Goal: Task Accomplishment & Management: Complete application form

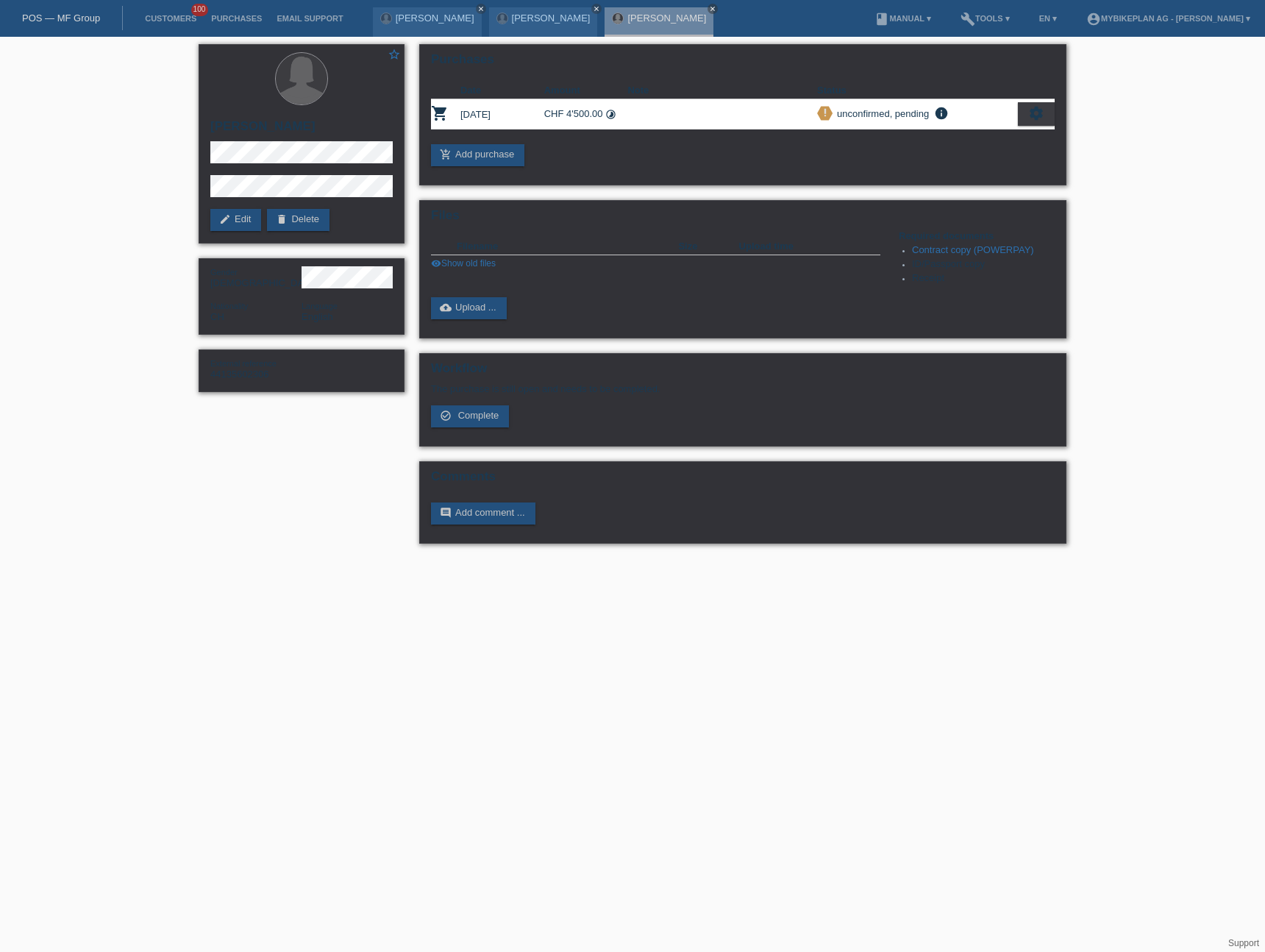
click at [49, 19] on link "POS — MF Group" at bounding box center [61, 18] width 78 height 11
click at [60, 15] on link "POS — MF Group" at bounding box center [61, 18] width 78 height 11
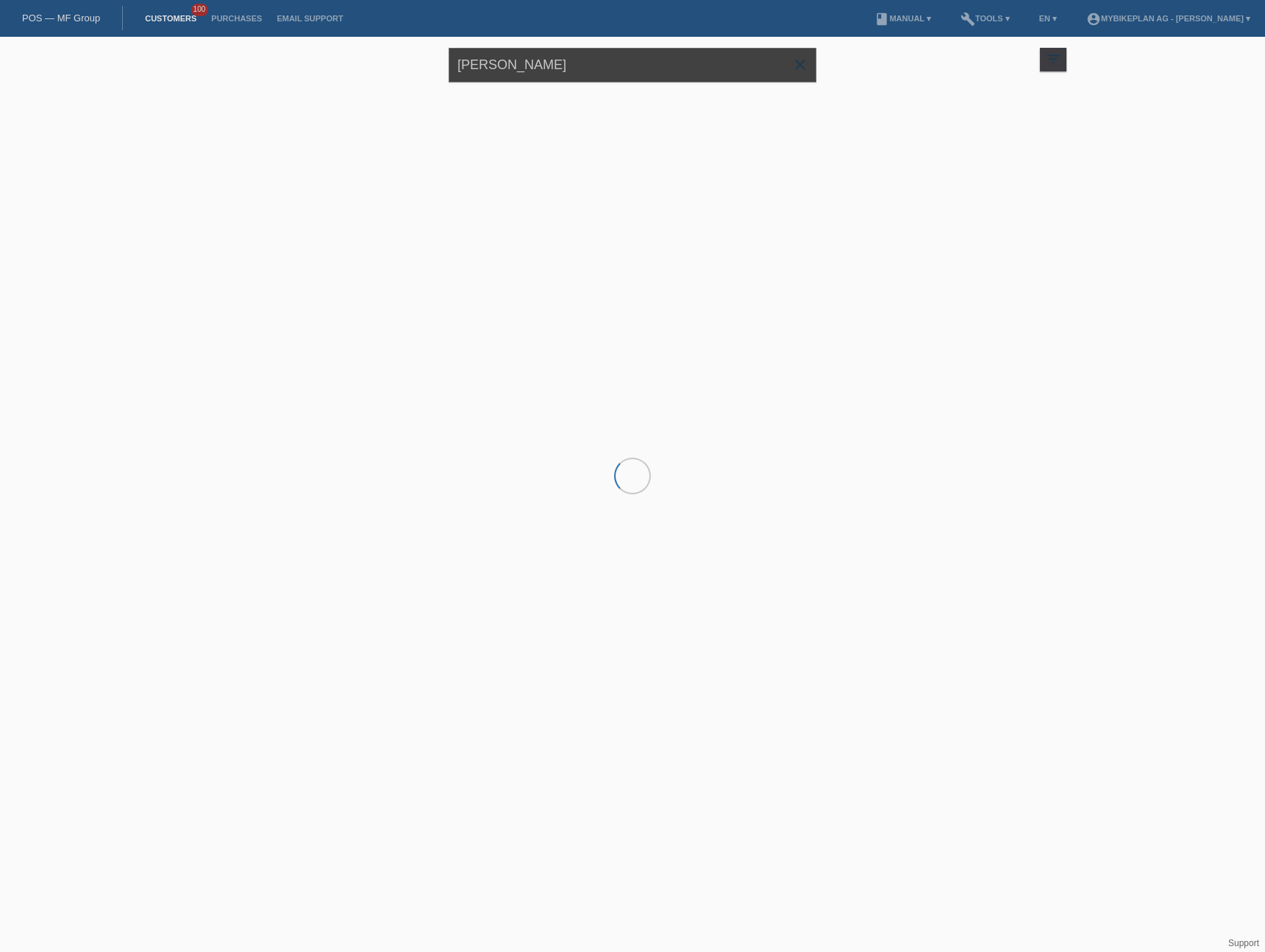
click at [612, 77] on input "Stefanie Susewind" at bounding box center [632, 65] width 367 height 34
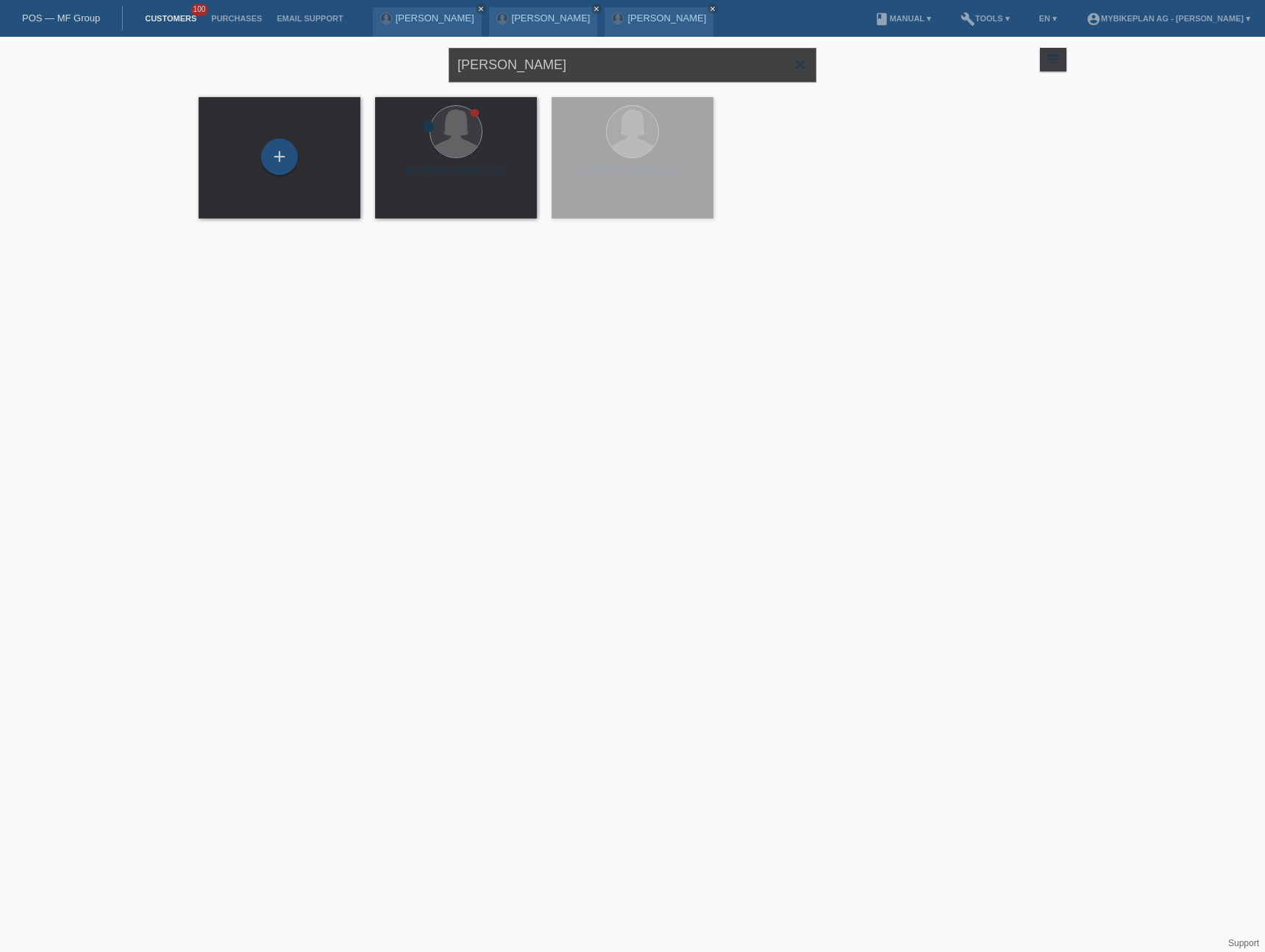
paste input "Gerald Pfister,"
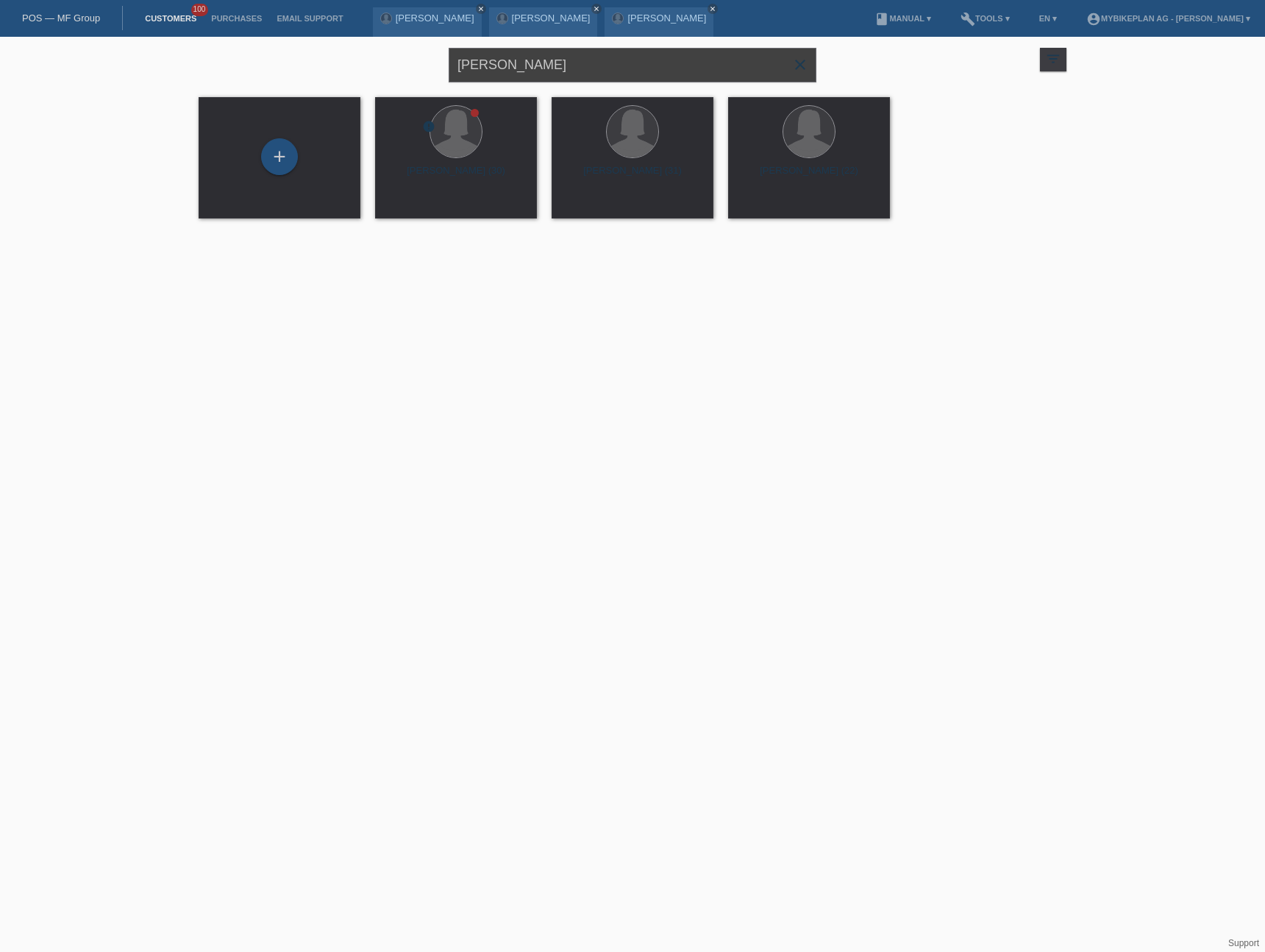
type input "[PERSON_NAME]"
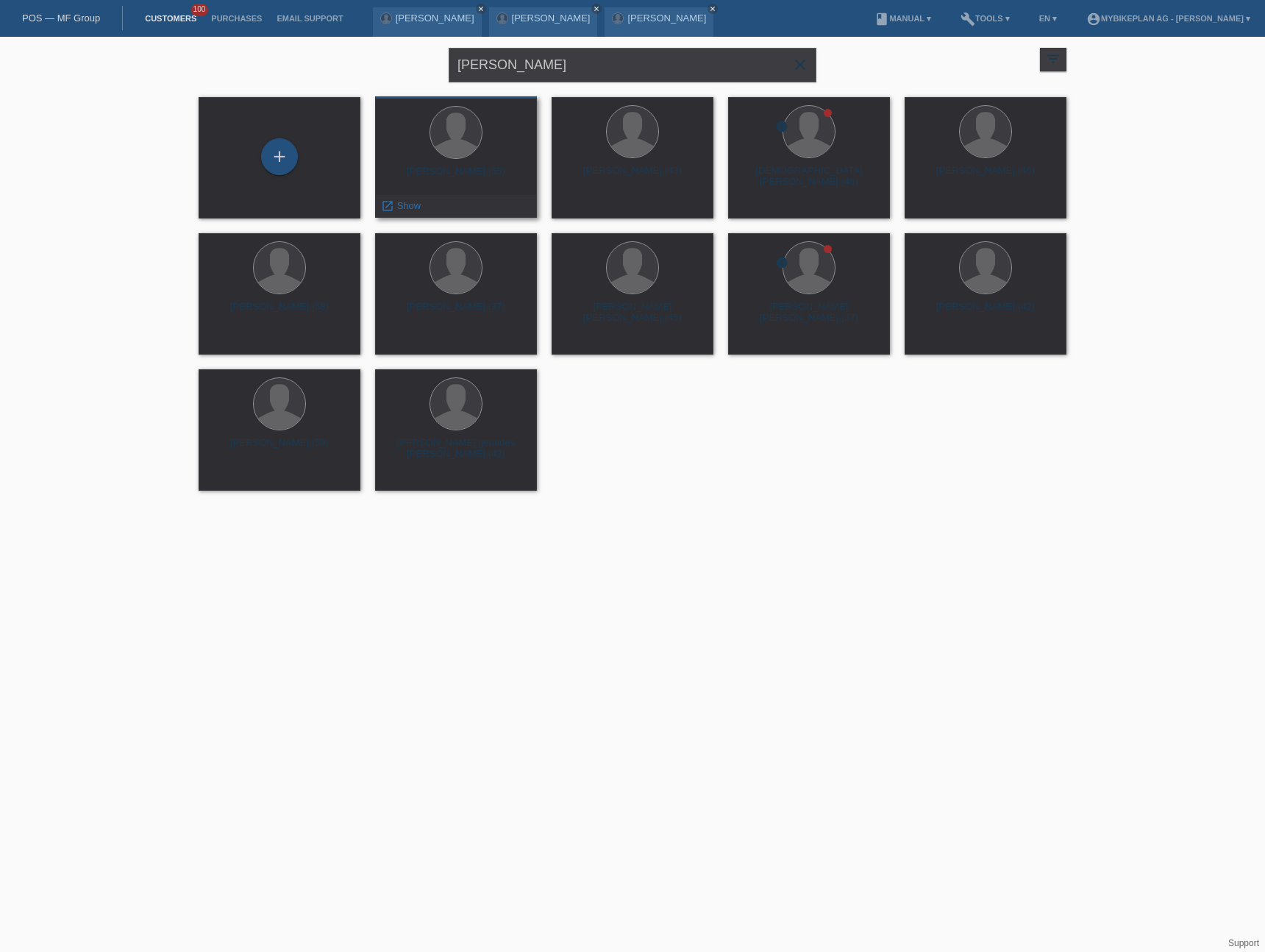
click at [480, 172] on div "Gerald Pfister (55)" at bounding box center [456, 177] width 138 height 24
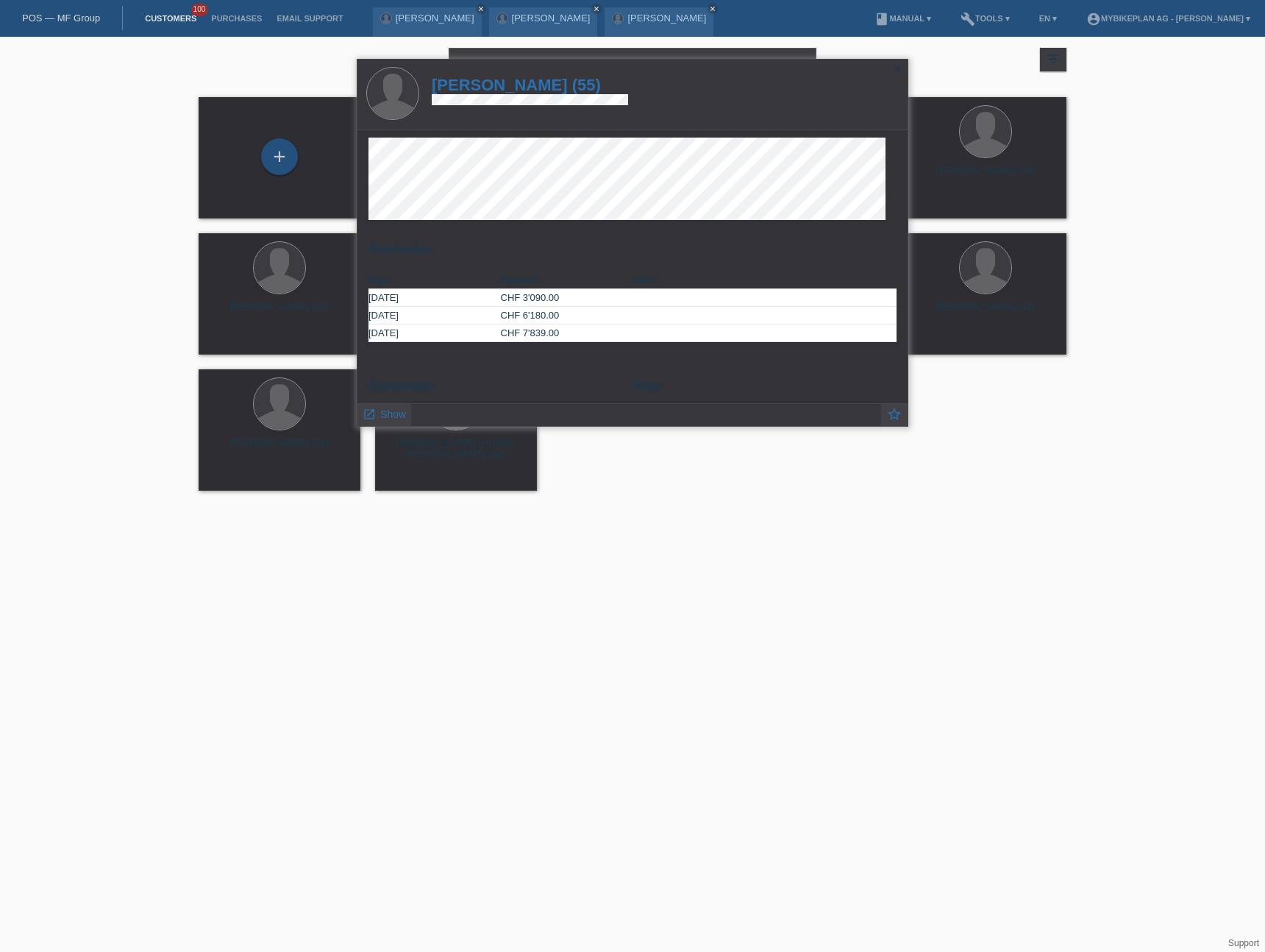
click at [499, 84] on h1 "Gerald Pfister (55)" at bounding box center [529, 85] width 196 height 18
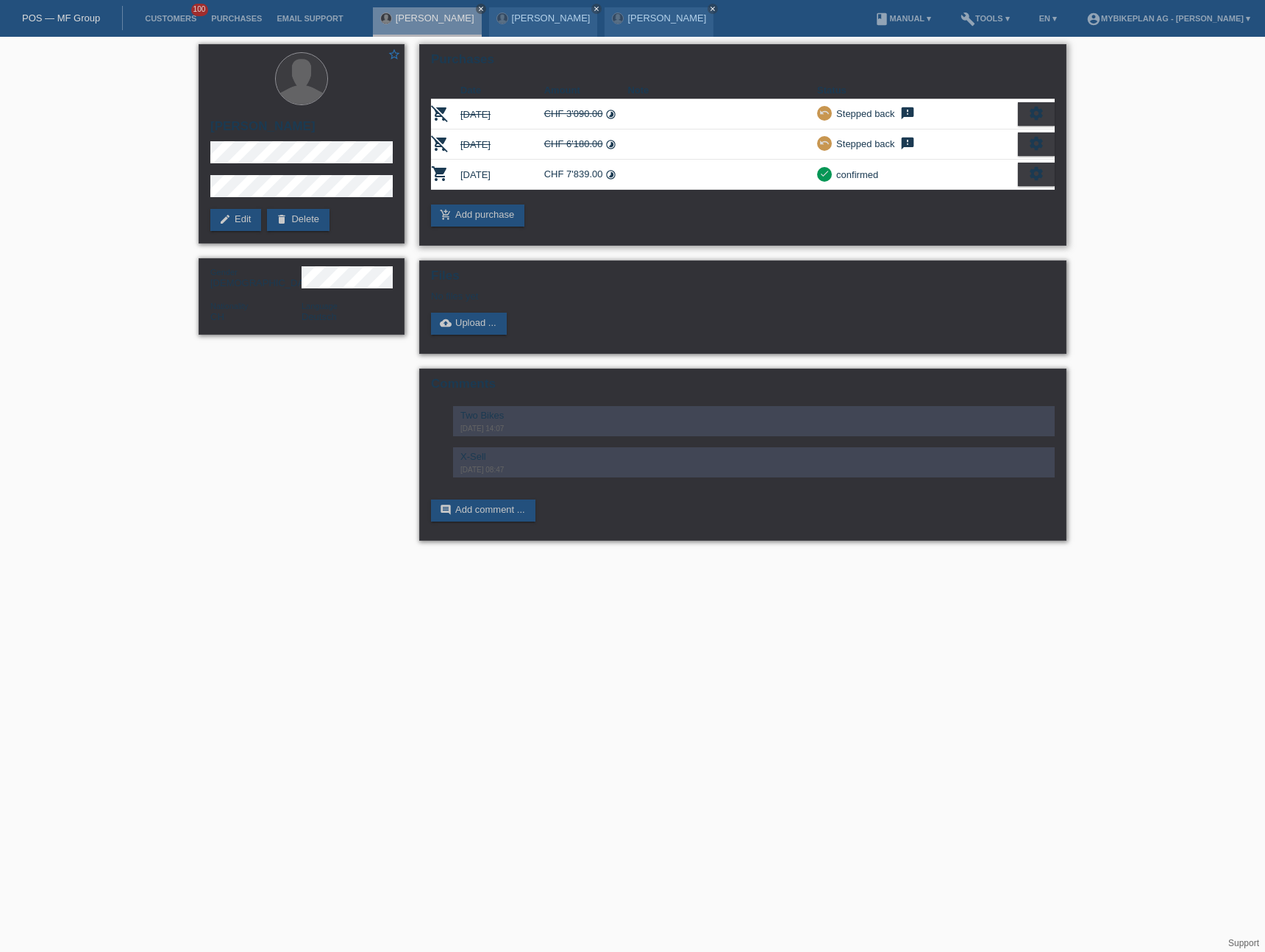
click at [1032, 171] on icon "settings" at bounding box center [1036, 174] width 16 height 16
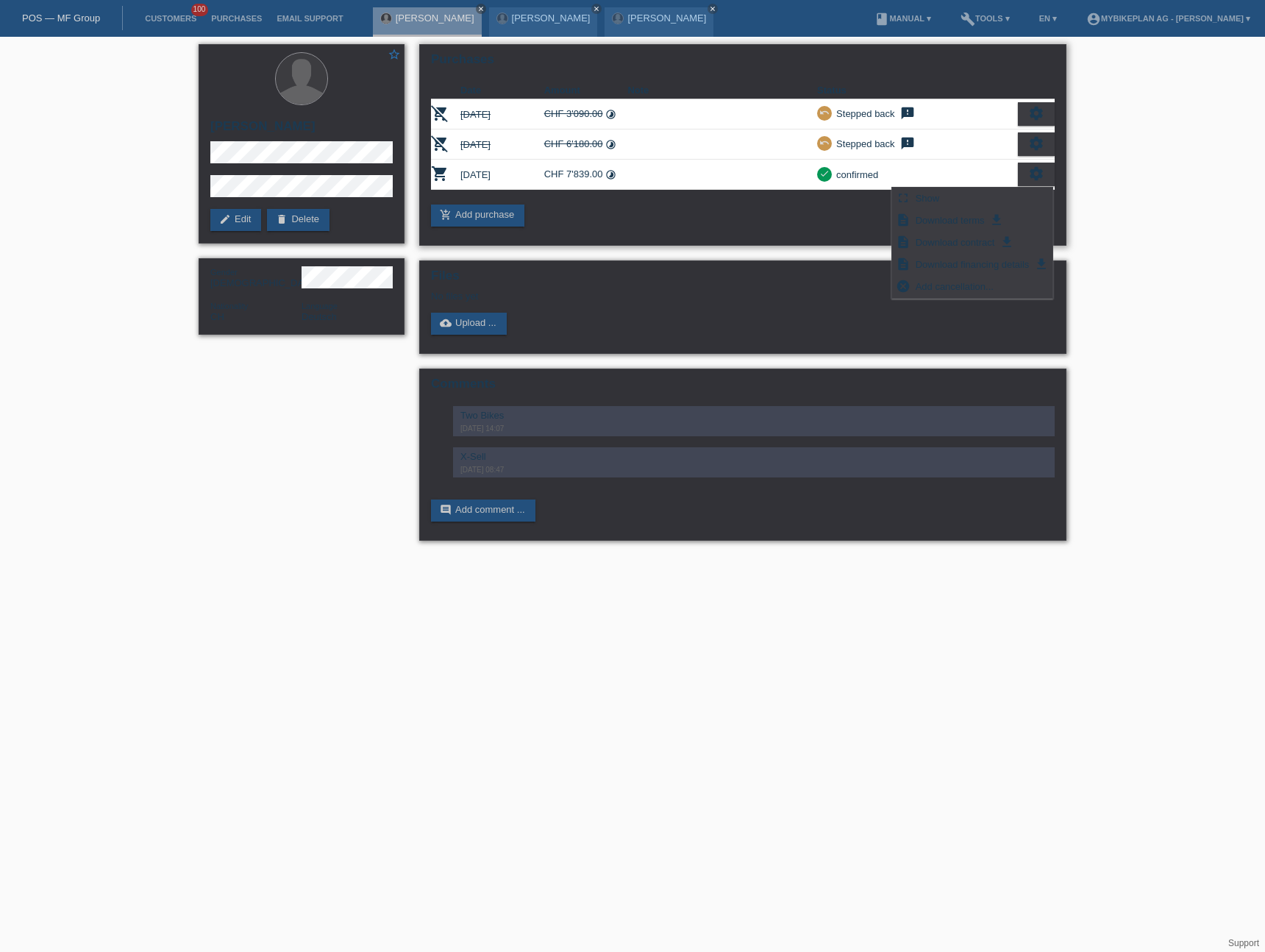
click at [974, 183] on td "check confirmed" at bounding box center [918, 174] width 201 height 30
click at [962, 197] on div "fullscreen Show" at bounding box center [972, 198] width 160 height 22
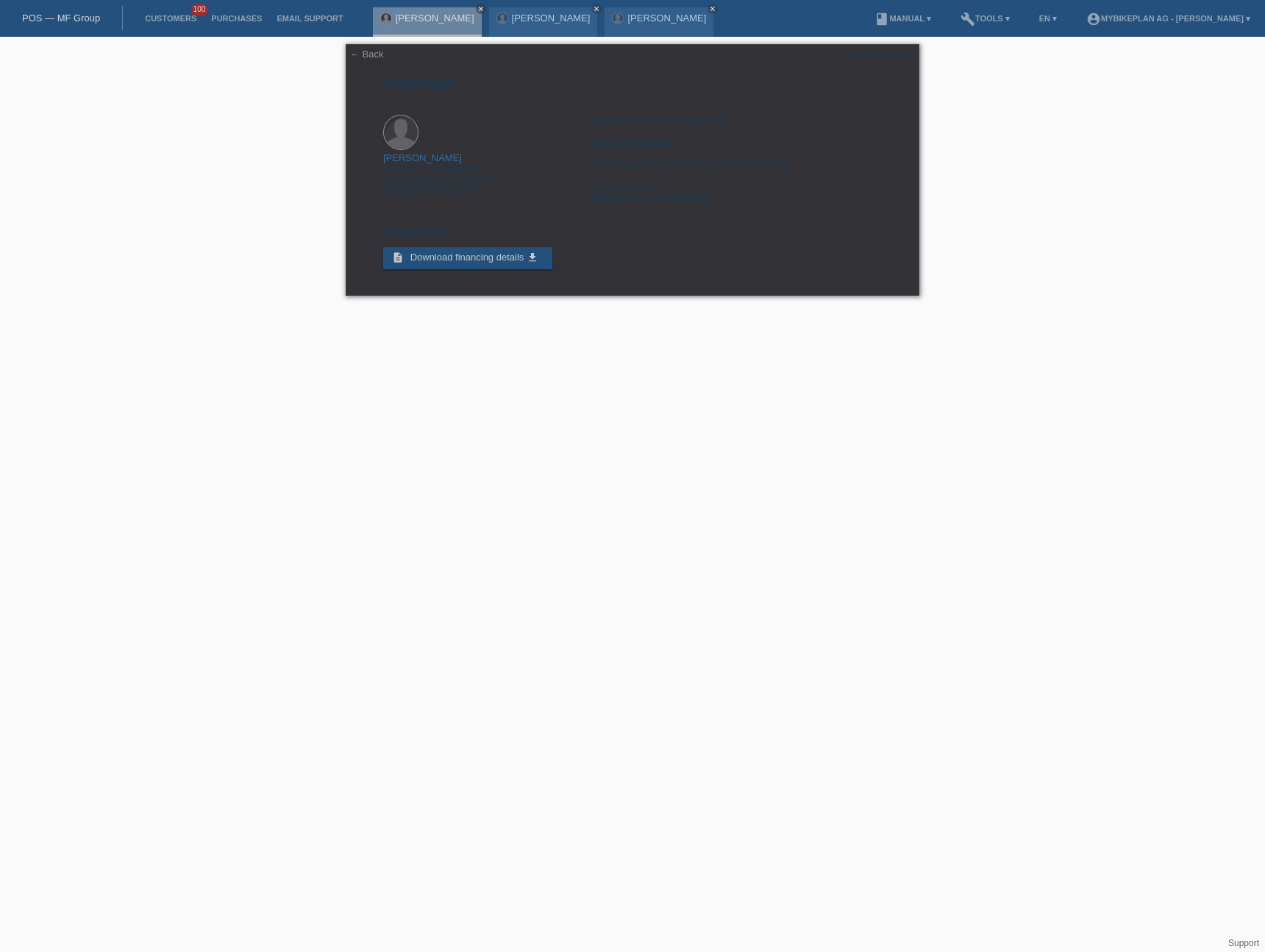
drag, startPoint x: 89, startPoint y: 21, endPoint x: 64, endPoint y: 14, distance: 26.0
click at [89, 20] on link "POS — MF Group" at bounding box center [61, 18] width 78 height 11
click at [64, 14] on link "POS — MF Group" at bounding box center [61, 18] width 78 height 11
click at [62, 20] on link "POS — MF Group" at bounding box center [61, 18] width 78 height 11
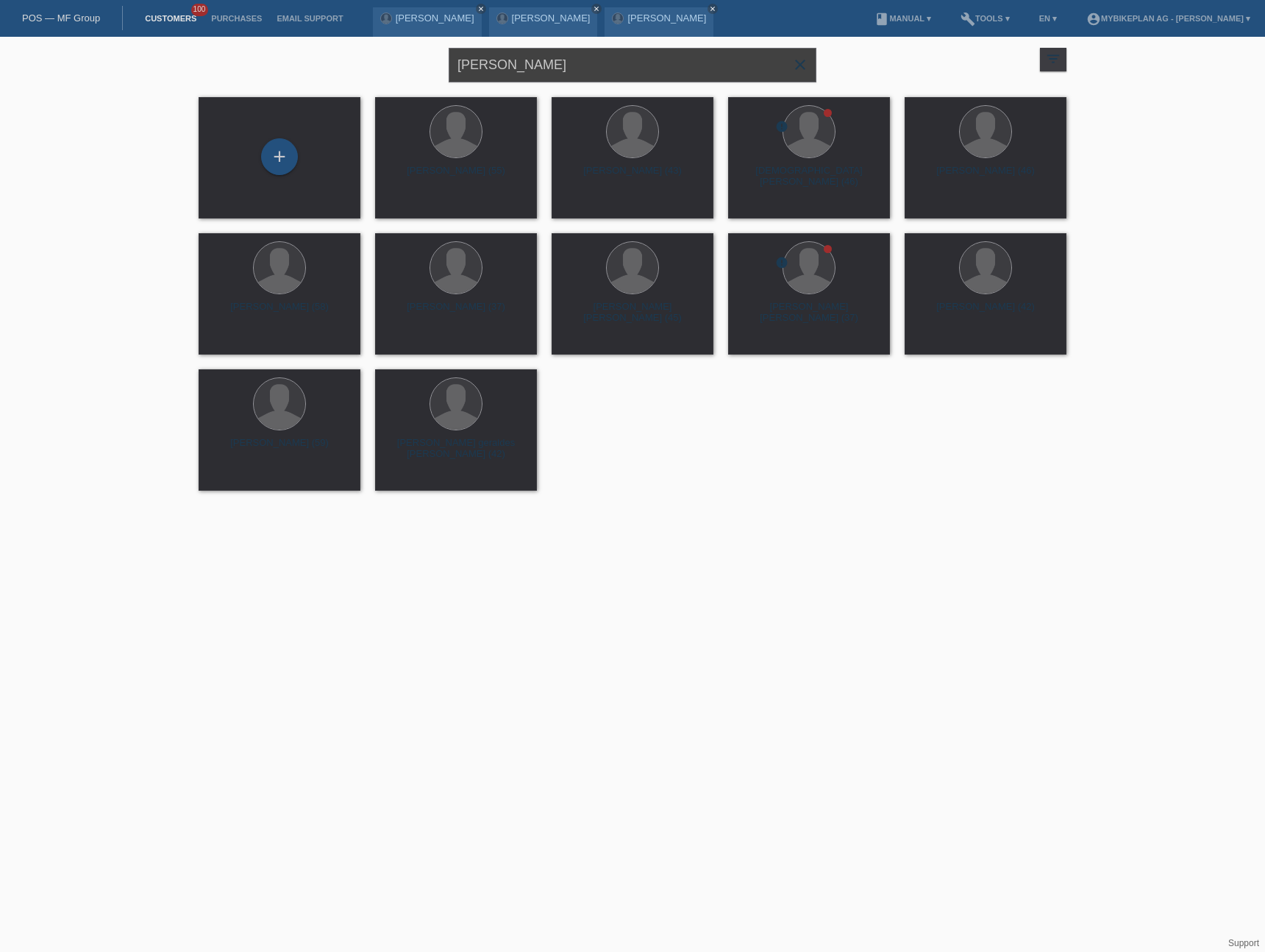
click at [548, 64] on input "Gerald Pfister" at bounding box center [632, 65] width 367 height 34
paste input "[PERSON_NAME] [PERSON_NAME]"
type input "[PERSON_NAME] [PERSON_NAME]"
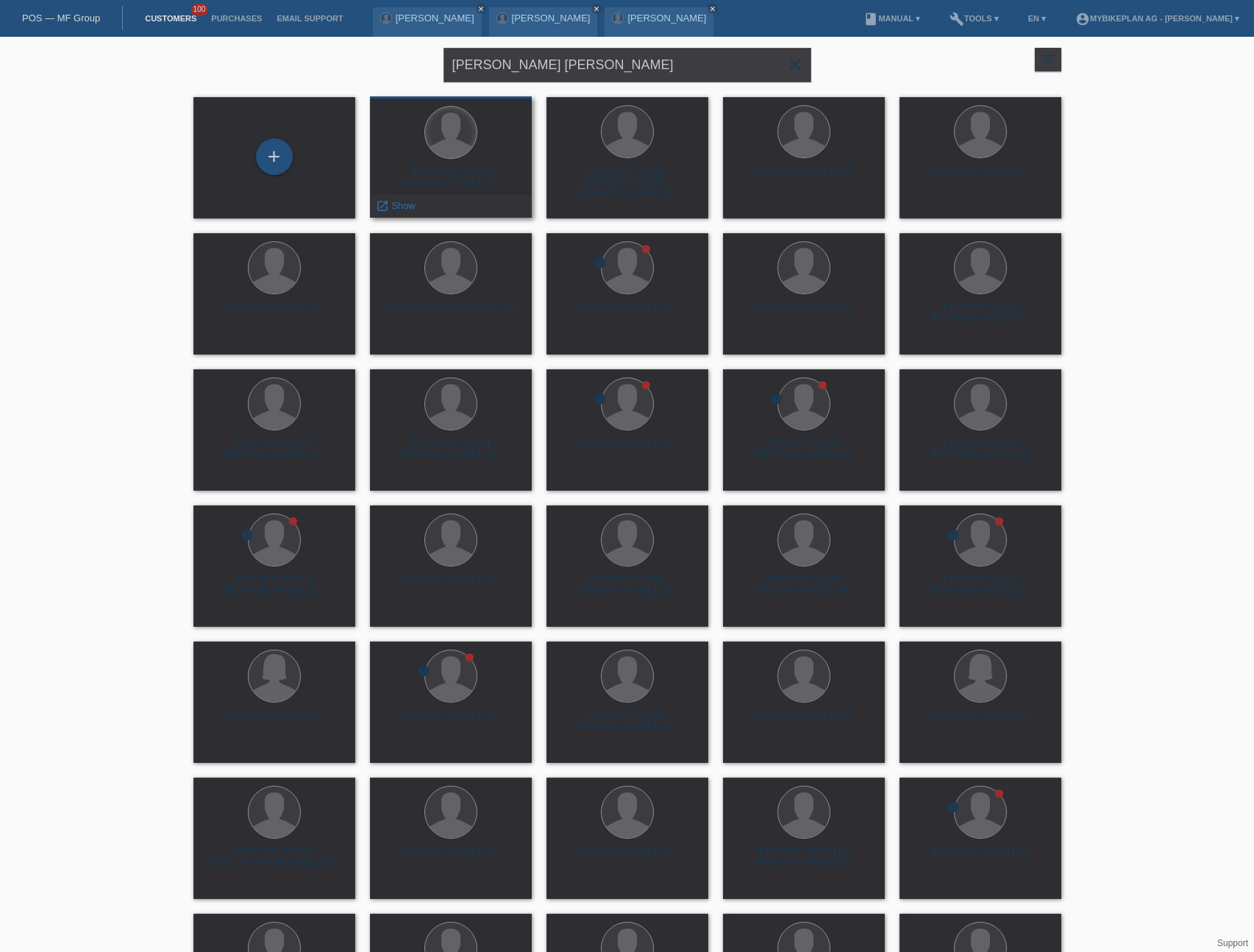
click at [448, 153] on div at bounding box center [451, 132] width 52 height 52
click at [478, 176] on div "Jose Javier Rives Gimenez (45)" at bounding box center [451, 177] width 138 height 24
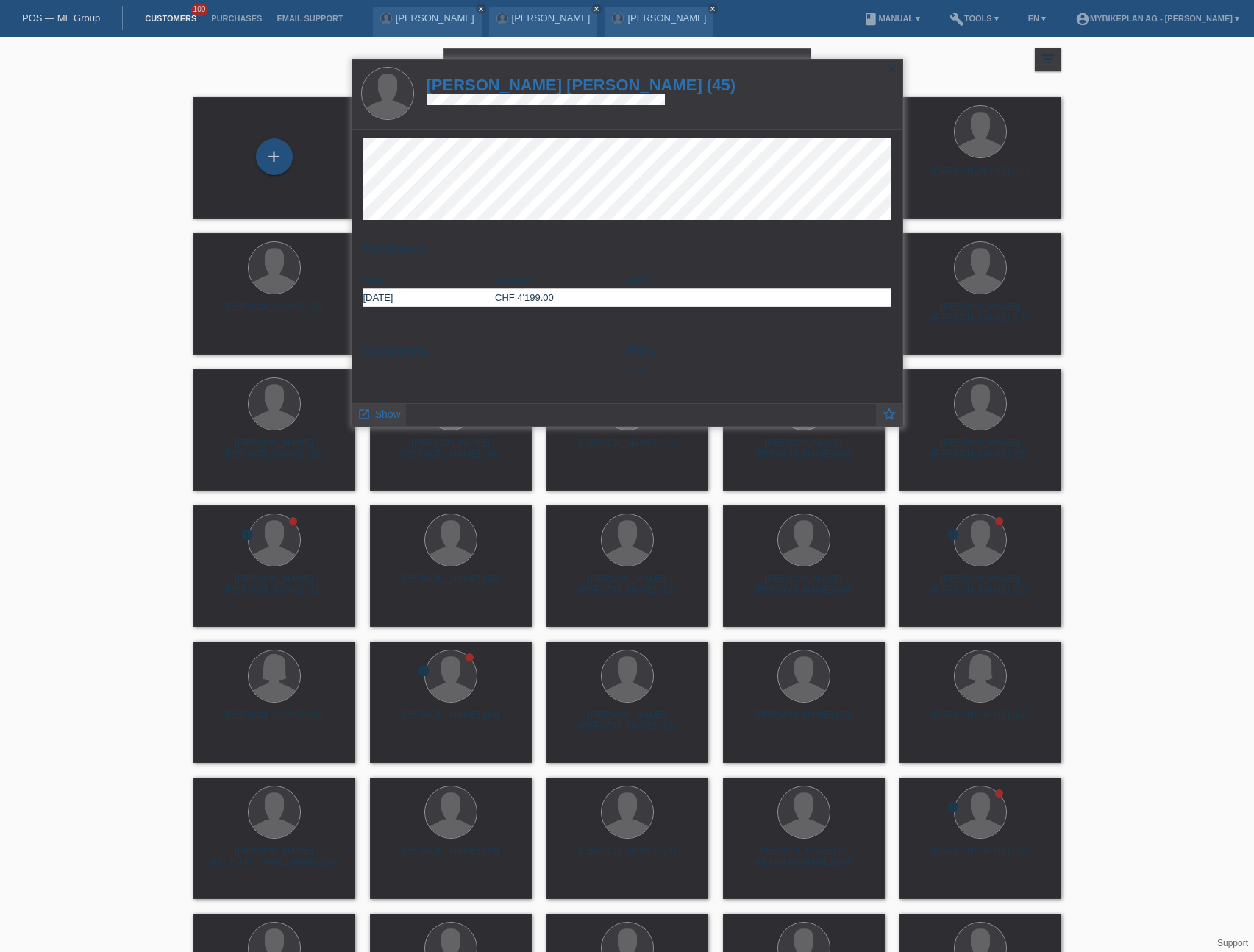
click at [541, 87] on h1 "Jose Javier Rives Gimenez (45)" at bounding box center [581, 85] width 309 height 18
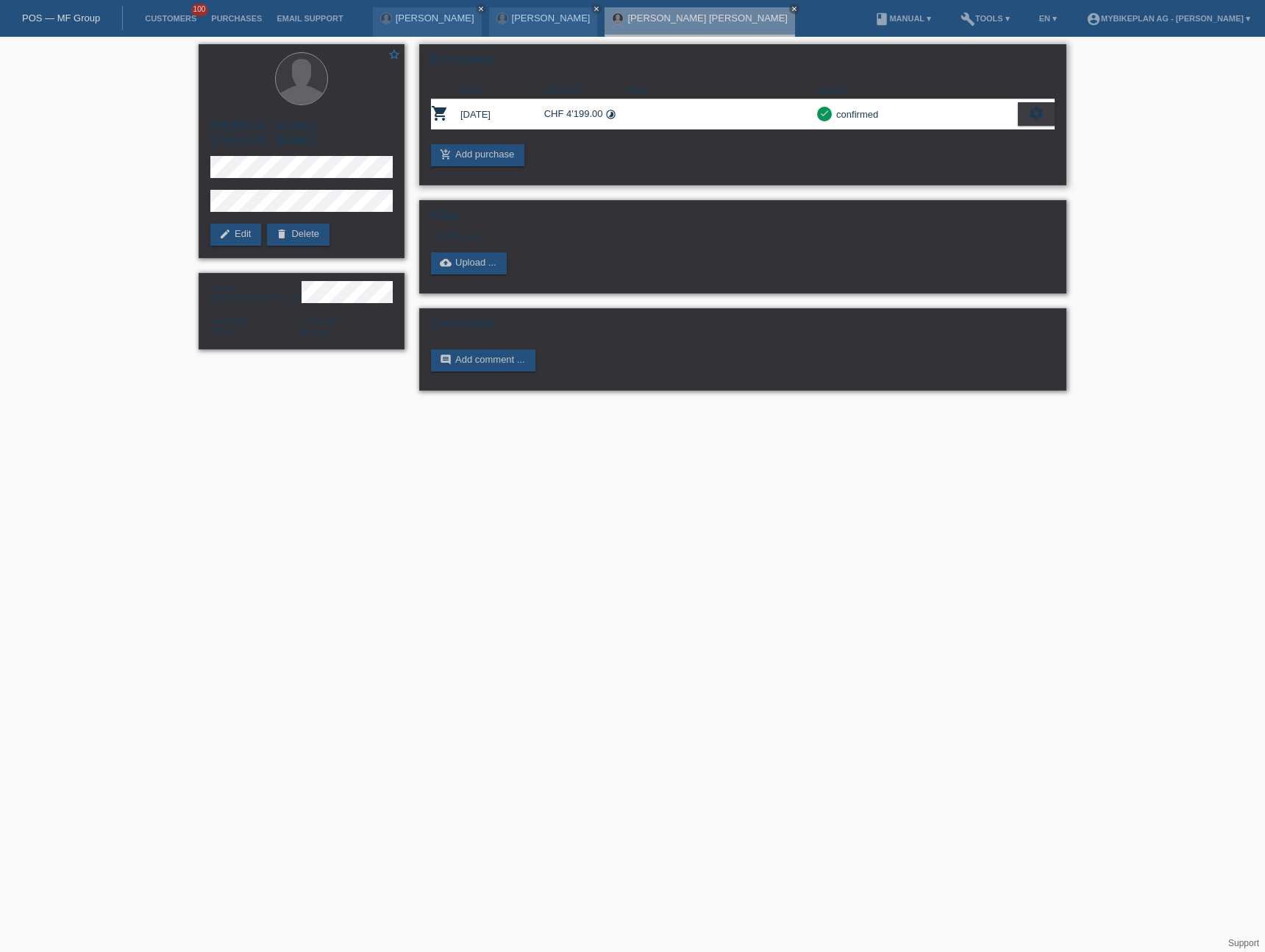
click at [1040, 120] on icon "settings" at bounding box center [1036, 113] width 16 height 16
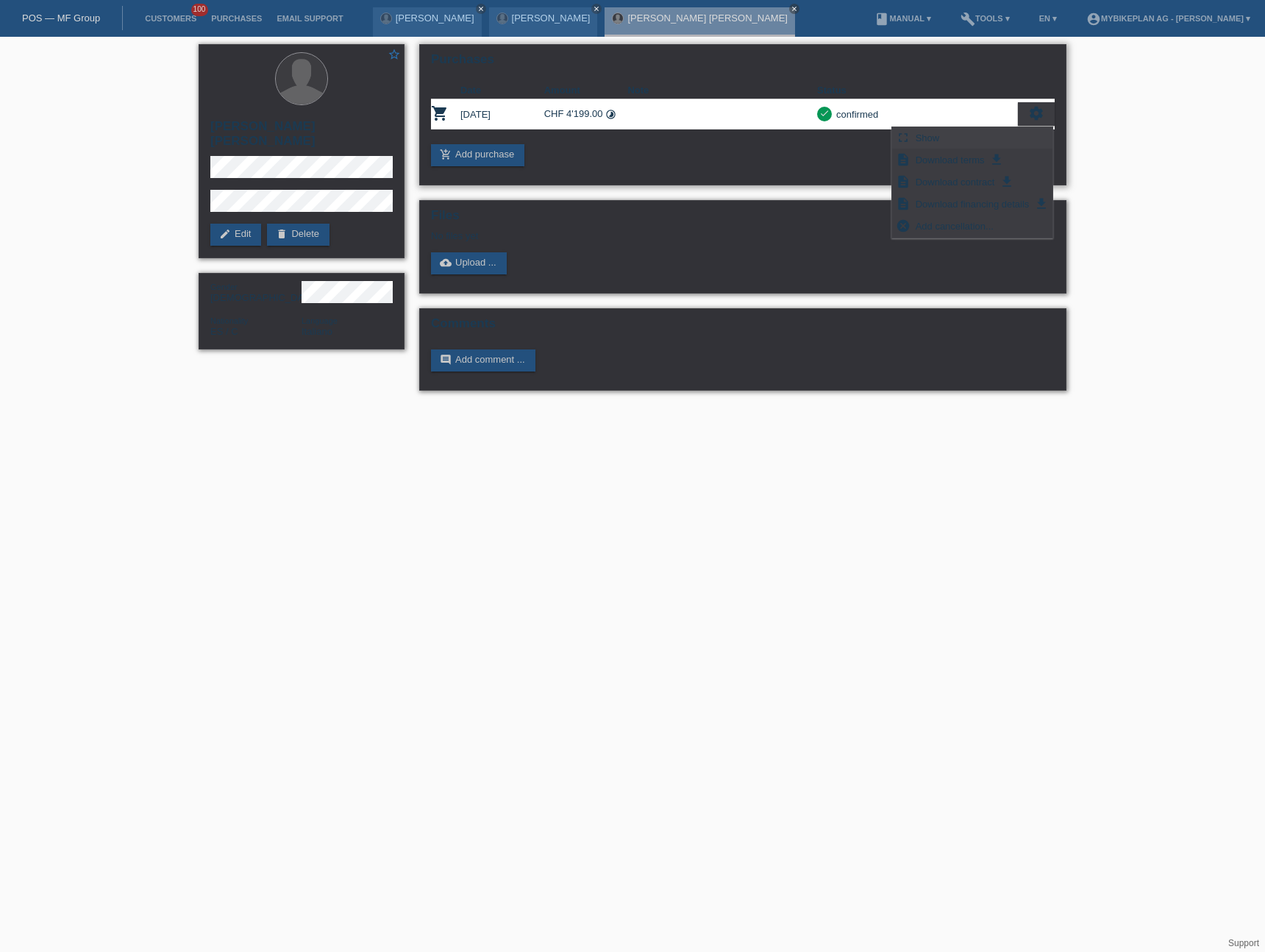
click at [1015, 138] on div "fullscreen Show" at bounding box center [972, 138] width 160 height 22
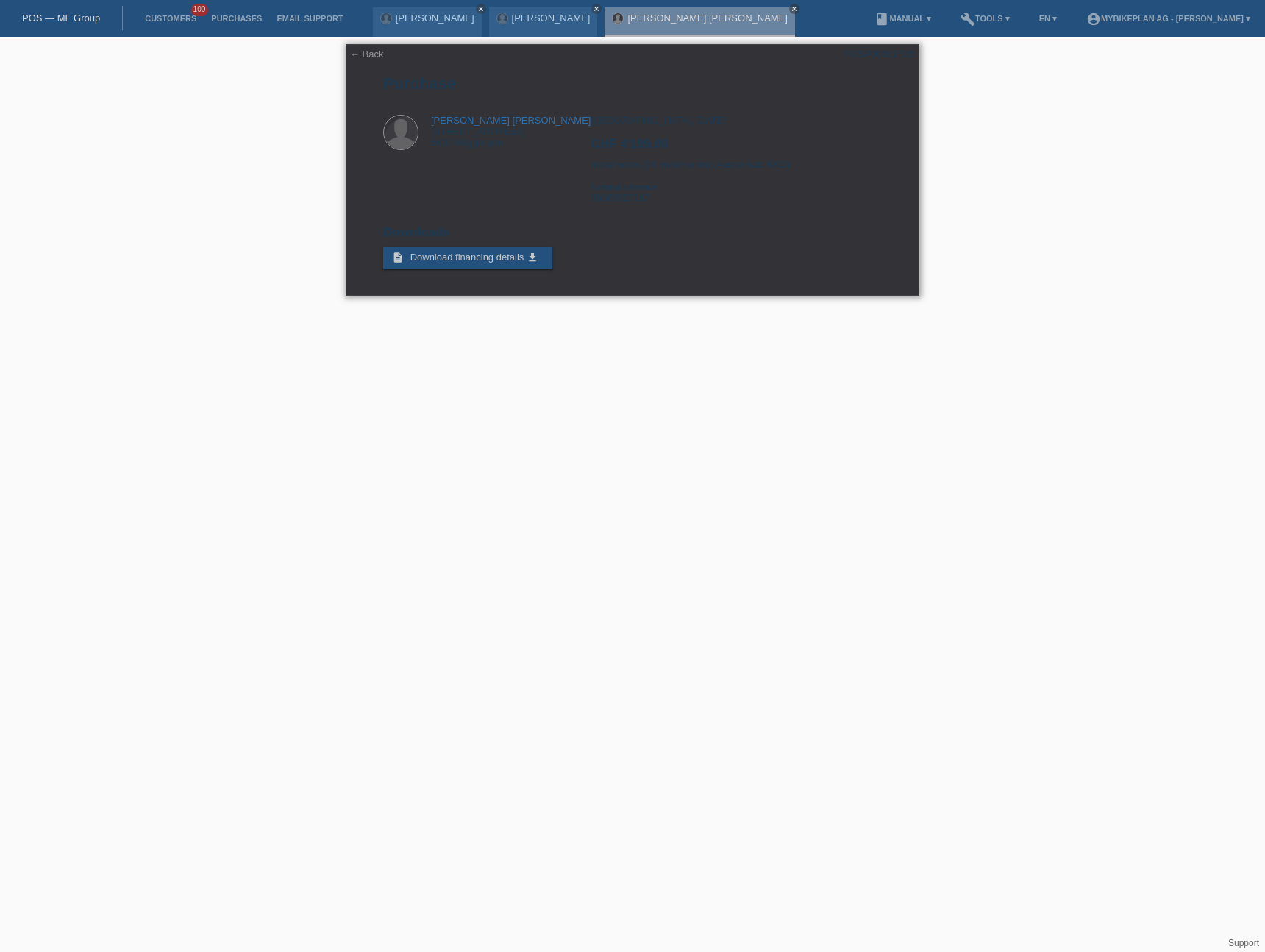
click at [612, 204] on div "[GEOGRAPHIC_DATA], [DATE] CHF 4'199.00 Instalments (24 instalments) (Ausserhalb…" at bounding box center [736, 165] width 290 height 100
click at [613, 199] on div "[GEOGRAPHIC_DATA], [DATE] CHF 4'199.00 Instalments (24 instalments) (Ausserhalb…" at bounding box center [736, 165] width 290 height 100
copy div "36669527187"
click at [727, 226] on h2 "Downloads" at bounding box center [632, 236] width 499 height 22
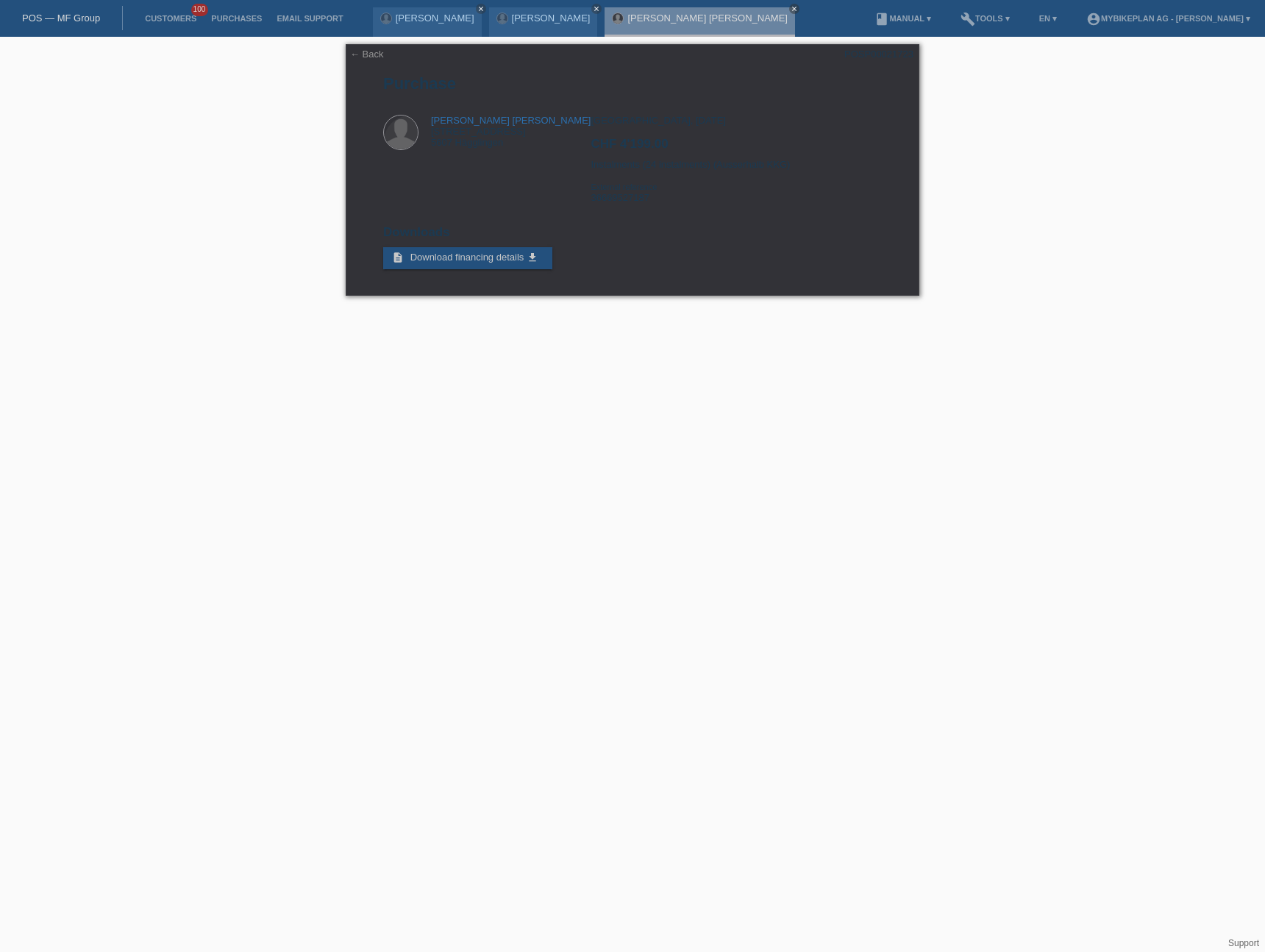
click at [72, 16] on link "POS — MF Group" at bounding box center [61, 18] width 78 height 11
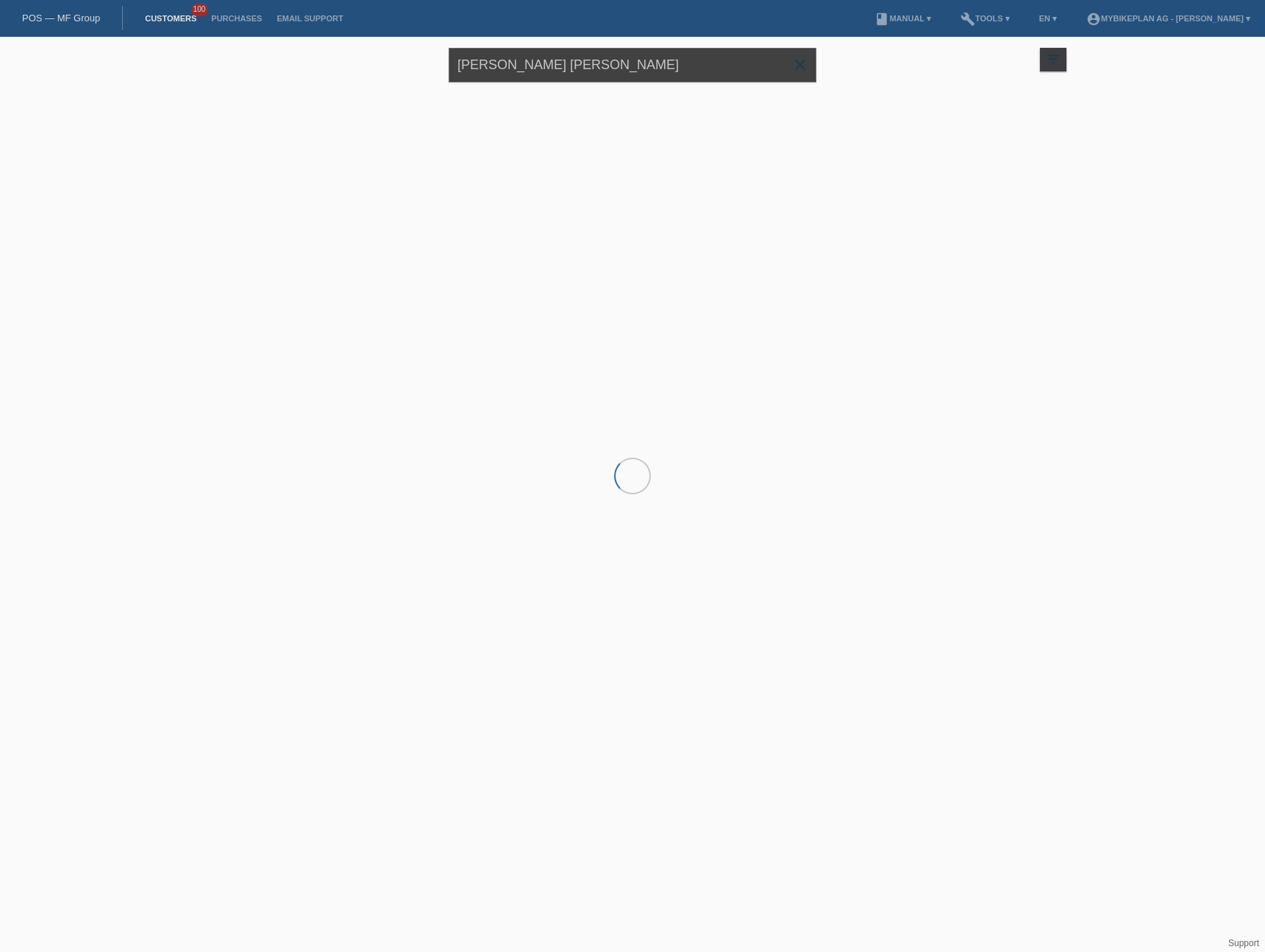
click at [594, 72] on input "JOSE JAVIER RIVES GIMENEZ" at bounding box center [632, 65] width 367 height 34
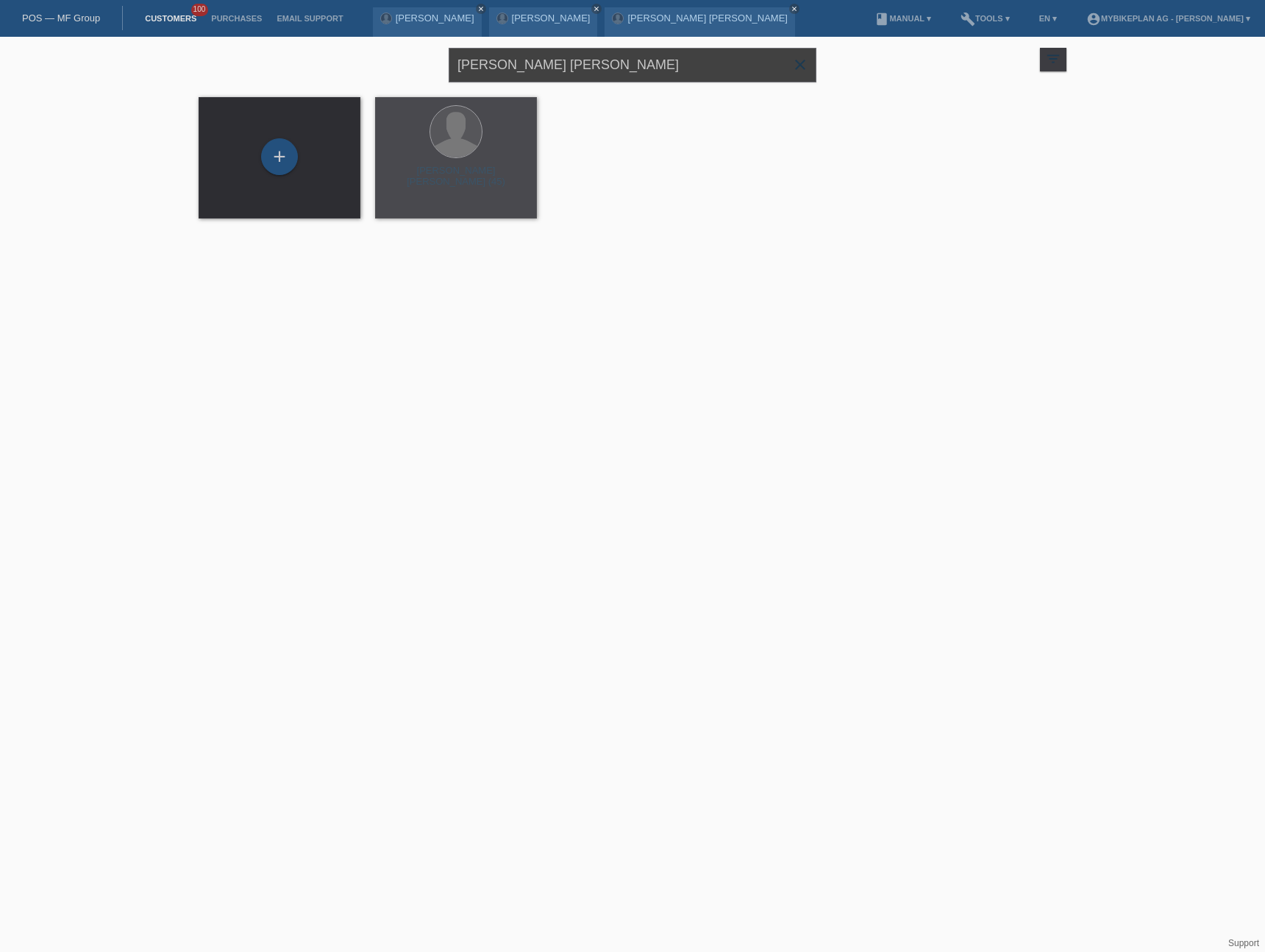
click at [594, 72] on input "JOSE JAVIER RIVES GIMENEZ" at bounding box center [632, 65] width 367 height 34
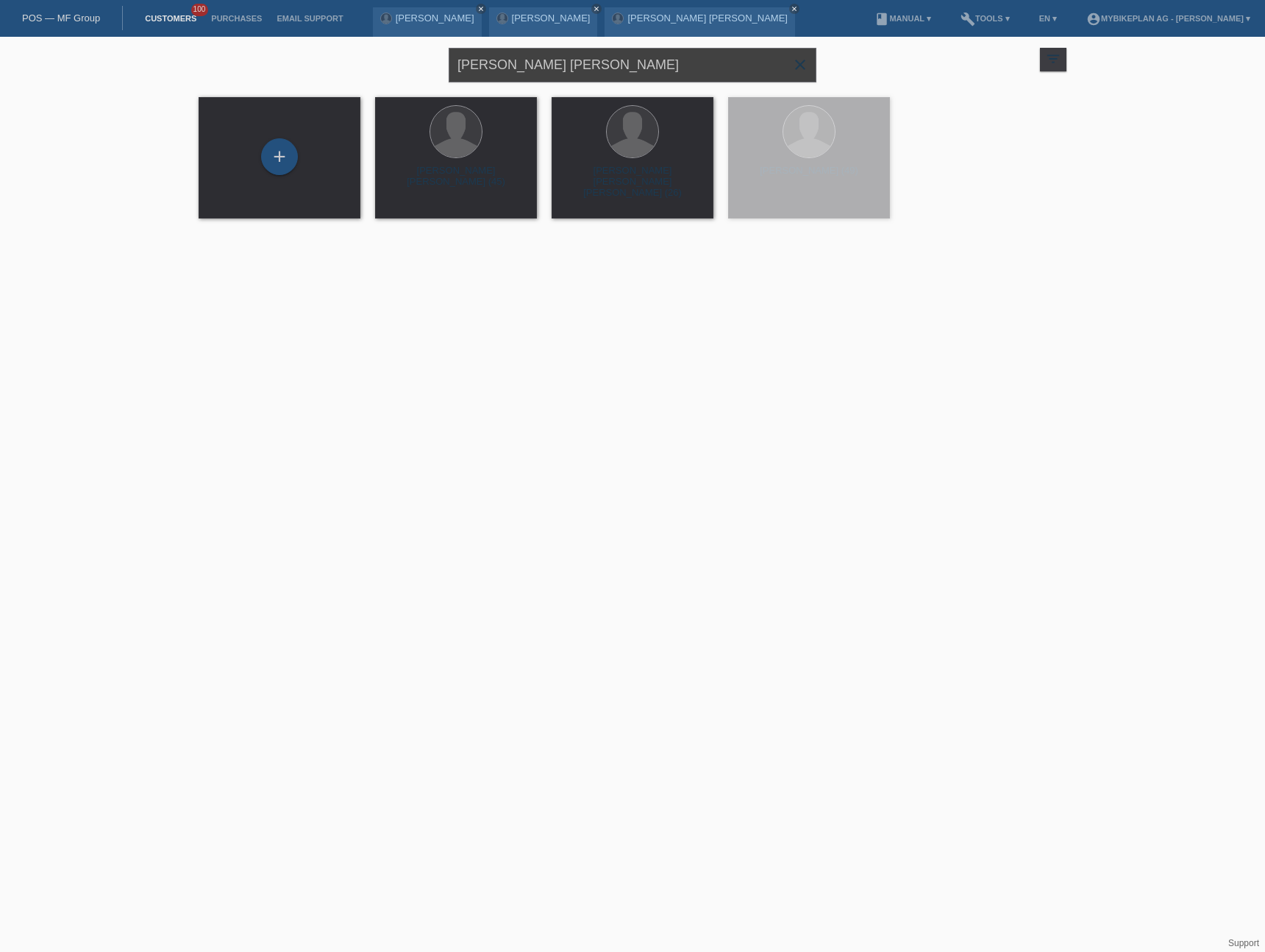
paste input "Stefanie Susewind"
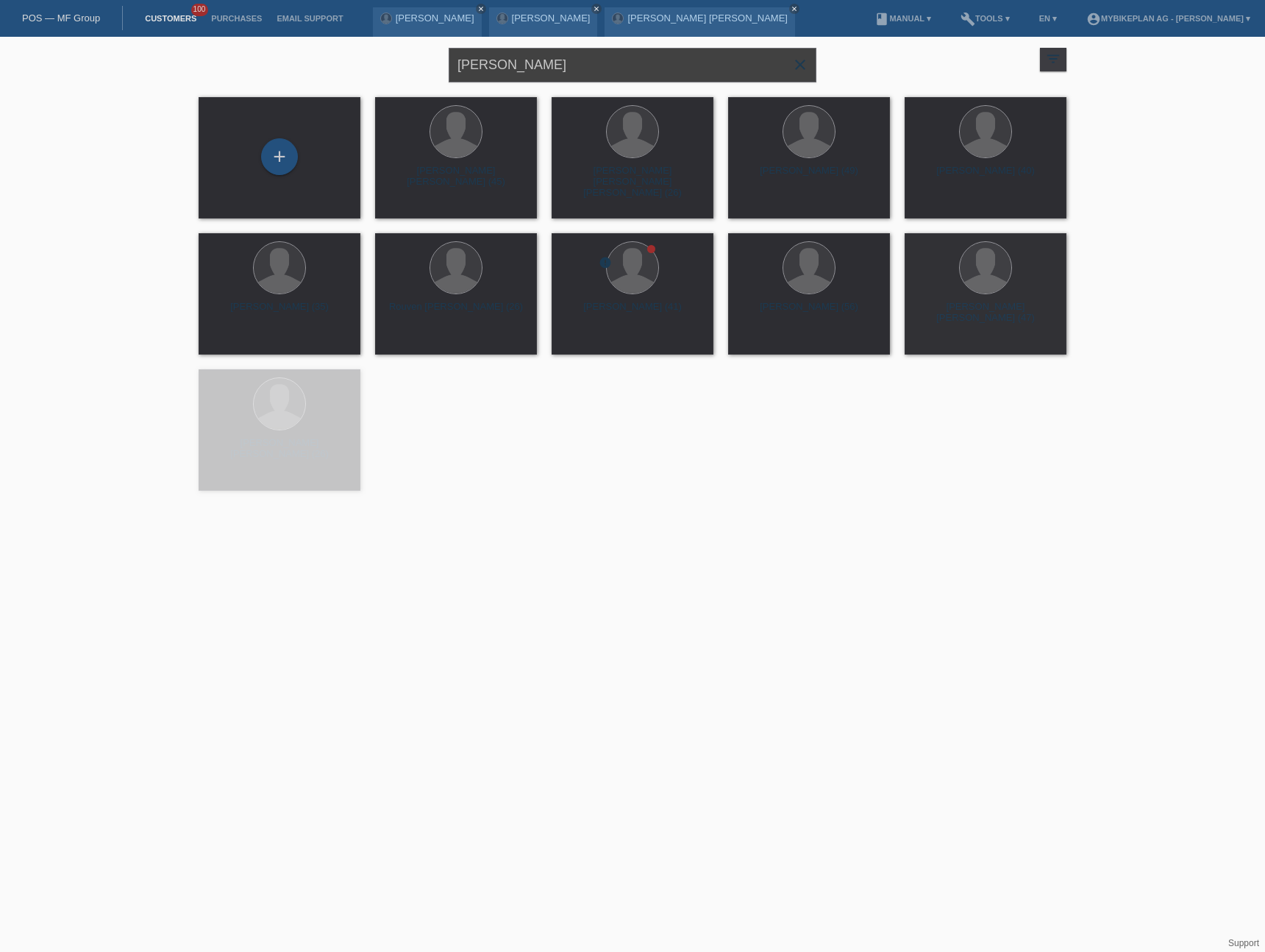
type input "Stefanie Susewind"
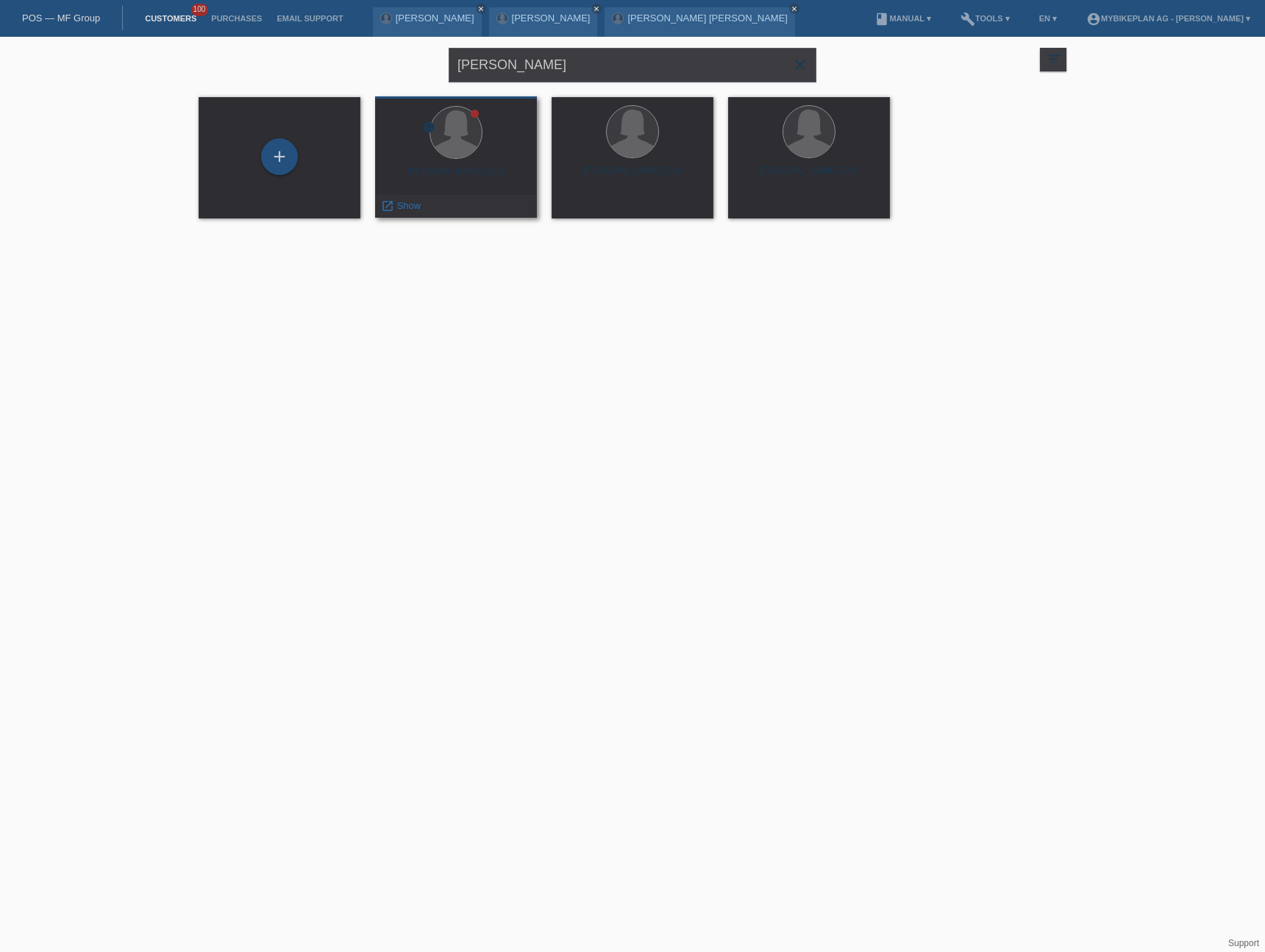
click at [448, 173] on div "stefanie susewind (30)" at bounding box center [456, 177] width 138 height 24
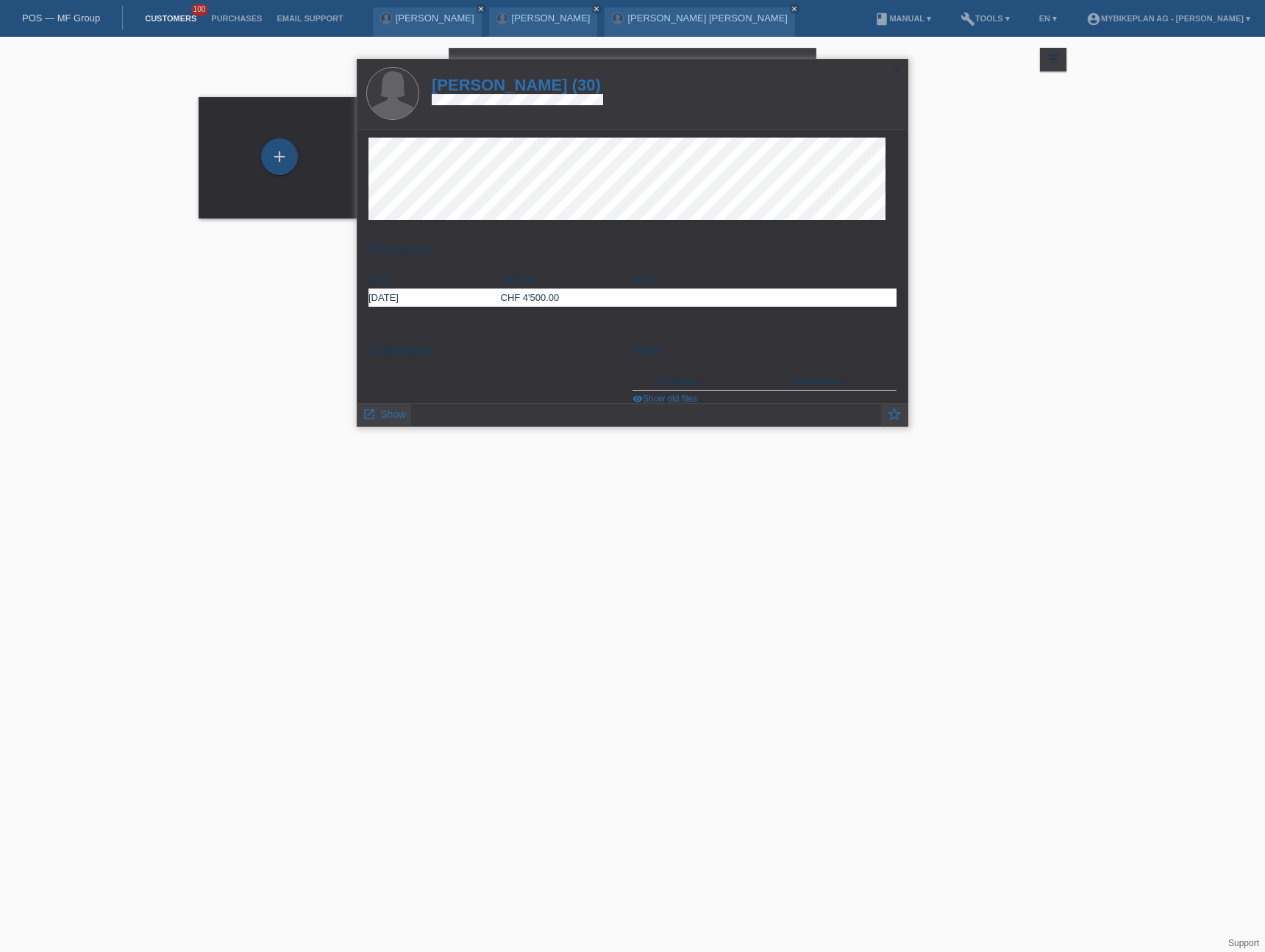
click at [493, 84] on h1 "stefanie susewind (30)" at bounding box center [517, 85] width 171 height 18
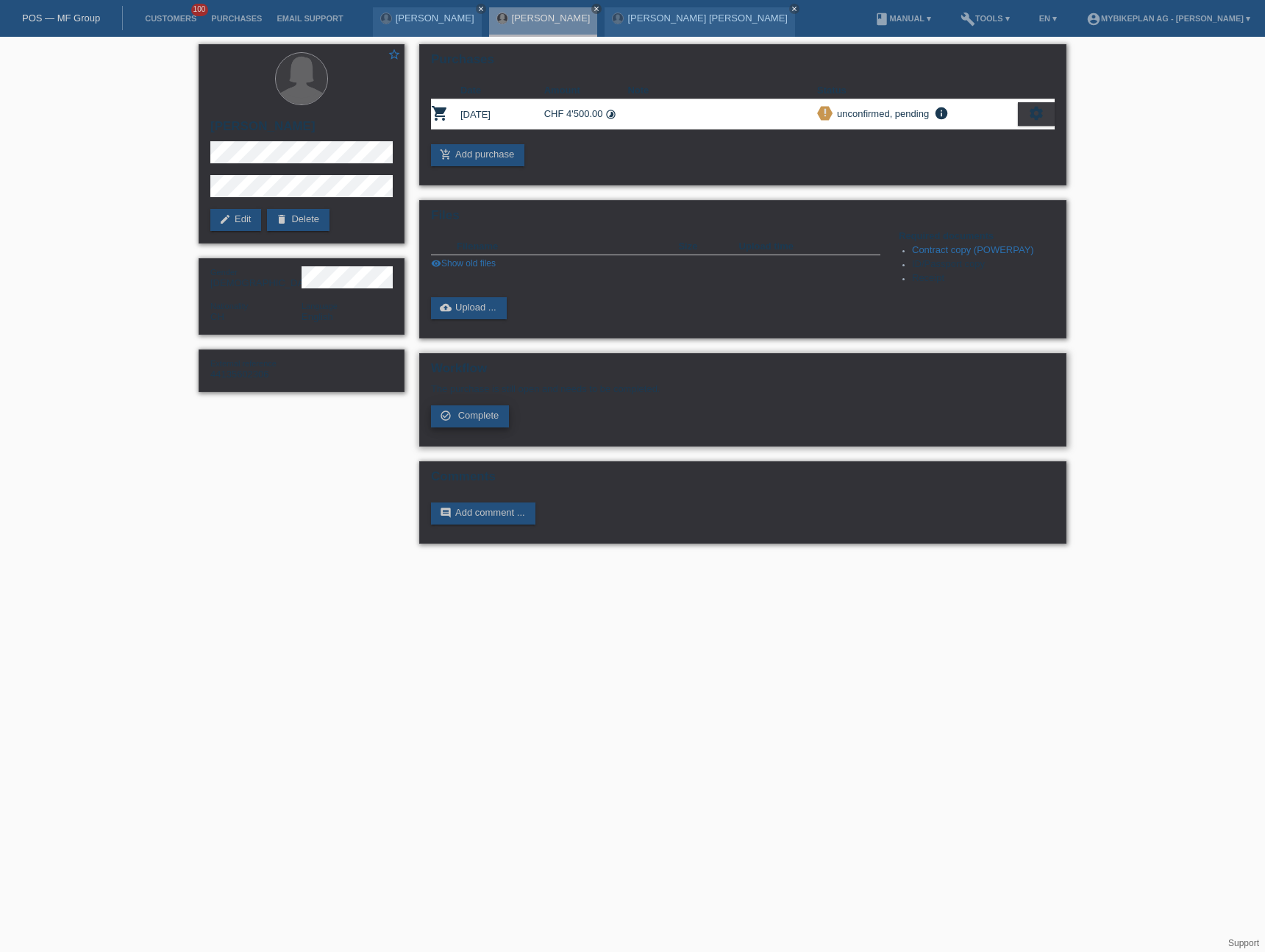
click at [460, 420] on span "Complete" at bounding box center [479, 415] width 42 height 11
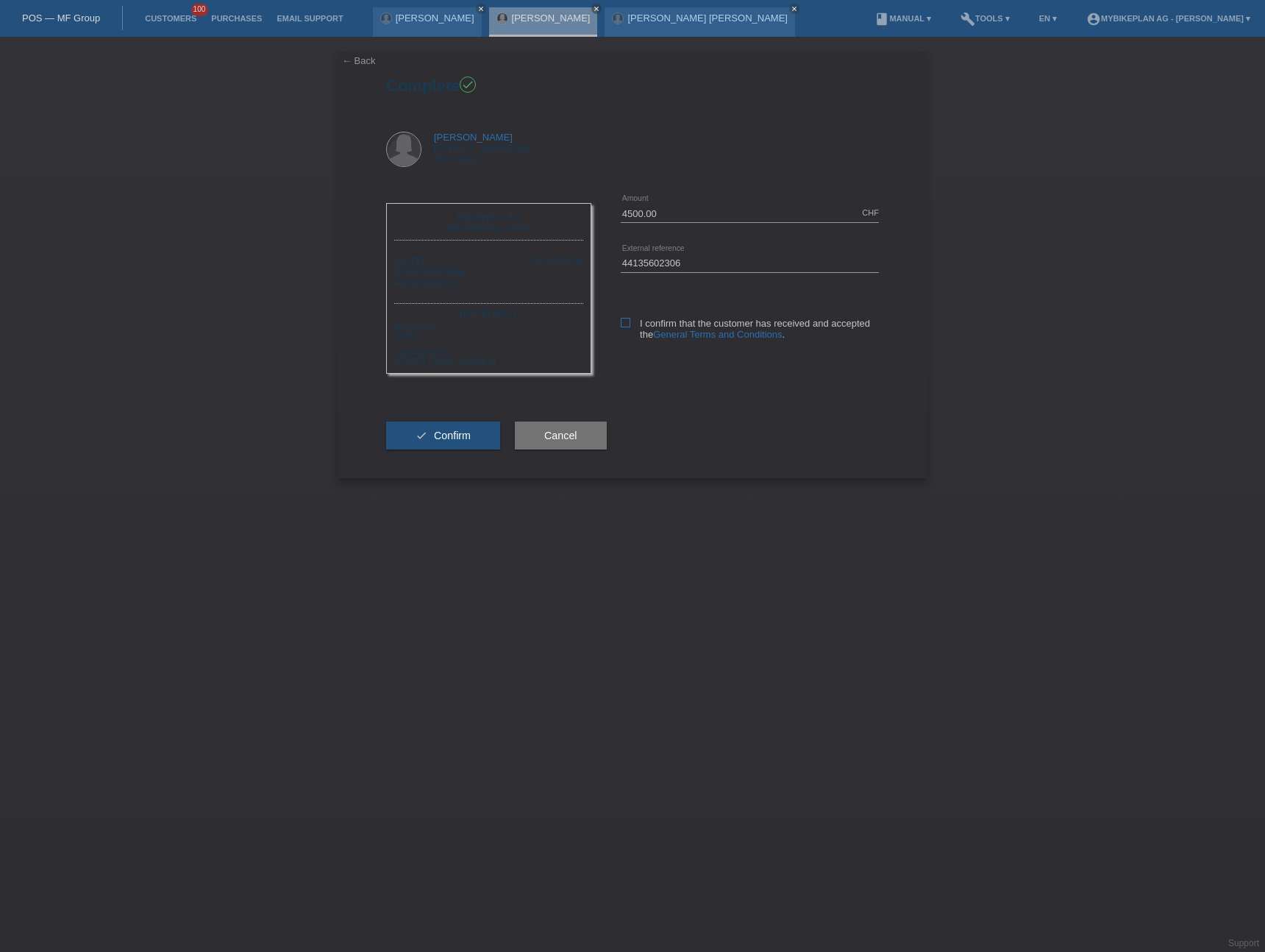
click at [622, 324] on icon at bounding box center [625, 322] width 10 height 10
click at [622, 324] on input "I confirm that the customer has received and accepted the General Terms and Con…" at bounding box center [625, 322] width 10 height 10
checkbox input "true"
click at [438, 426] on button "check Confirm" at bounding box center [443, 435] width 114 height 28
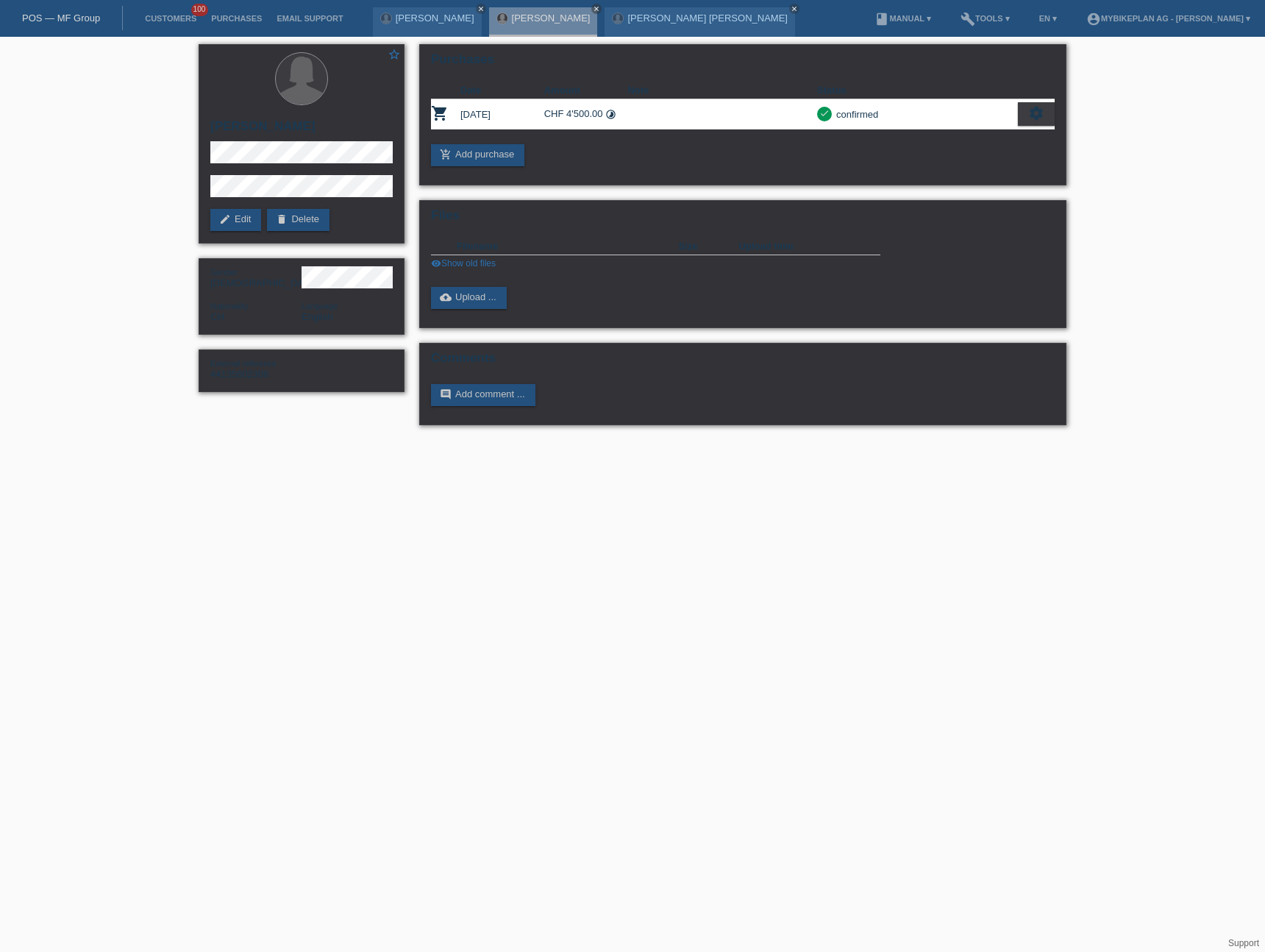
click at [33, 13] on link "POS — MF Group" at bounding box center [61, 18] width 78 height 11
click at [44, 18] on link "POS — MF Group" at bounding box center [61, 18] width 78 height 11
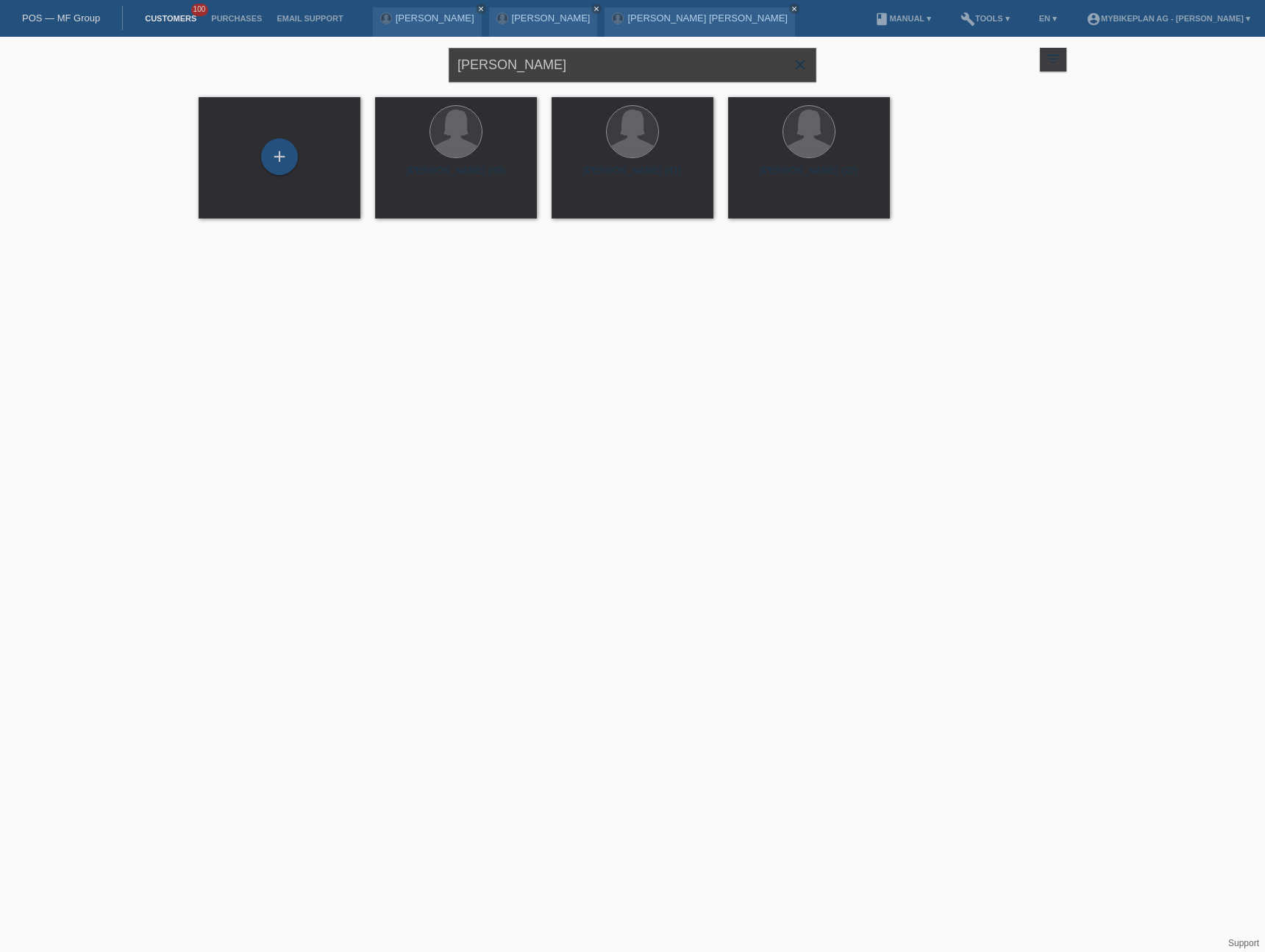
click at [611, 67] on input "Stefanie Susewind" at bounding box center [632, 65] width 367 height 34
paste input "[PERSON_NAME]"
type input "[PERSON_NAME]"
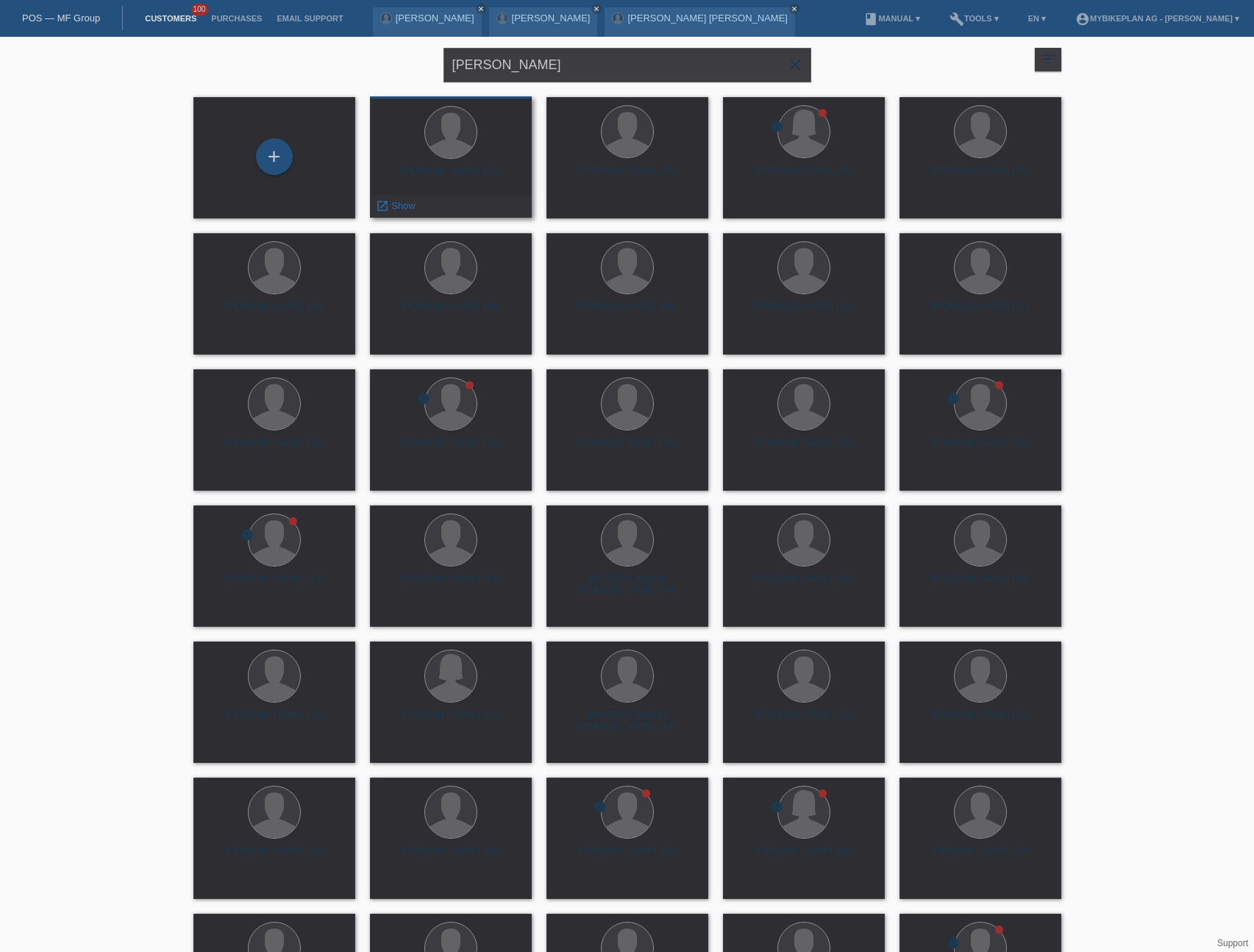
click at [470, 163] on div "Davide Marco van Heerden (23) launch Show" at bounding box center [451, 157] width 162 height 121
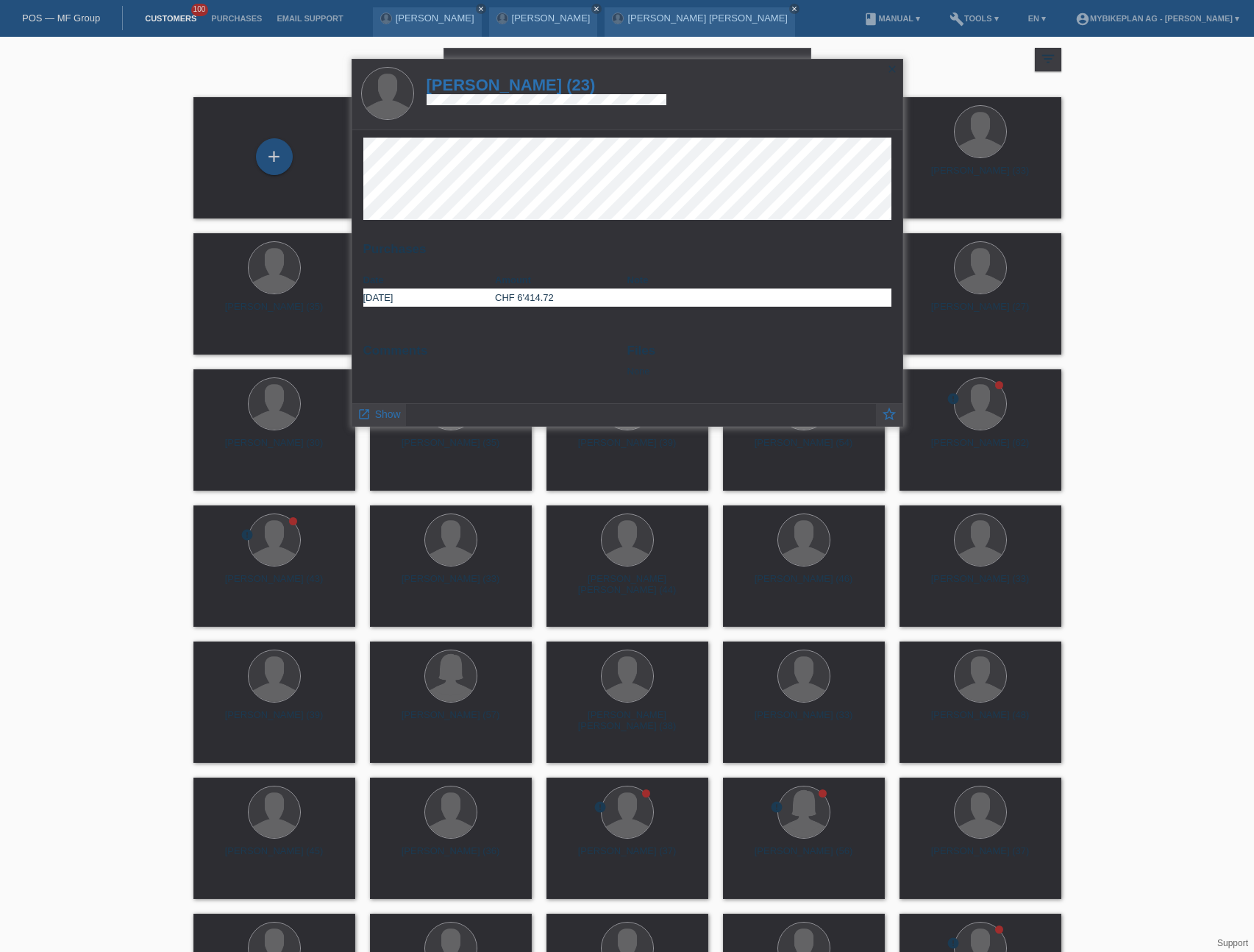
click at [557, 85] on h1 "Davide Marco van Heerden (23)" at bounding box center [546, 85] width 241 height 18
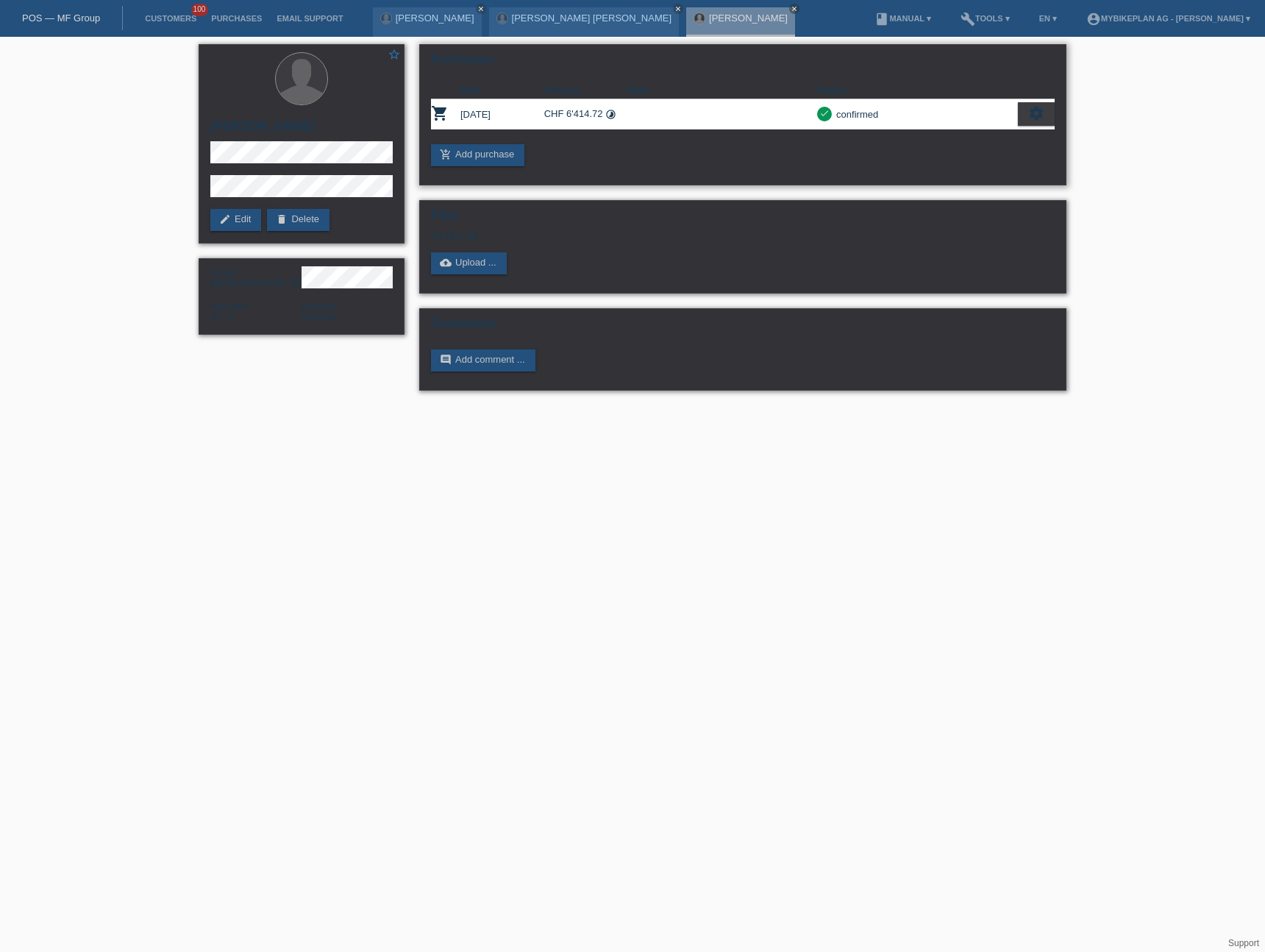
click at [1046, 108] on div "settings" at bounding box center [1036, 114] width 37 height 24
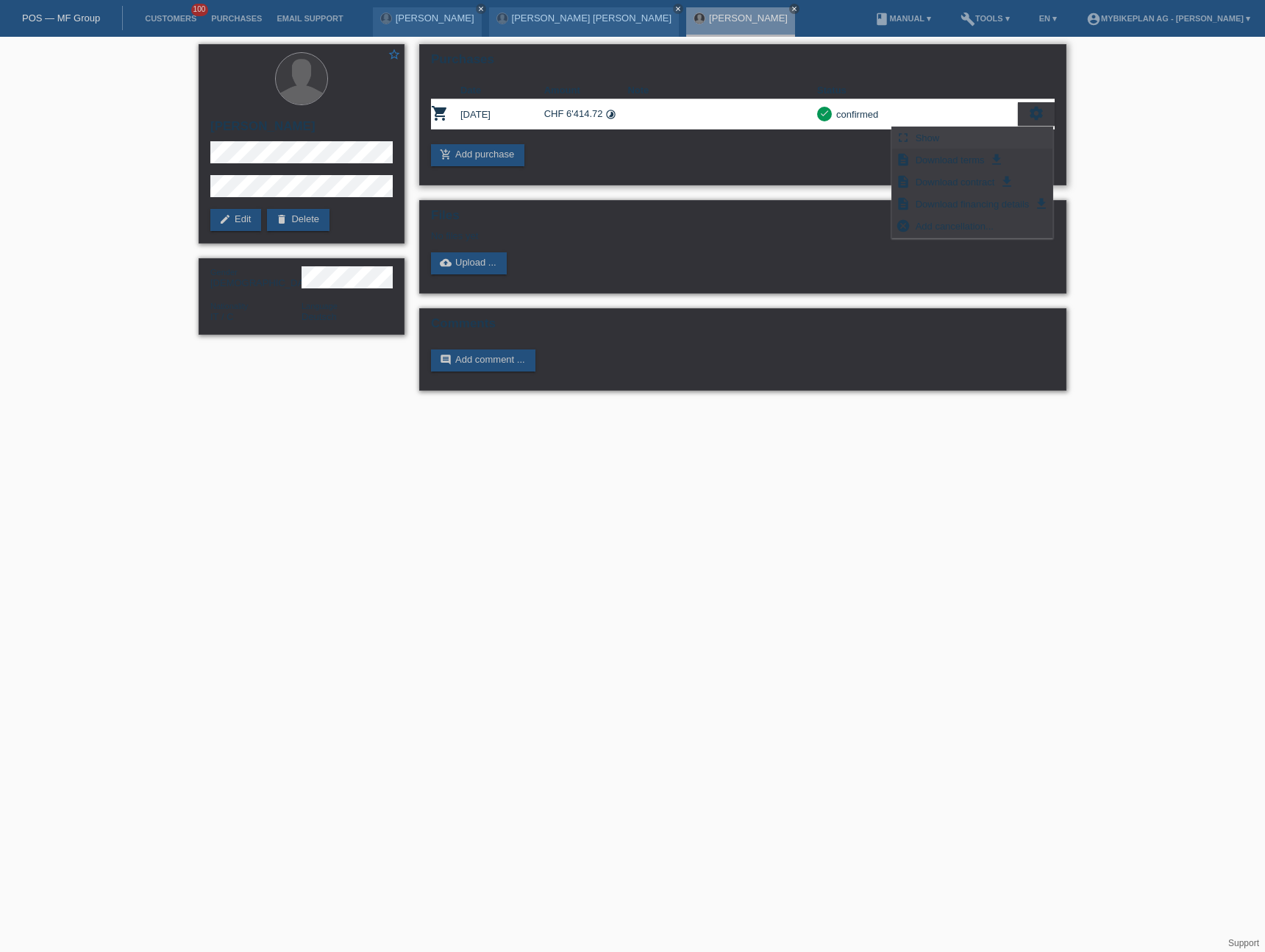
click at [975, 138] on div "fullscreen Show" at bounding box center [972, 138] width 160 height 22
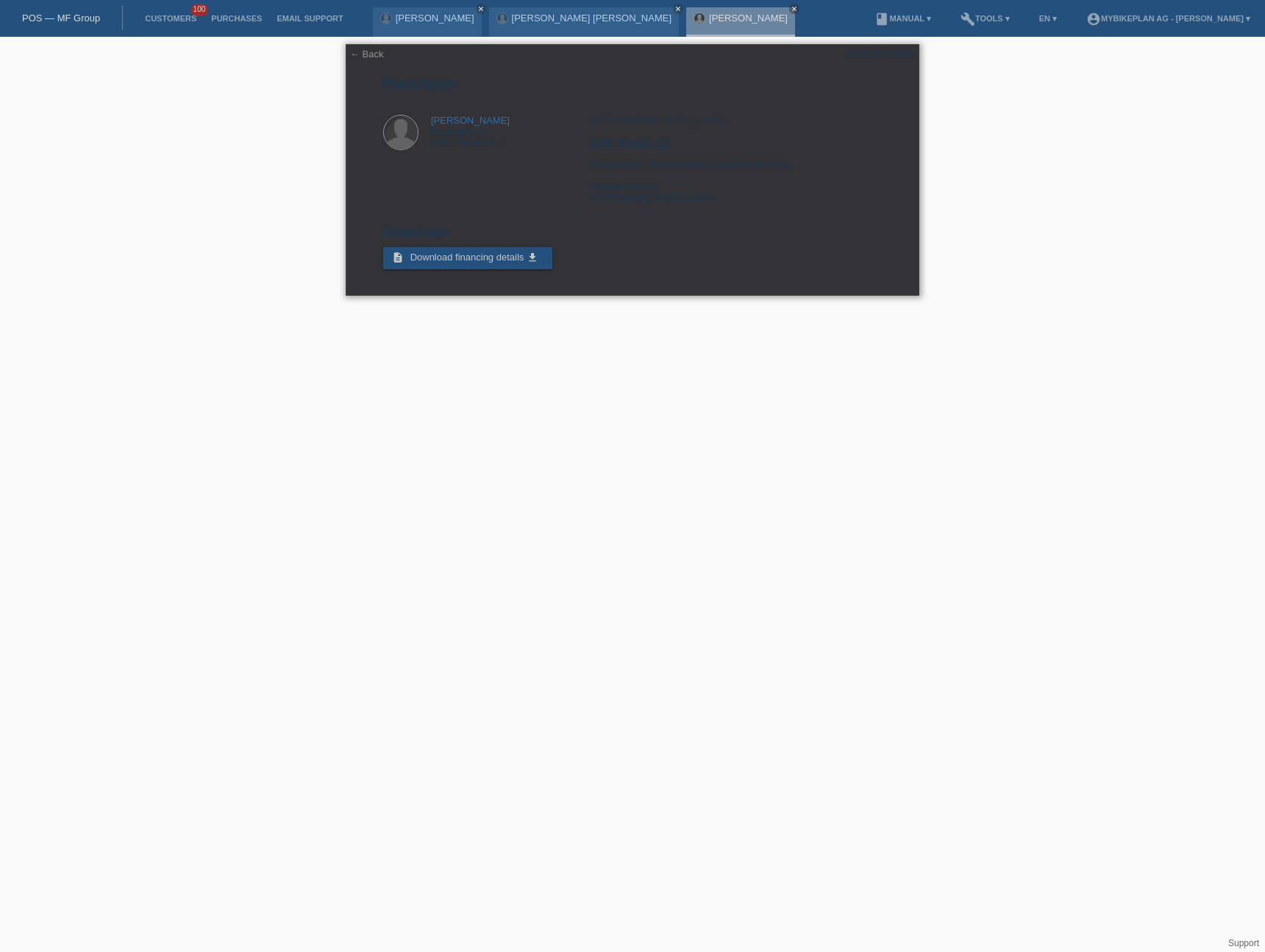
click at [642, 196] on div "Zürich, 26.05.2025 CHF 6'414.72 Instalments (36 instalments) (Ausserhalb KKG) E…" at bounding box center [736, 165] width 290 height 100
copy div "37971714392"
click at [506, 195] on div "Davide Marco van Heerden Reussblick 1 5412 Gebenstorf Zürich, 26.05.2025 CHF 6'…" at bounding box center [632, 165] width 499 height 100
drag, startPoint x: 36, startPoint y: 25, endPoint x: 51, endPoint y: 21, distance: 15.5
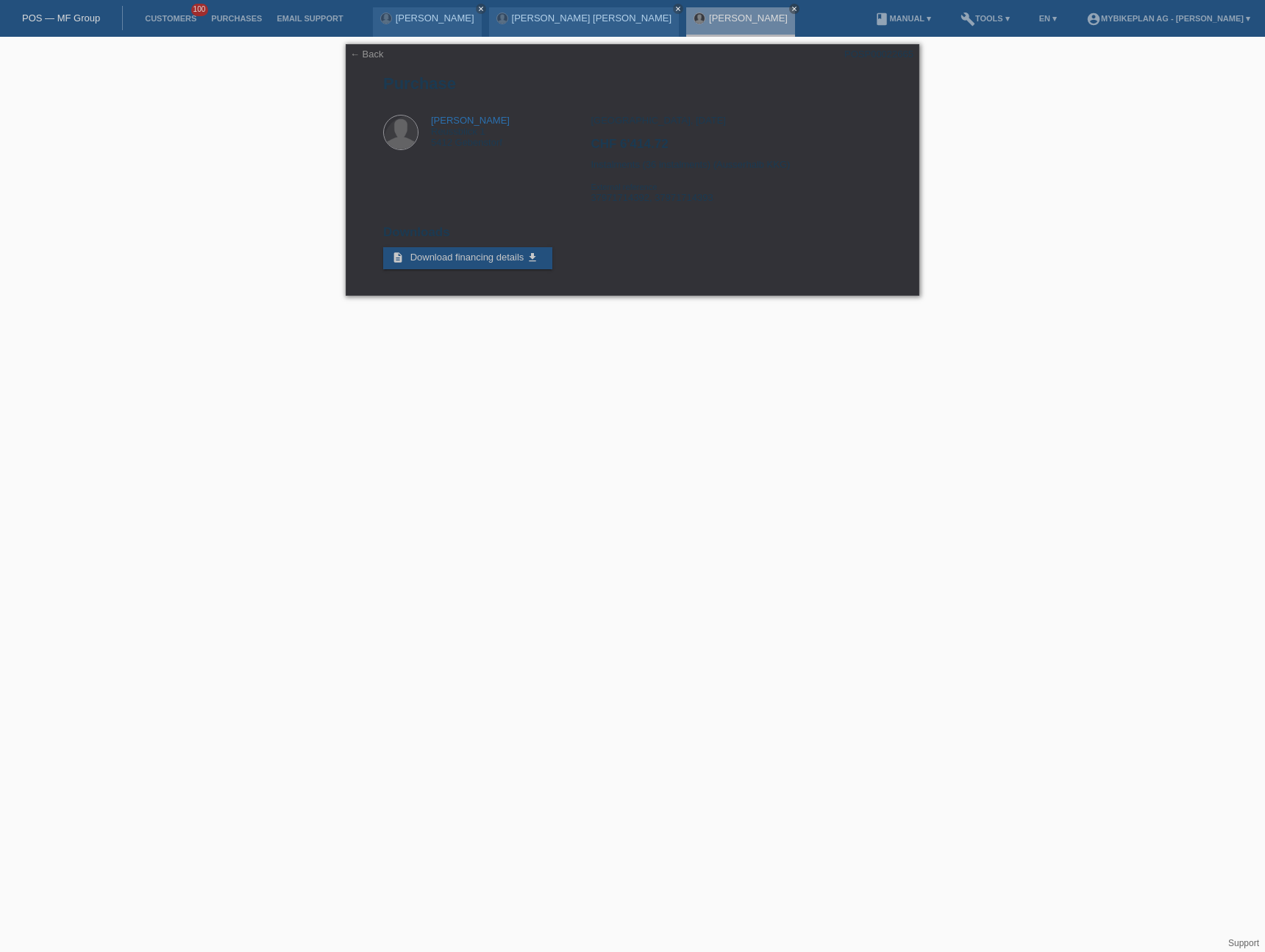
click at [37, 25] on div "POS — MF Group" at bounding box center [62, 18] width 123 height 24
click at [62, 18] on link "POS — MF Group" at bounding box center [61, 18] width 78 height 11
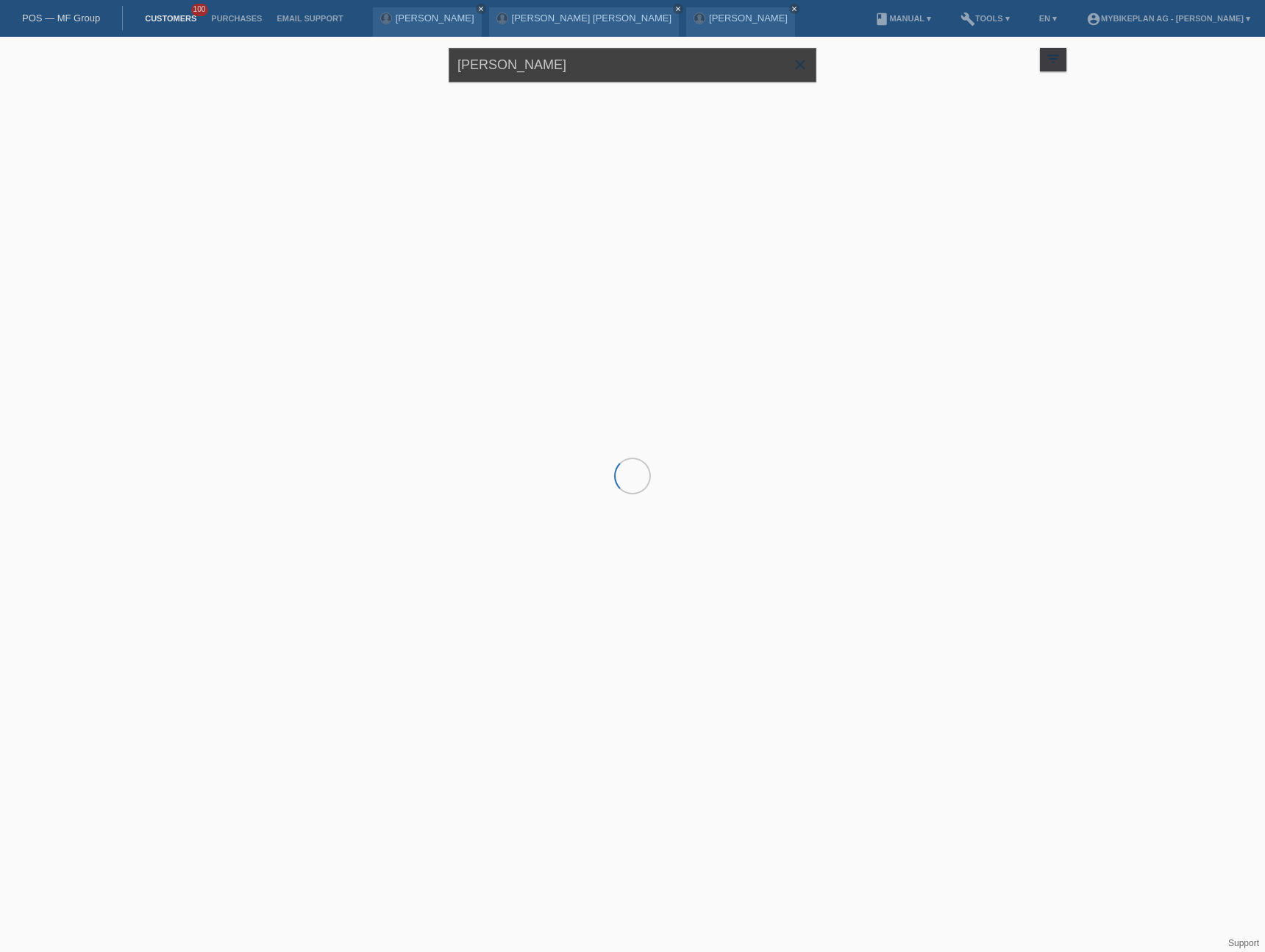
click at [580, 72] on input "[PERSON_NAME]" at bounding box center [632, 65] width 367 height 34
click at [579, 72] on input "[PERSON_NAME]" at bounding box center [632, 65] width 367 height 34
paste input "[PERSON_NAME]"
type input "[PERSON_NAME]"
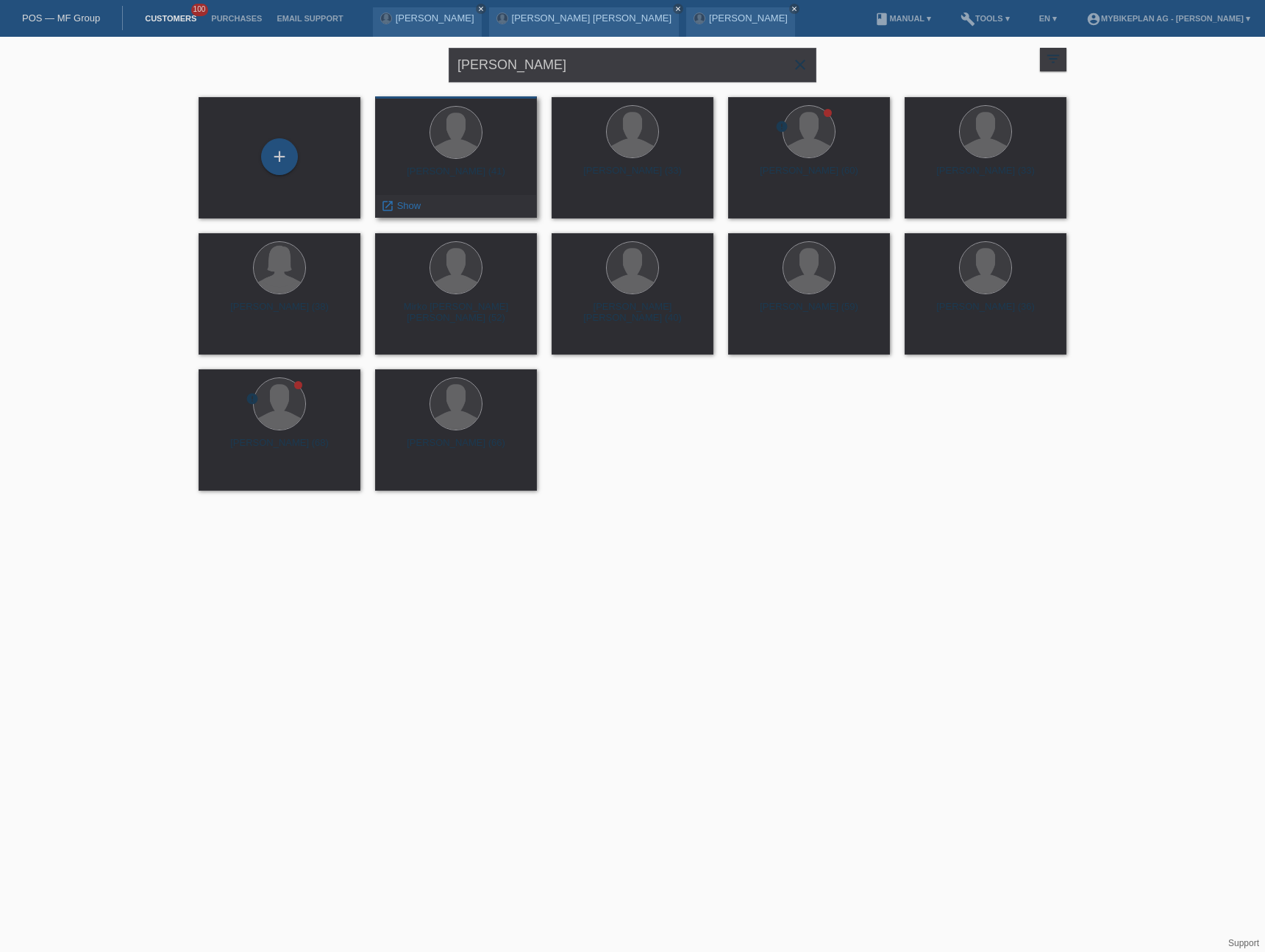
click at [456, 171] on div "Alain Steim (41)" at bounding box center [456, 177] width 138 height 24
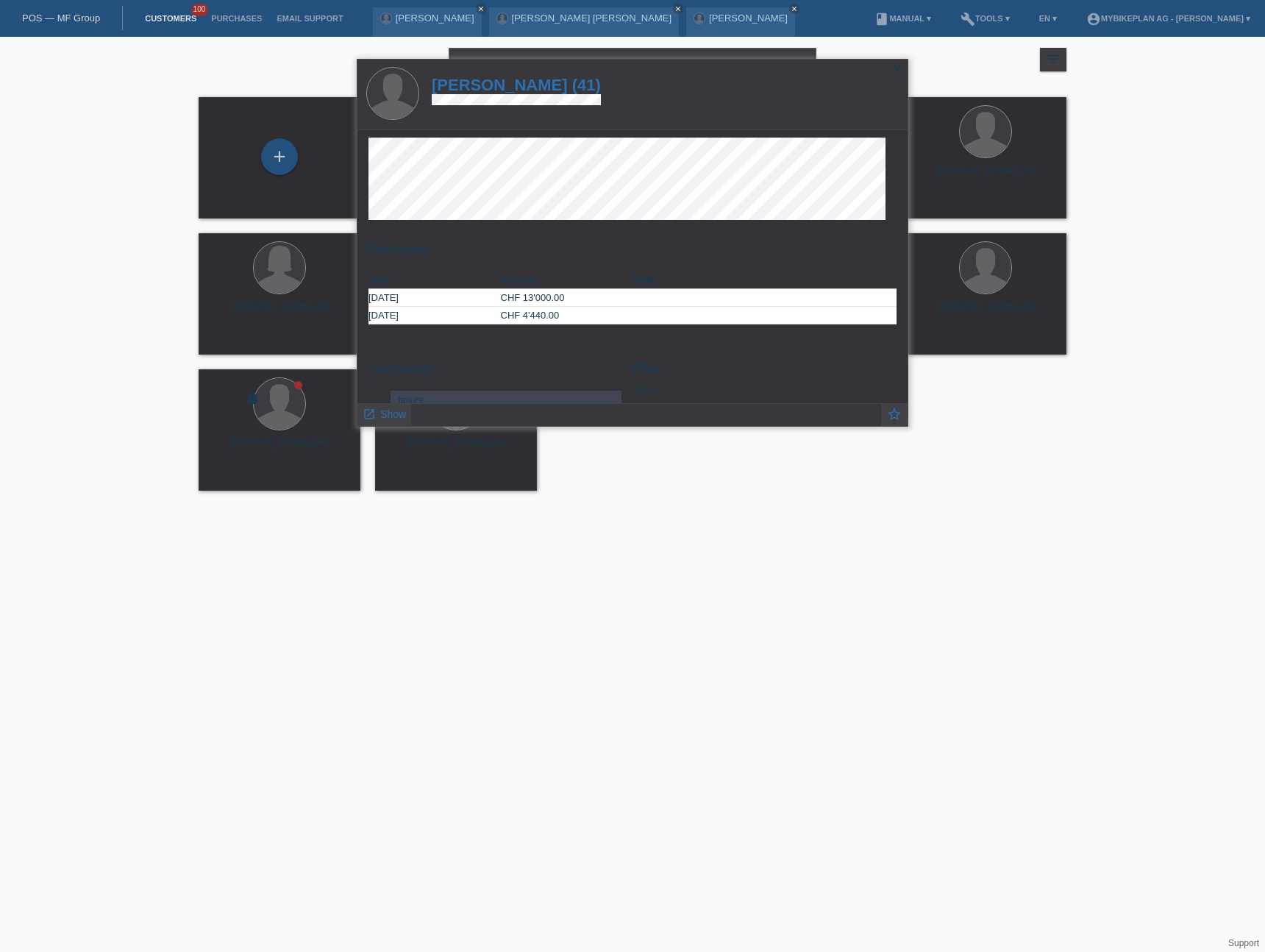
click at [474, 86] on h1 "Alain Steim (41)" at bounding box center [516, 85] width 169 height 18
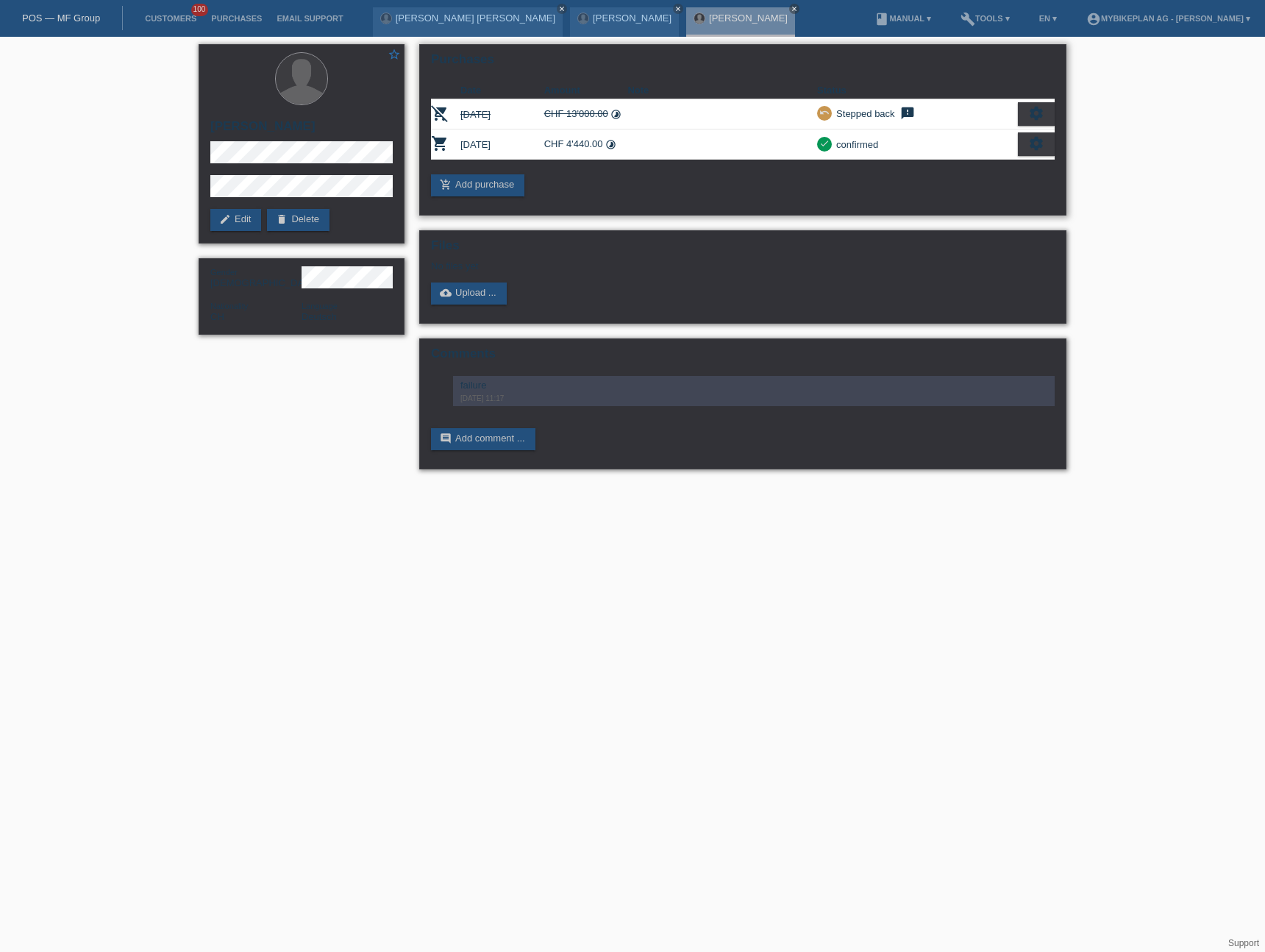
click at [1031, 144] on icon "settings" at bounding box center [1036, 144] width 16 height 16
click at [994, 170] on div "fullscreen Show" at bounding box center [972, 168] width 160 height 22
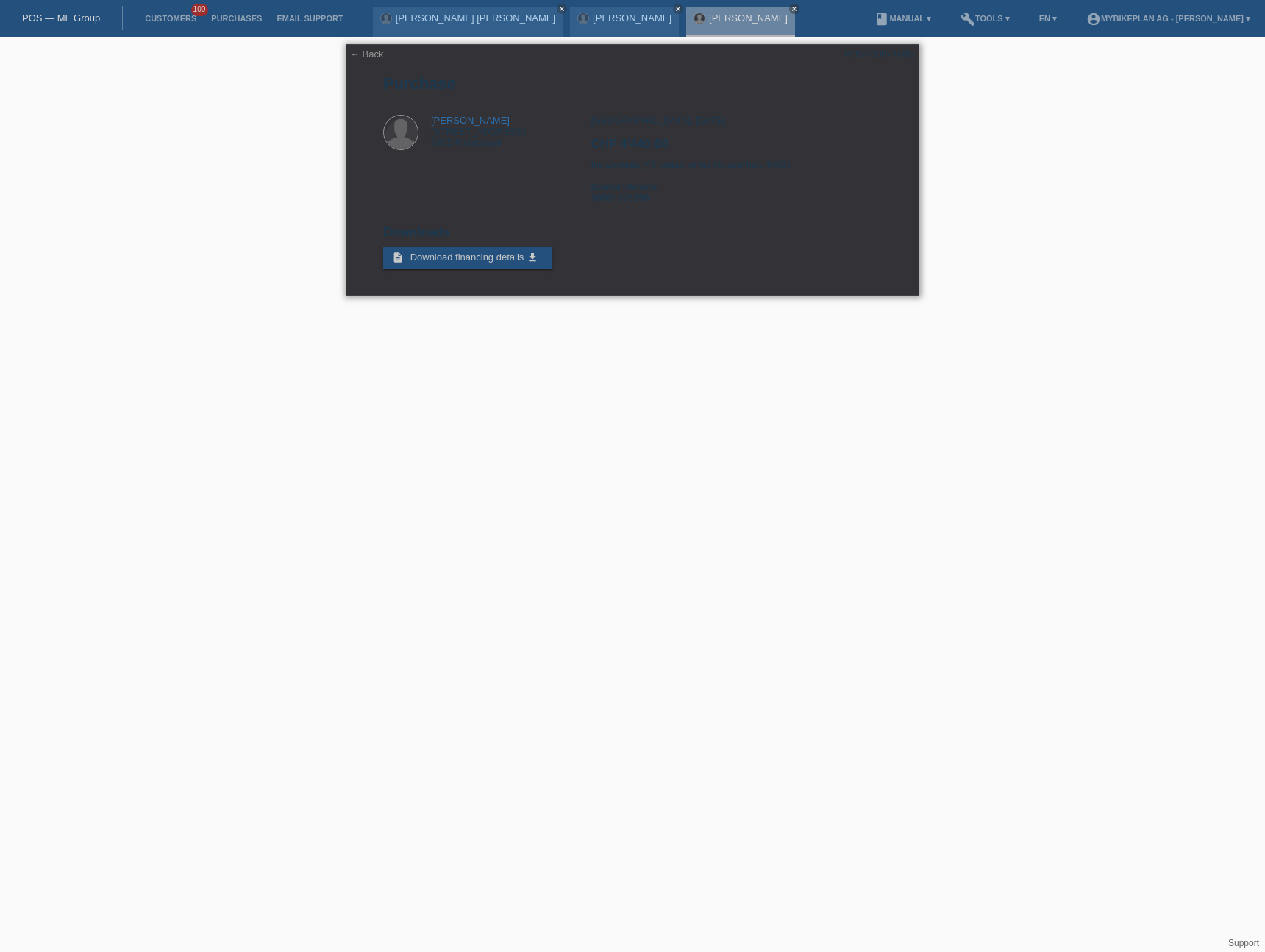
click at [607, 200] on div "Zürich, 03.05.2025 CHF 4'440.00 Instalments (48 instalments) (Ausserhalb KKG) E…" at bounding box center [736, 165] width 290 height 100
copy div "36664395366"
click at [40, 18] on link "POS — MF Group" at bounding box center [61, 18] width 78 height 11
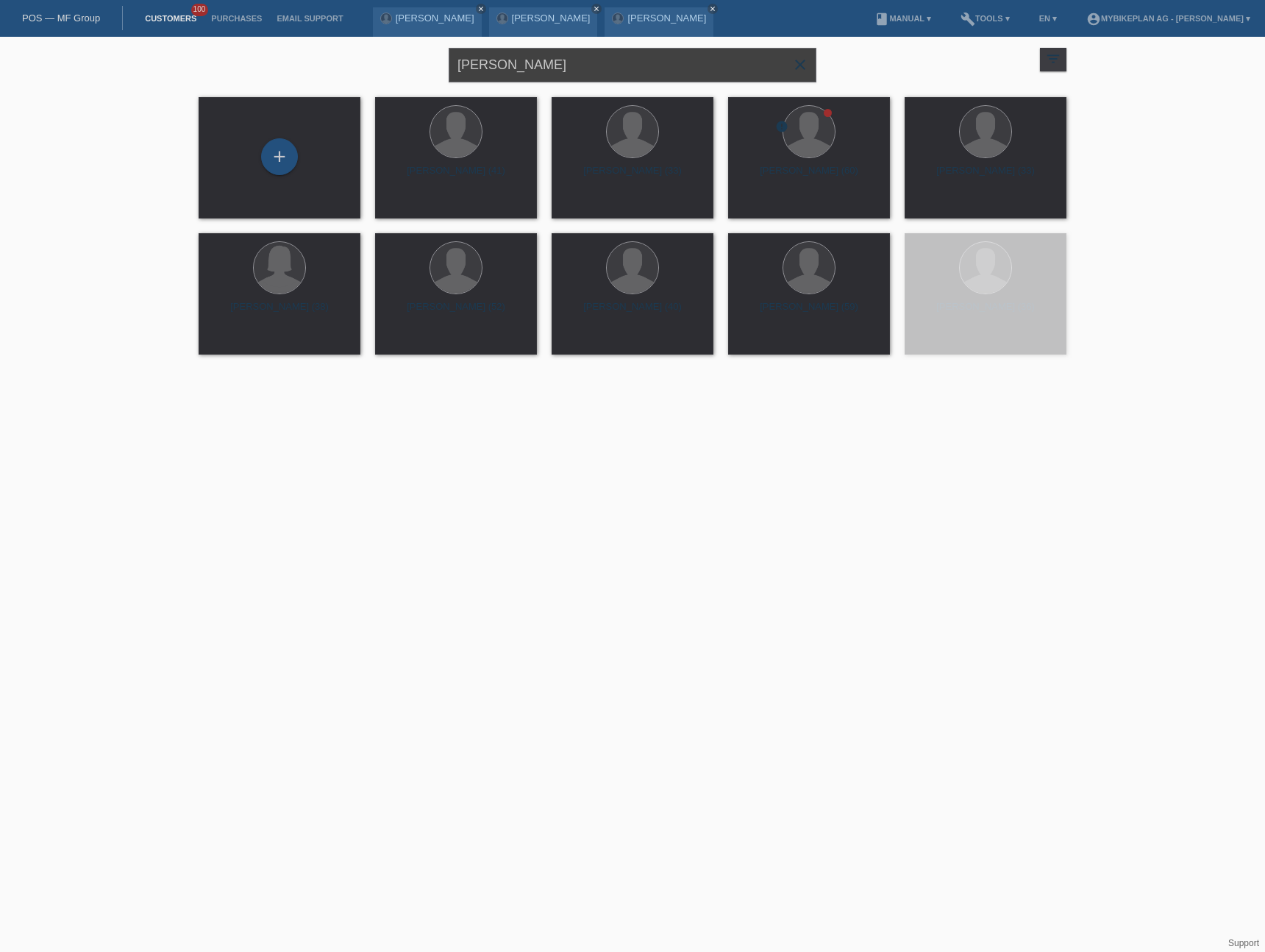
click at [600, 72] on input "[PERSON_NAME]" at bounding box center [632, 65] width 367 height 34
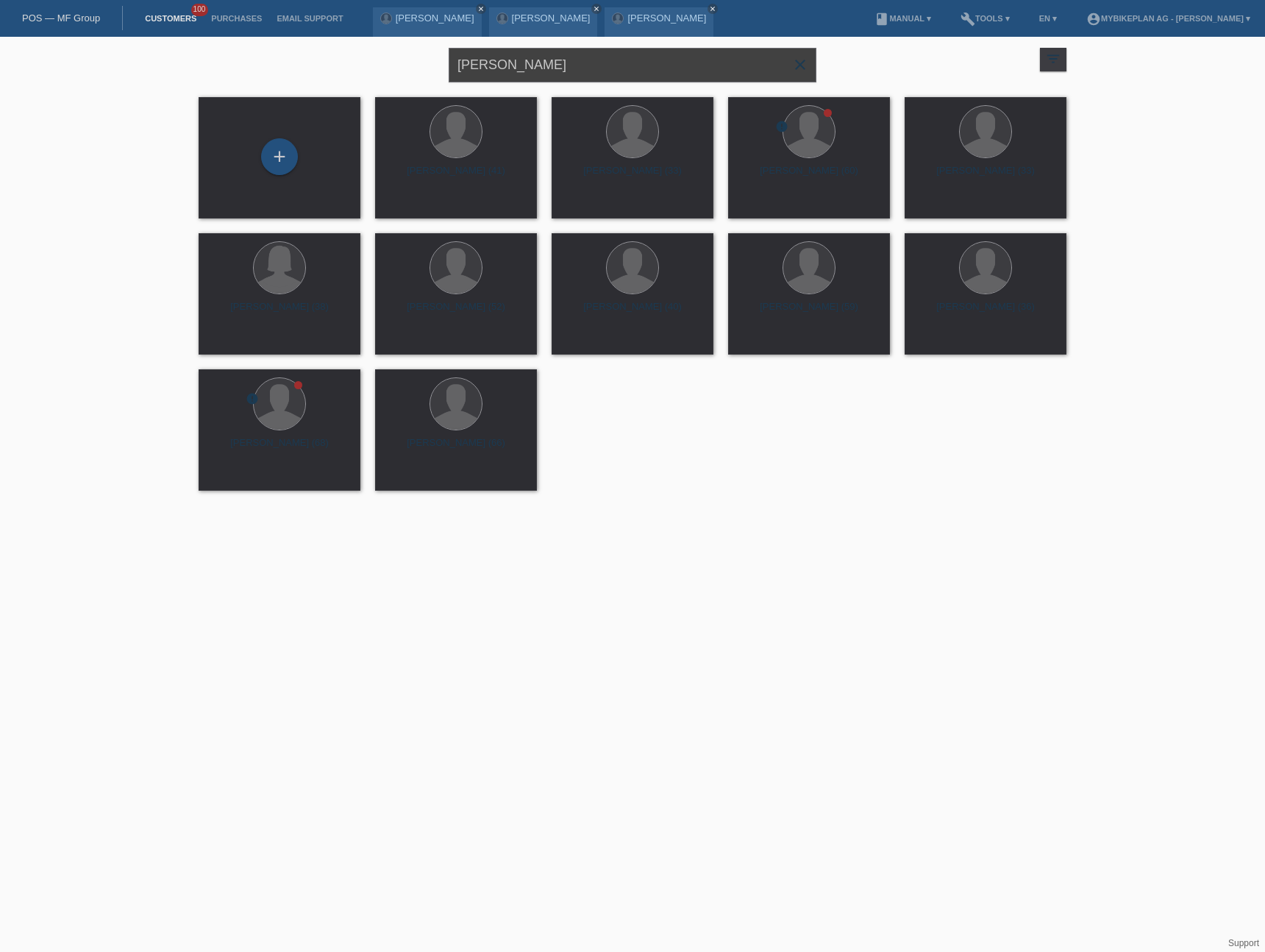
click at [600, 72] on input "[PERSON_NAME]" at bounding box center [632, 65] width 367 height 34
paste input "[PERSON_NAME] [PERSON_NAME]"
type input "[PERSON_NAME] [PERSON_NAME]"
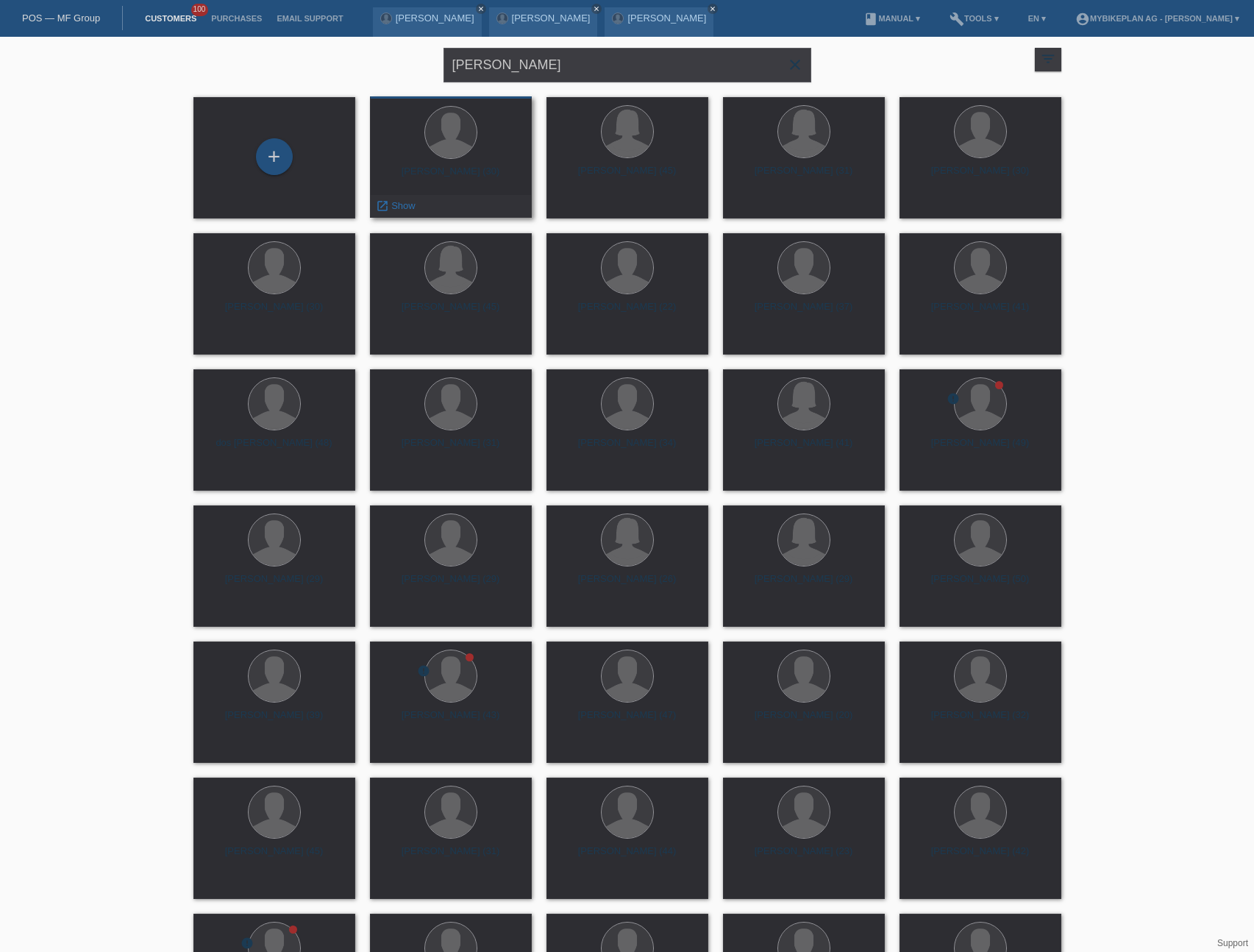
click at [470, 164] on div "Ricardo Pedro Oliveira Miranda (30) launch Show" at bounding box center [451, 157] width 162 height 121
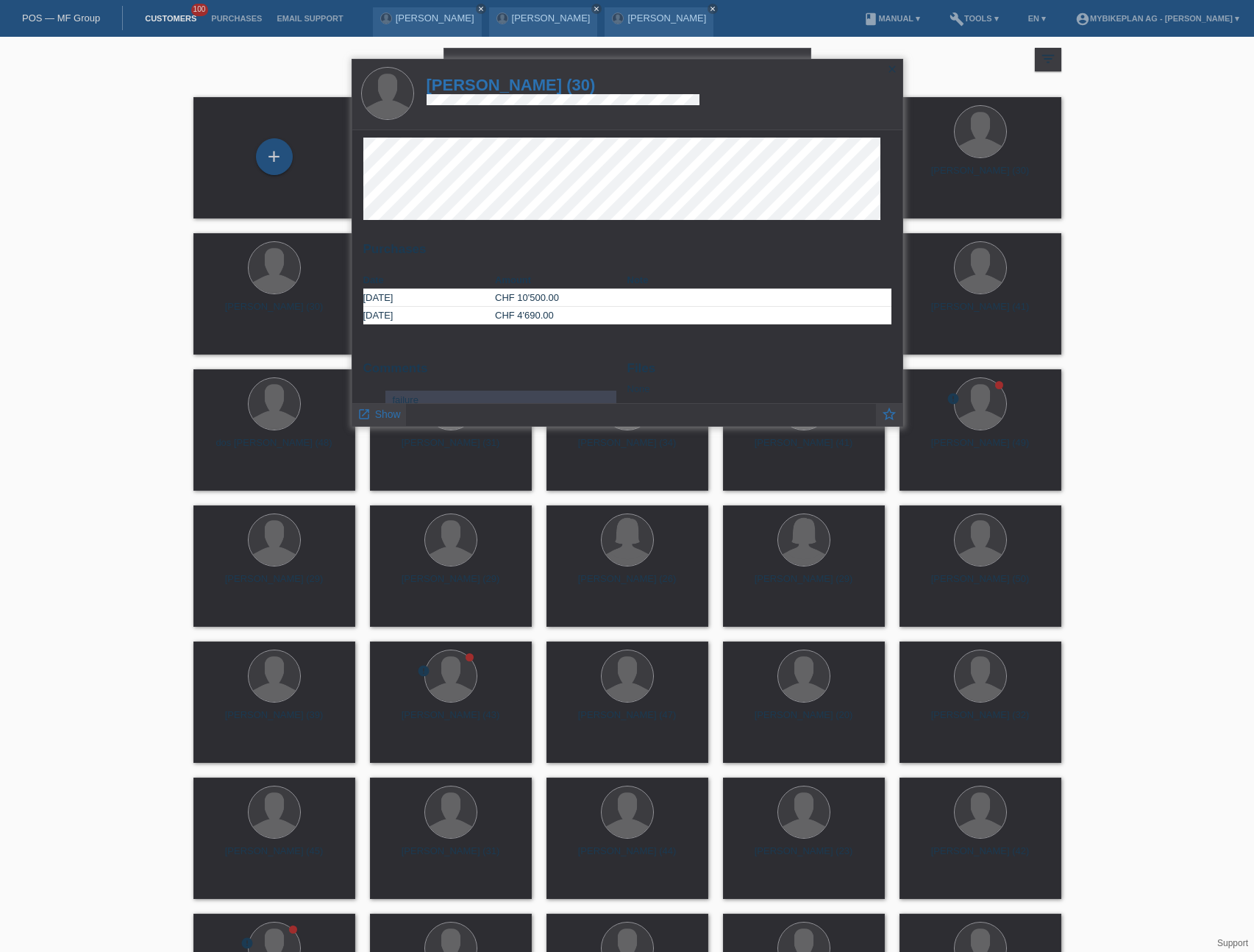
click at [553, 90] on h1 "Ricardo Pedro Oliveira Miranda (30)" at bounding box center [563, 85] width 273 height 18
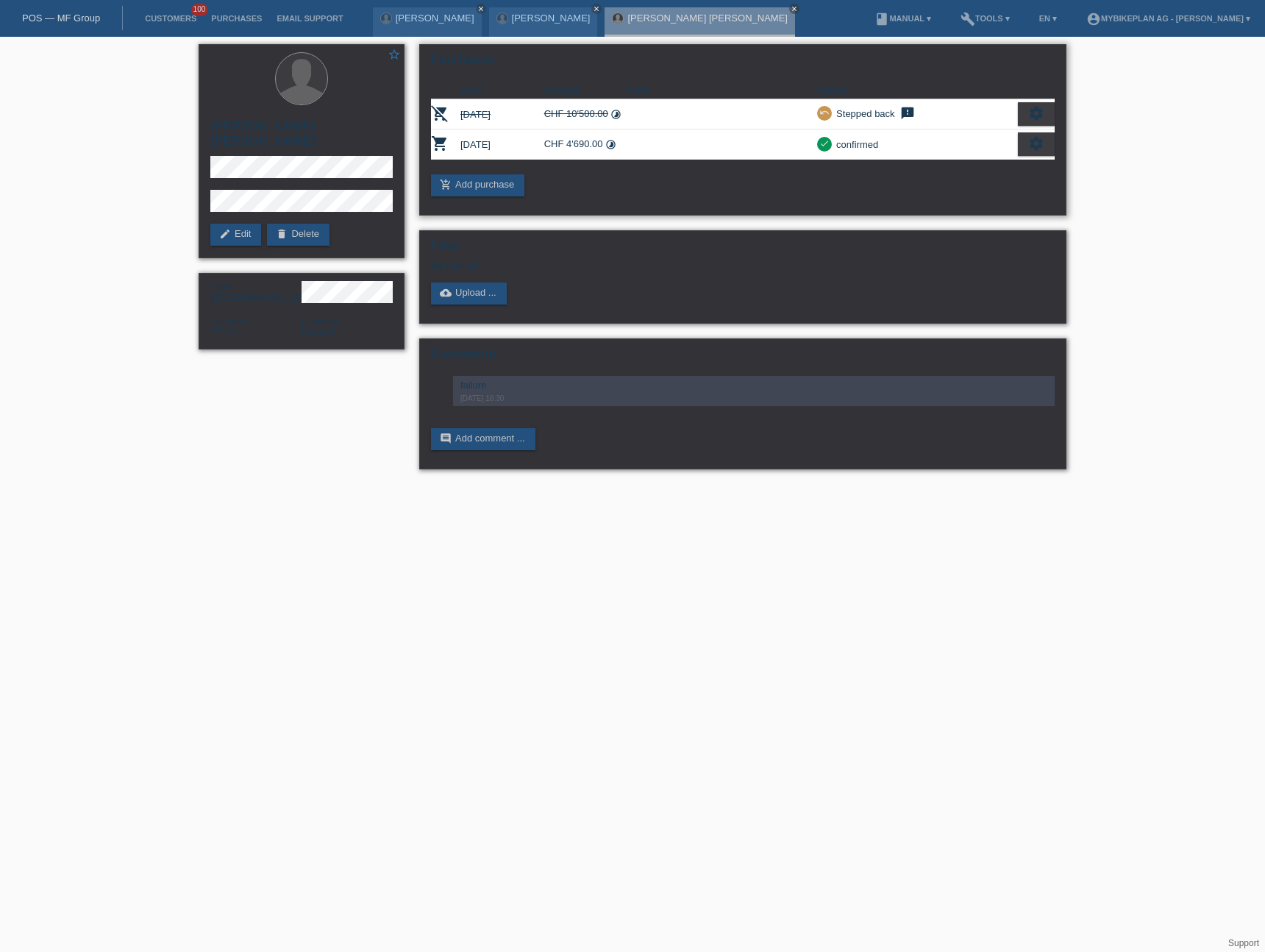
click at [1047, 148] on div "settings" at bounding box center [1036, 144] width 37 height 24
click at [971, 167] on div "fullscreen Show" at bounding box center [972, 168] width 160 height 22
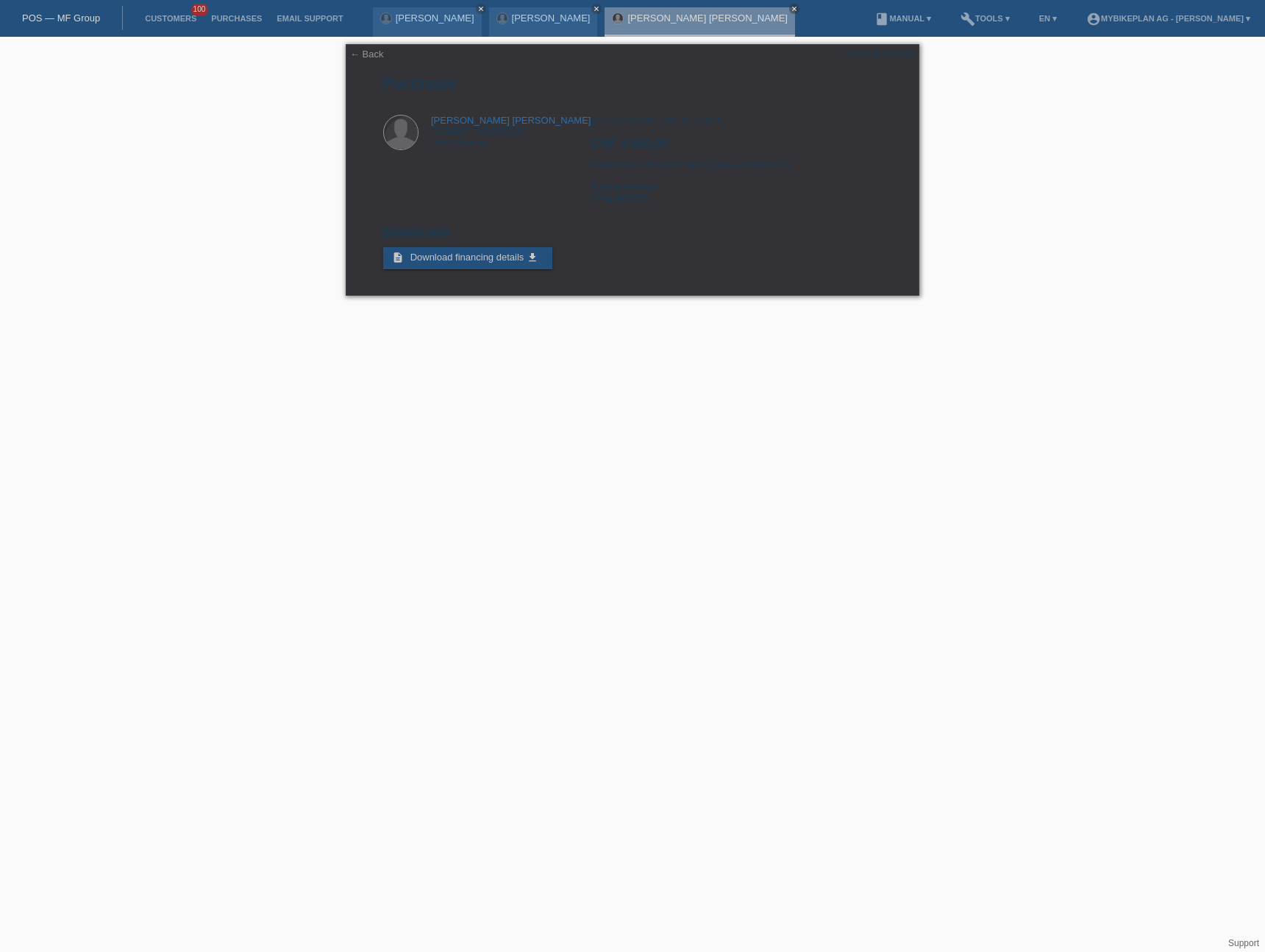
click at [77, 18] on link "POS — MF Group" at bounding box center [61, 18] width 78 height 11
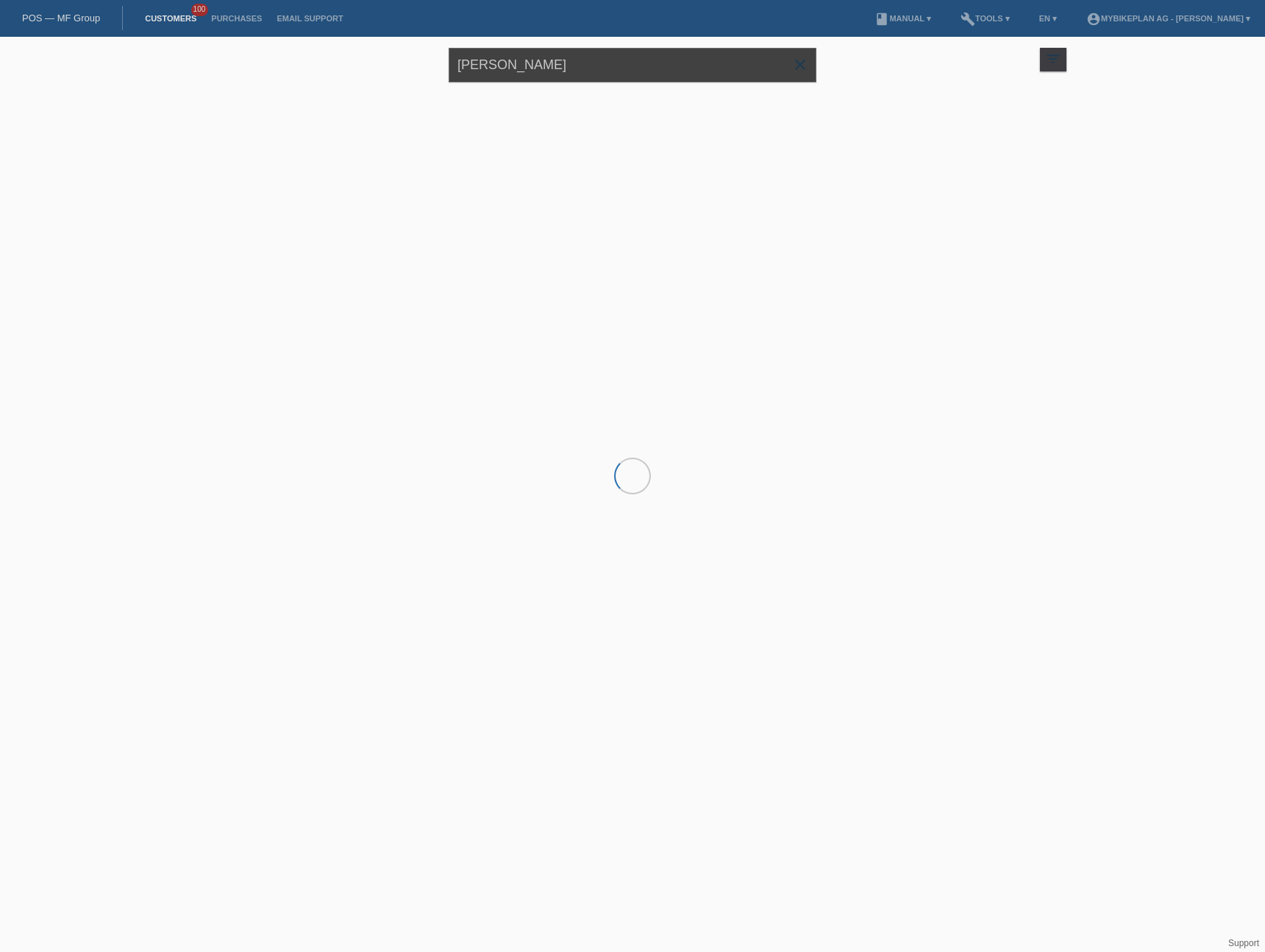
click at [591, 60] on input "[PERSON_NAME] [PERSON_NAME]" at bounding box center [632, 65] width 367 height 34
paste input "[PERSON_NAME]"
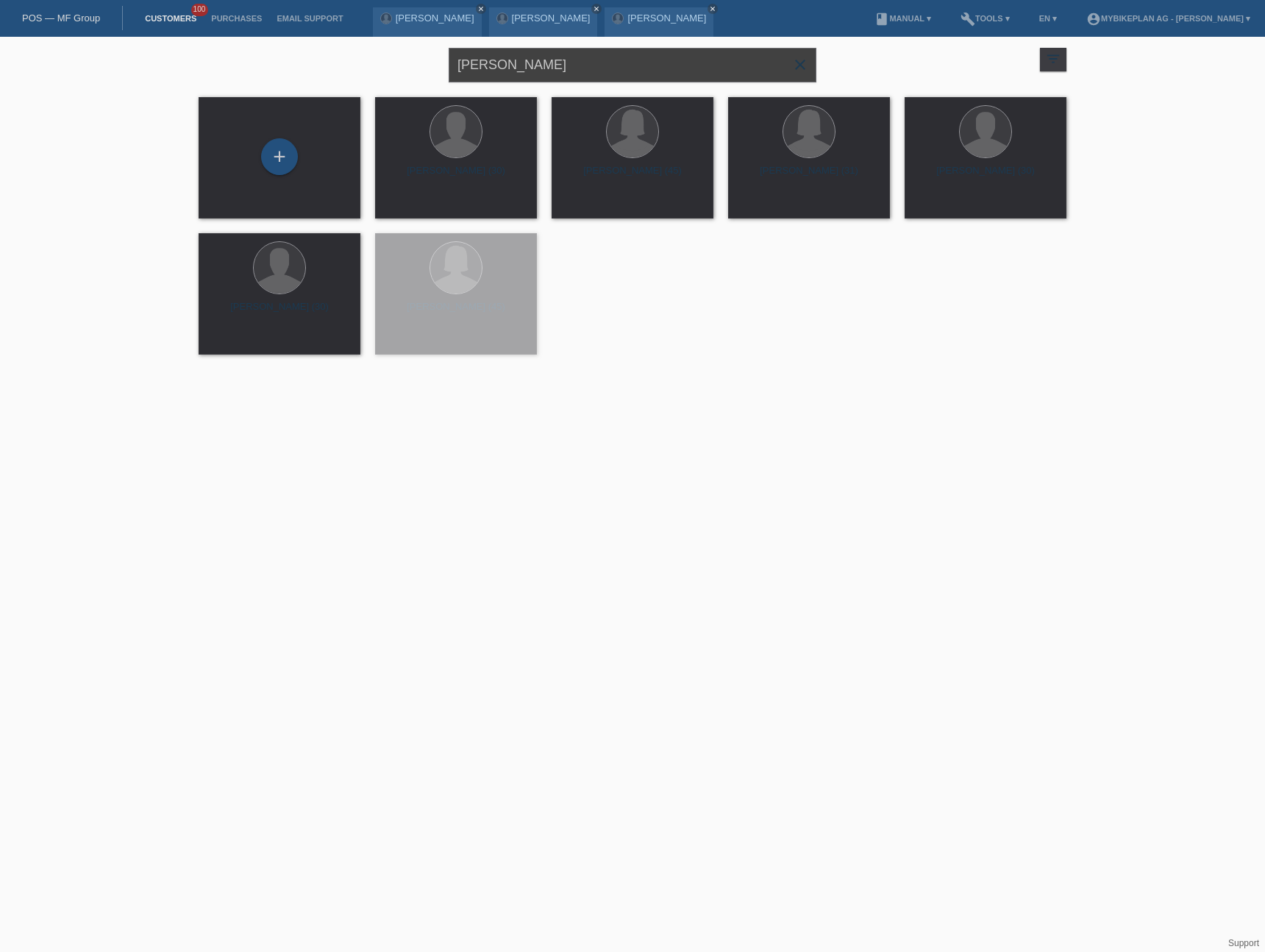
type input "[PERSON_NAME]"
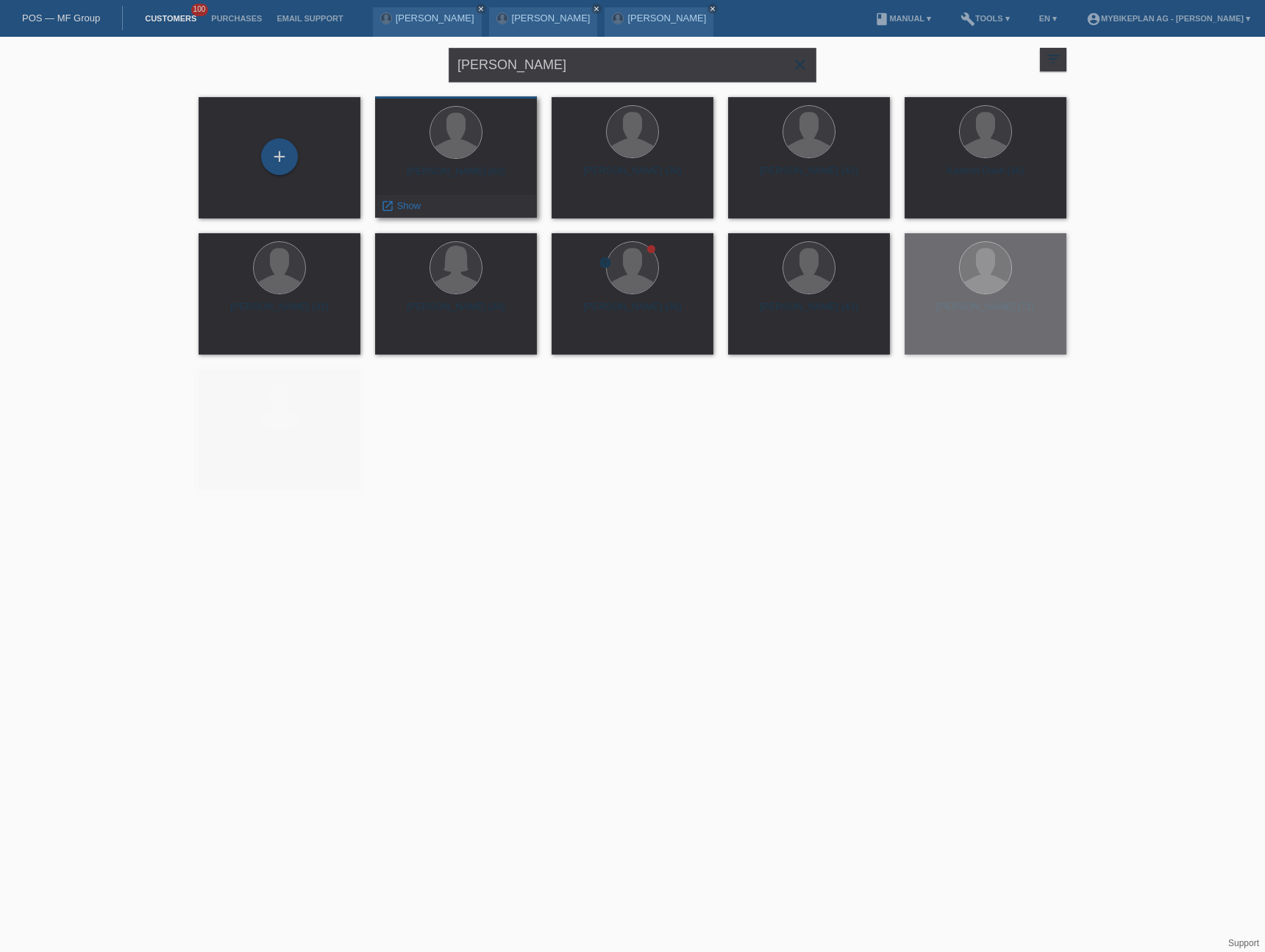
click at [469, 176] on div "karl-heinz Kaiser (60)" at bounding box center [456, 177] width 138 height 24
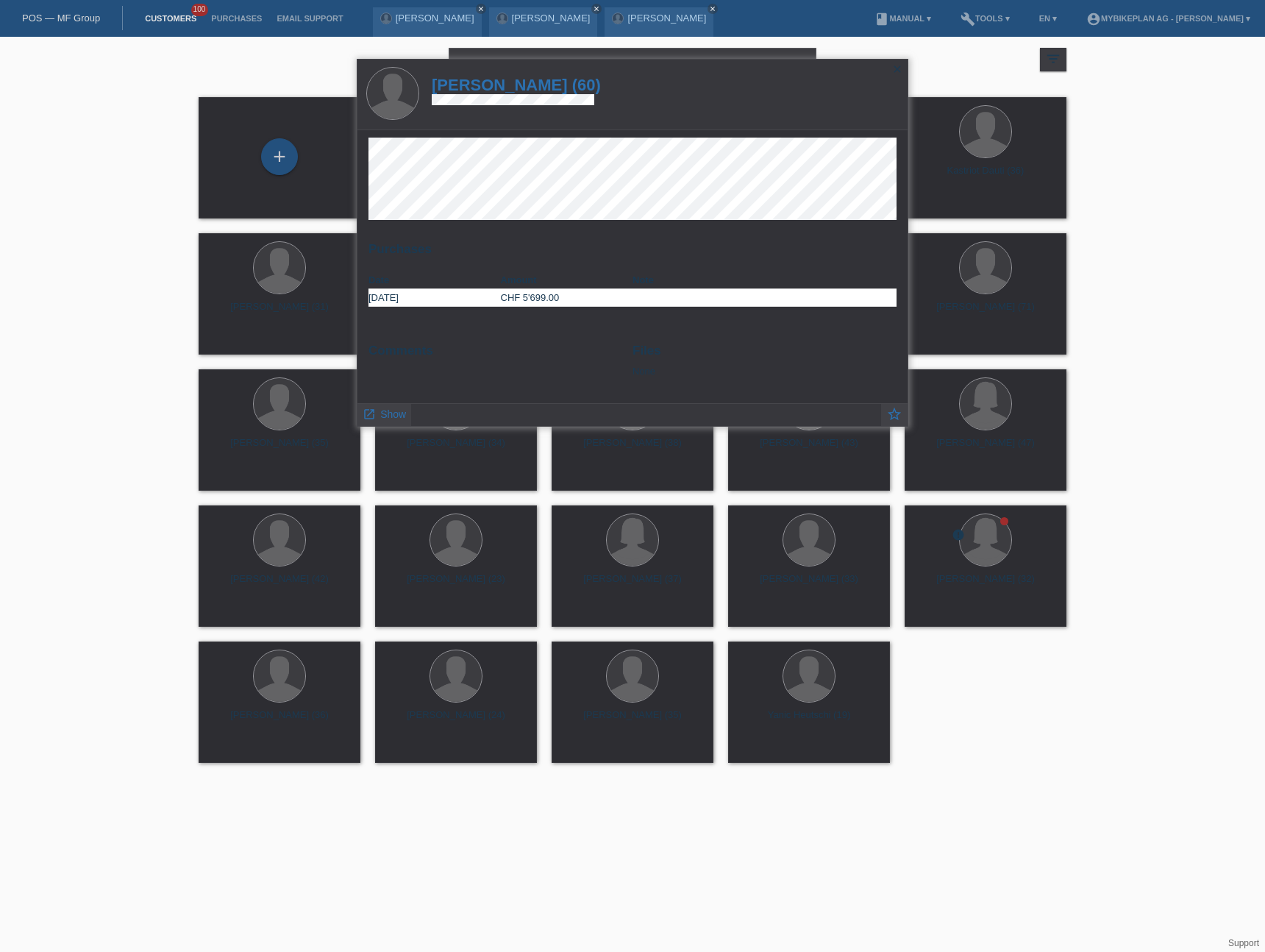
click at [528, 83] on h1 "karl-heinz Kaiser (60)" at bounding box center [516, 85] width 169 height 18
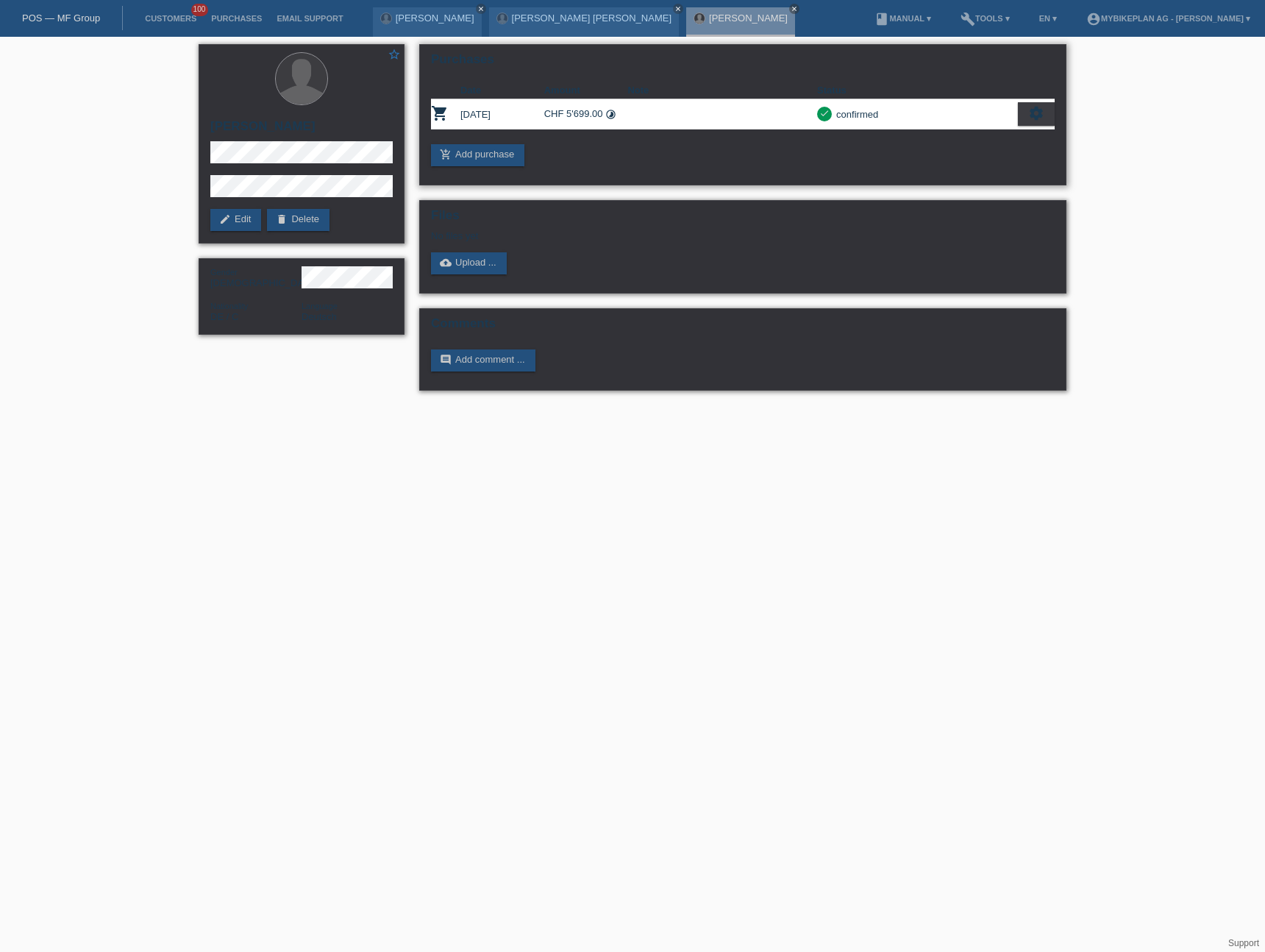
click at [1037, 116] on icon "settings" at bounding box center [1036, 113] width 16 height 16
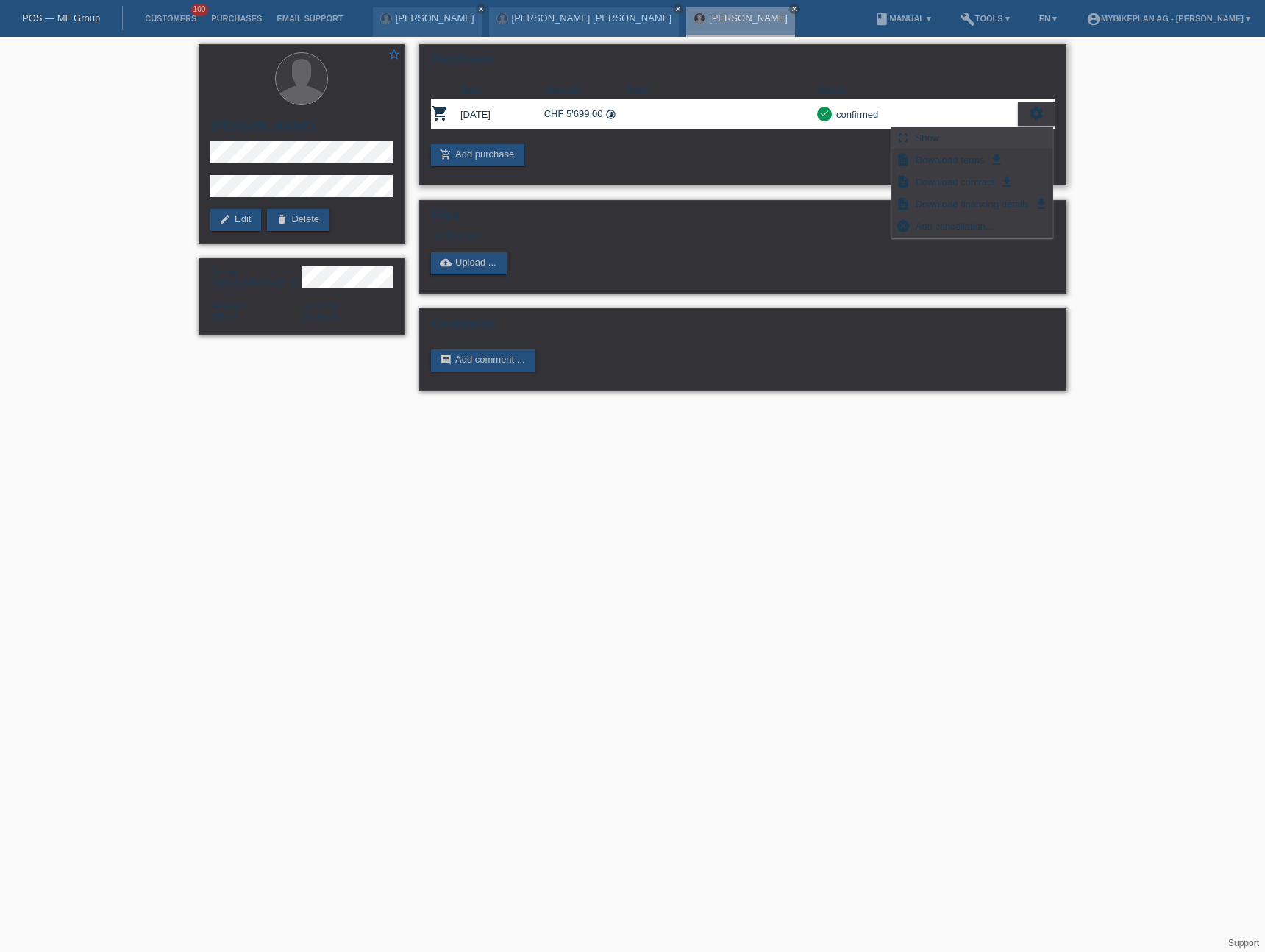
click at [966, 139] on div "fullscreen Show" at bounding box center [972, 138] width 160 height 22
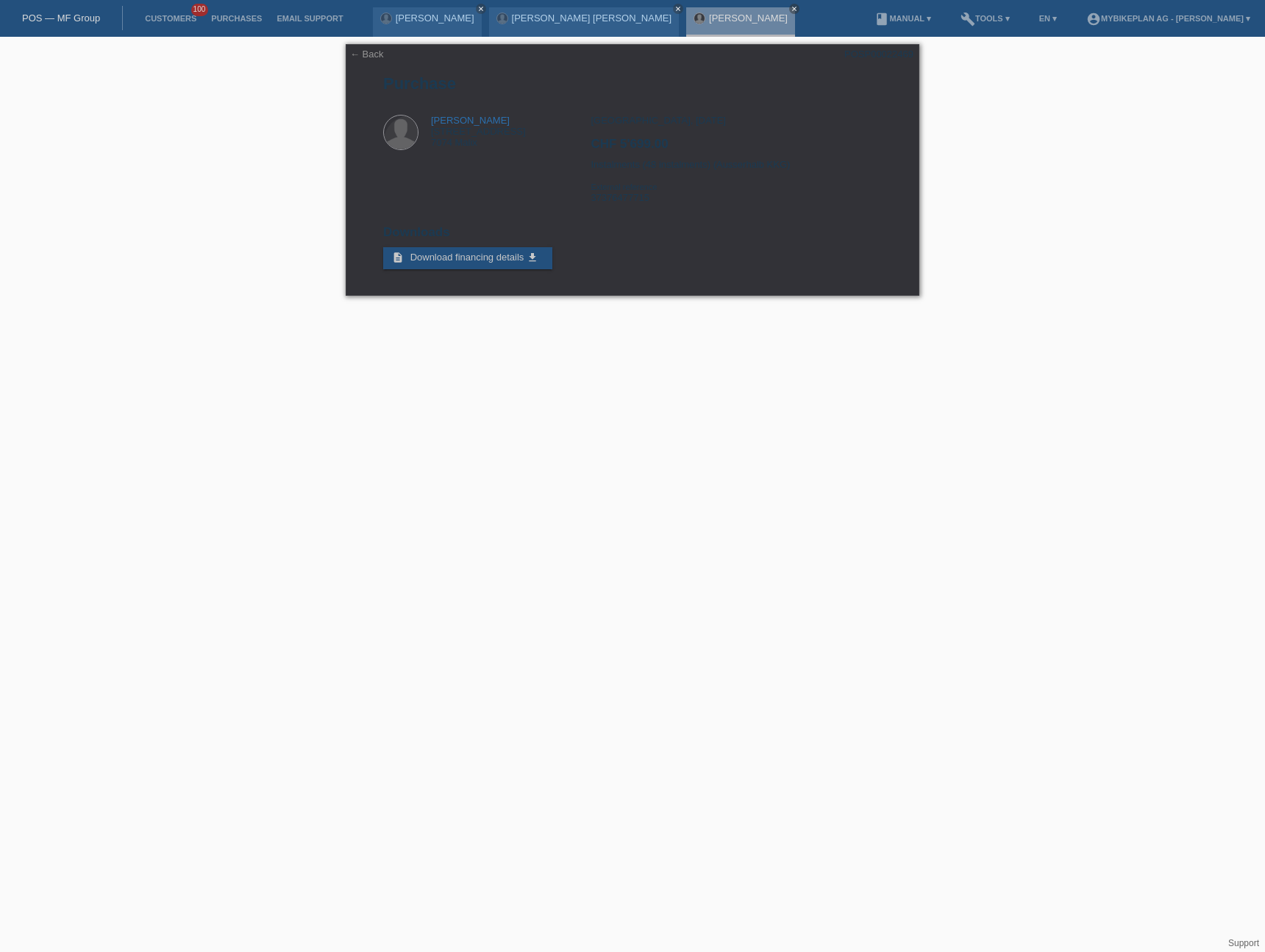
click at [58, 16] on link "POS — MF Group" at bounding box center [61, 18] width 78 height 11
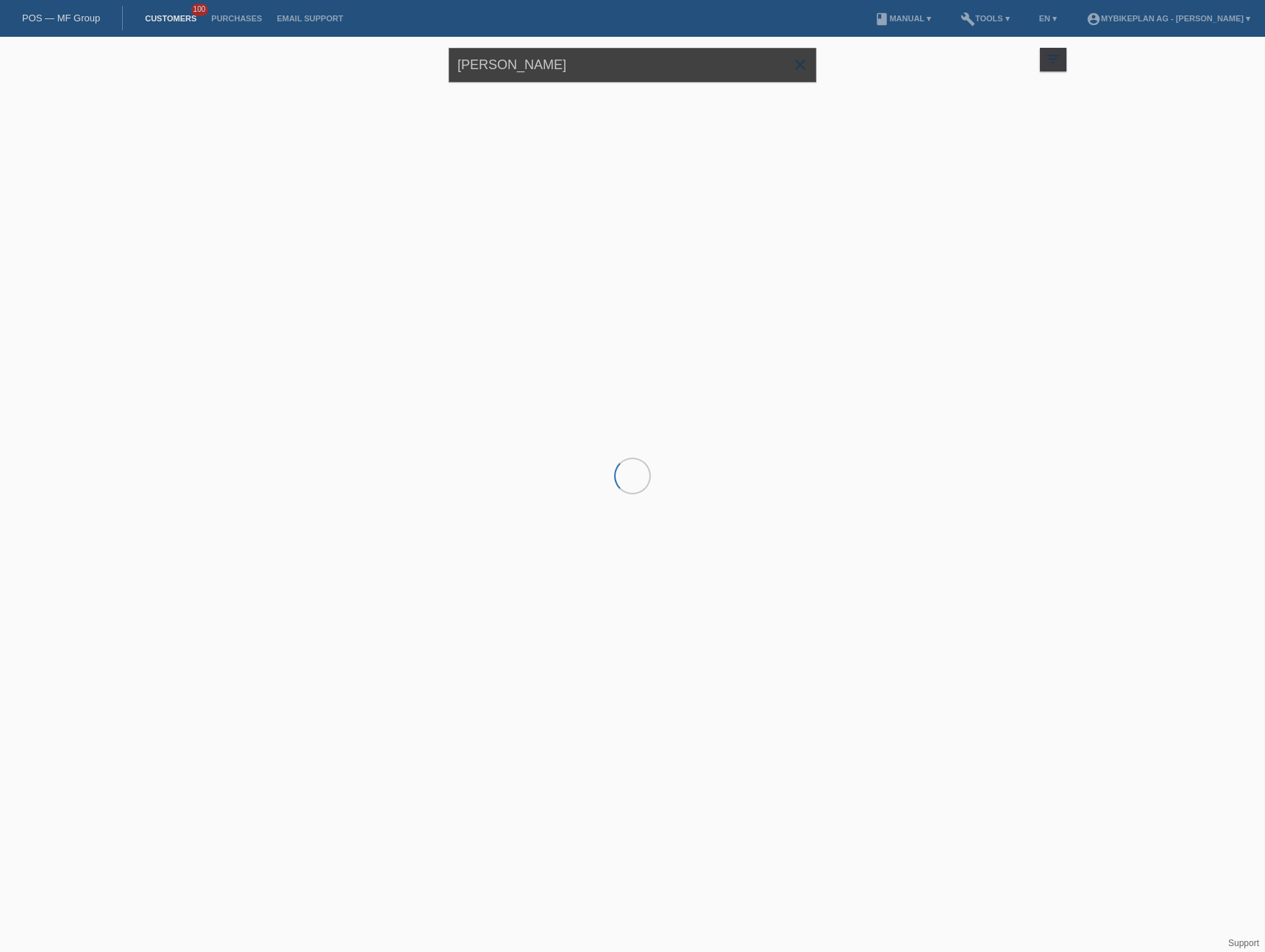
click at [579, 62] on input "[PERSON_NAME]" at bounding box center [632, 65] width 367 height 34
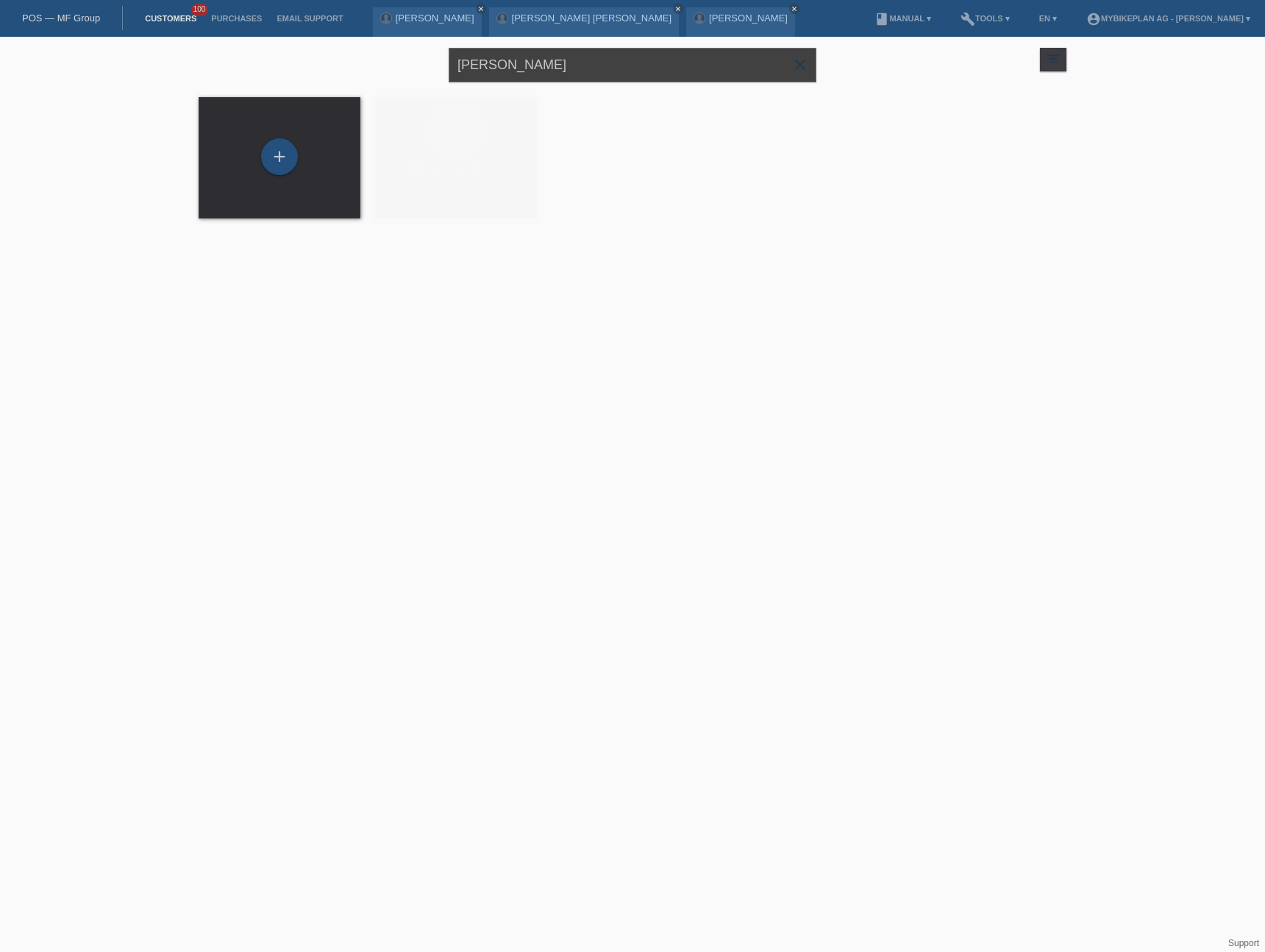
click at [579, 62] on input "[PERSON_NAME]" at bounding box center [632, 65] width 367 height 34
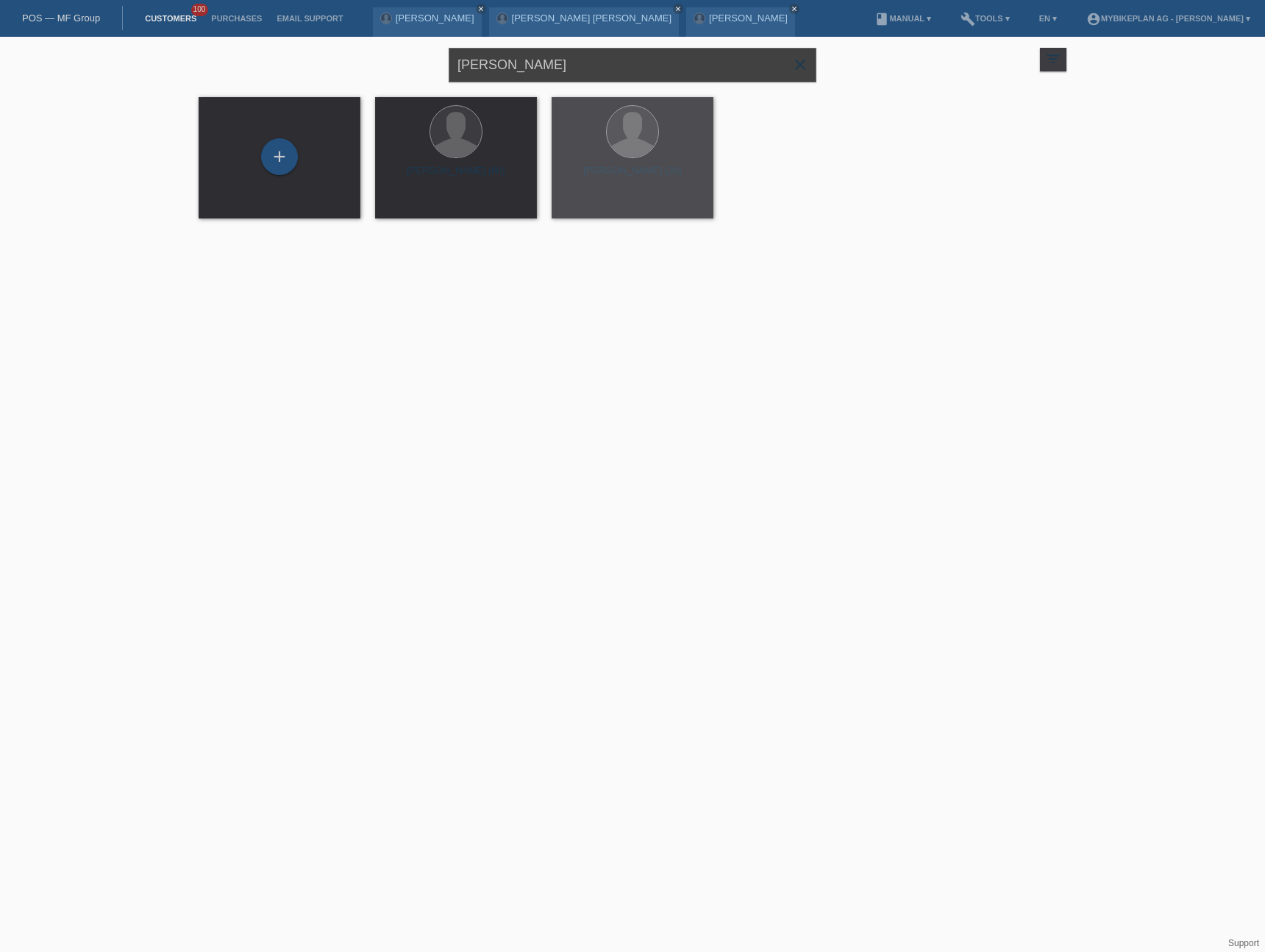
paste input "David Huwiler,"
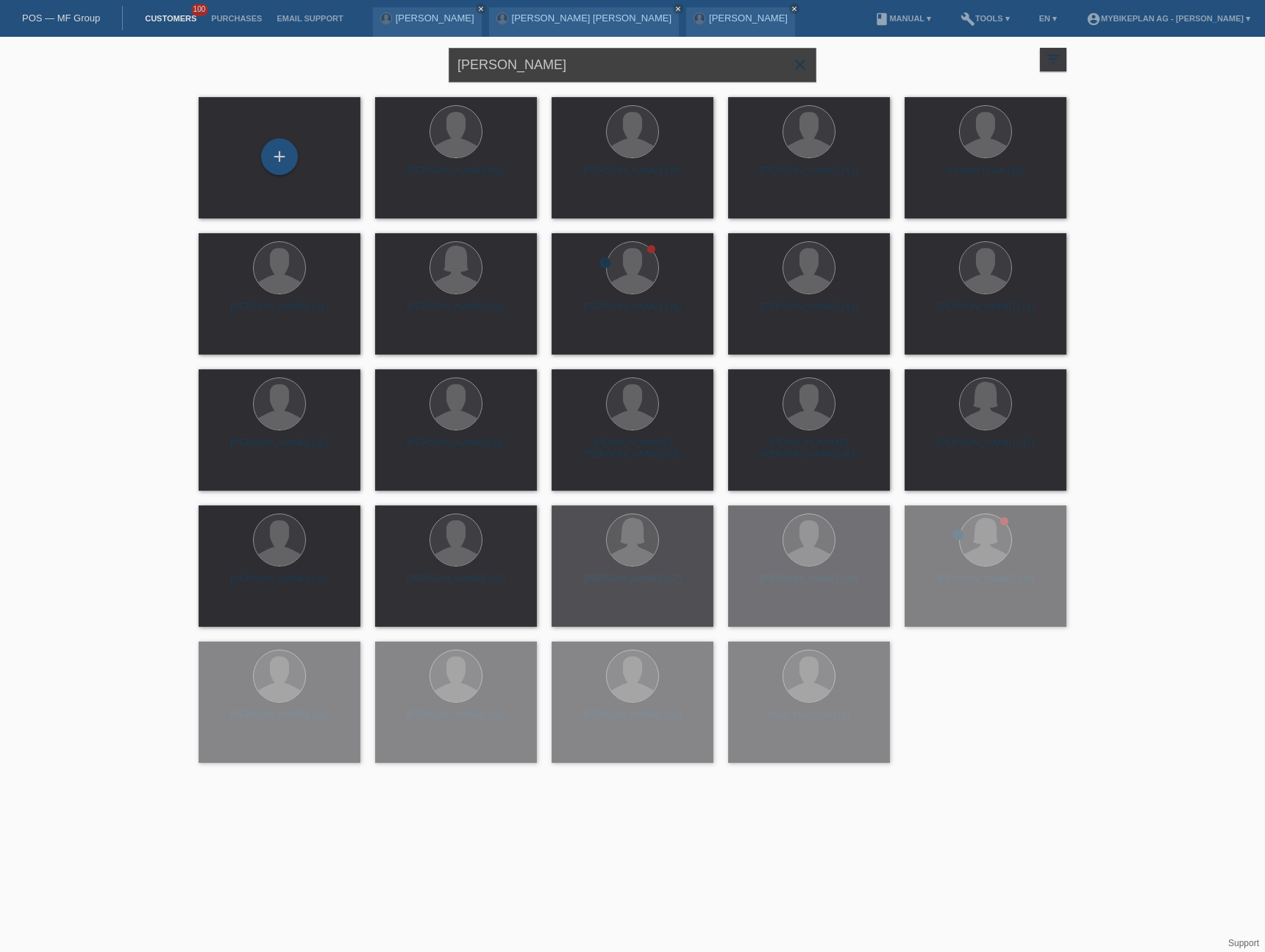
type input "[PERSON_NAME]"
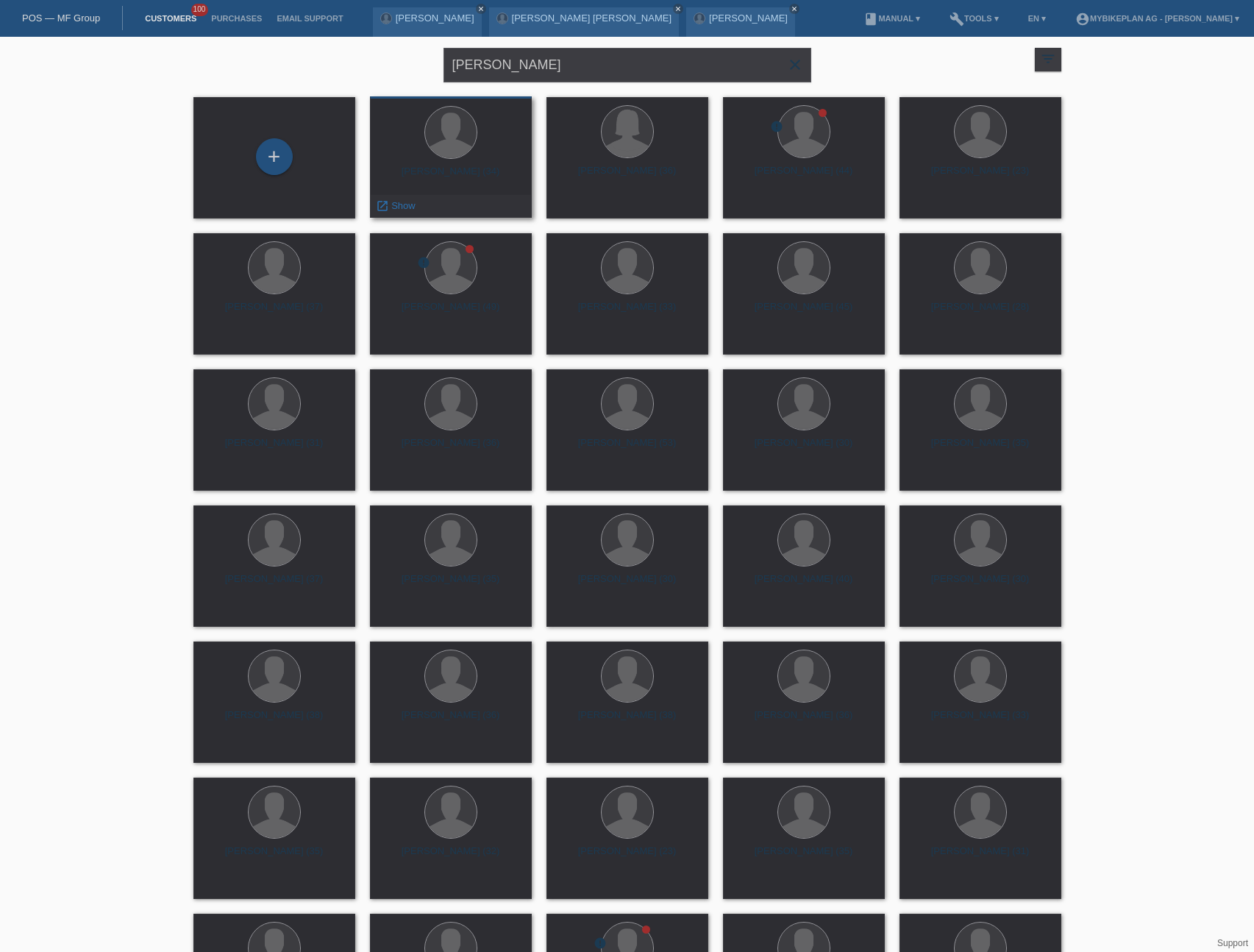
click at [479, 173] on div "David Huwiler (34)" at bounding box center [451, 177] width 138 height 24
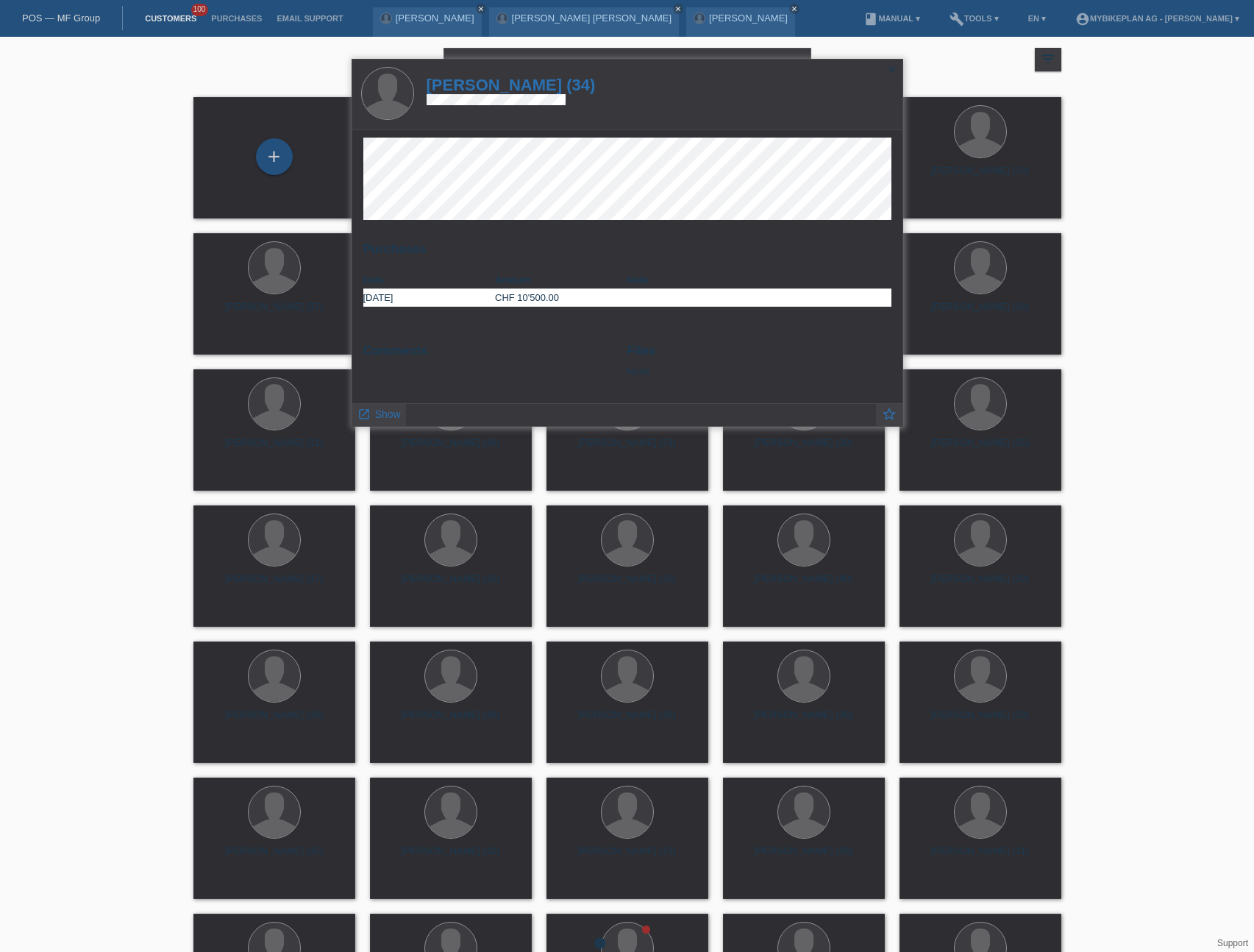
click at [533, 89] on h1 "David Huwiler (34)" at bounding box center [510, 85] width 169 height 18
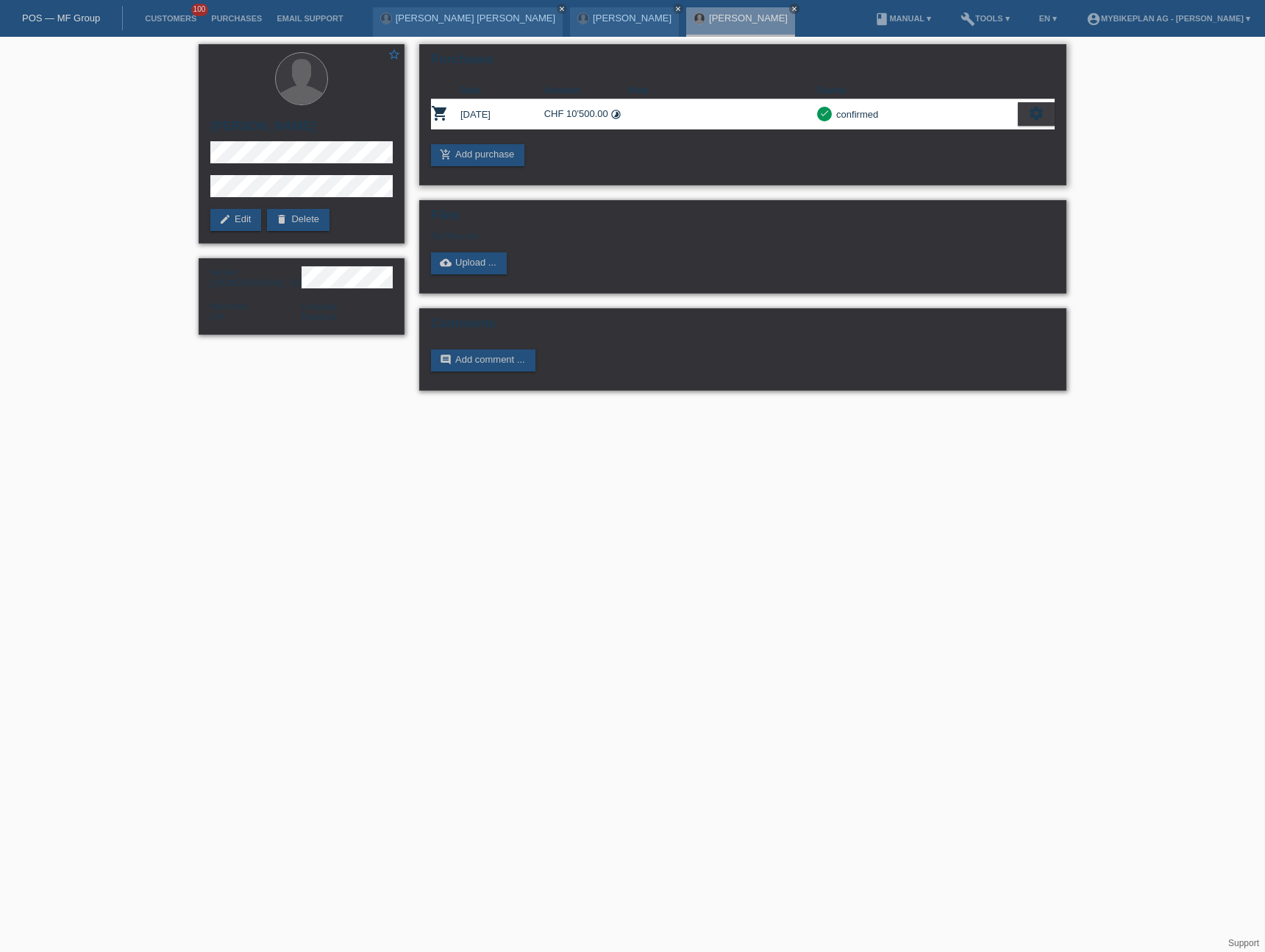
click at [1043, 119] on icon "settings" at bounding box center [1036, 113] width 16 height 16
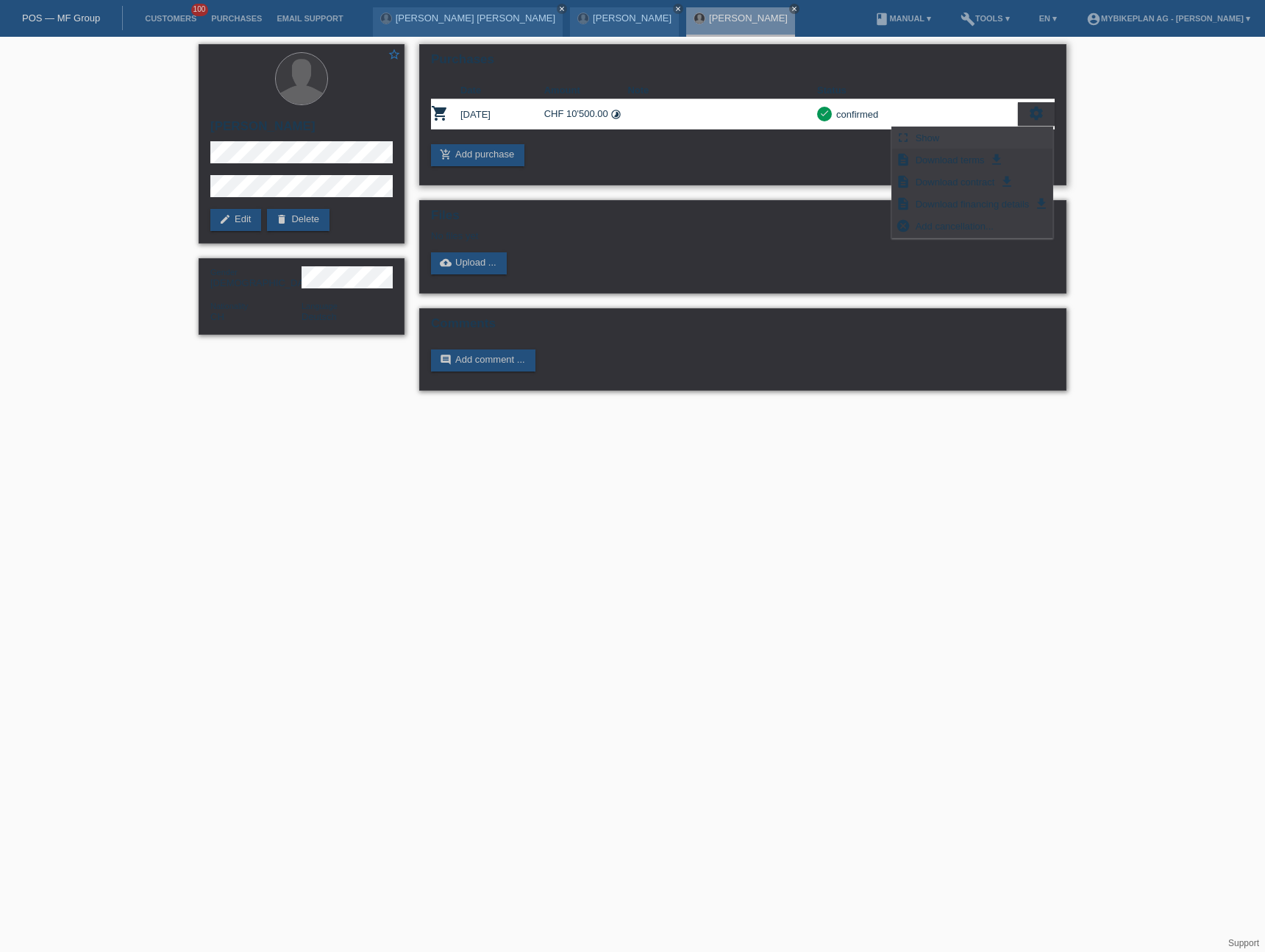
click at [983, 138] on div "fullscreen Show" at bounding box center [972, 138] width 160 height 22
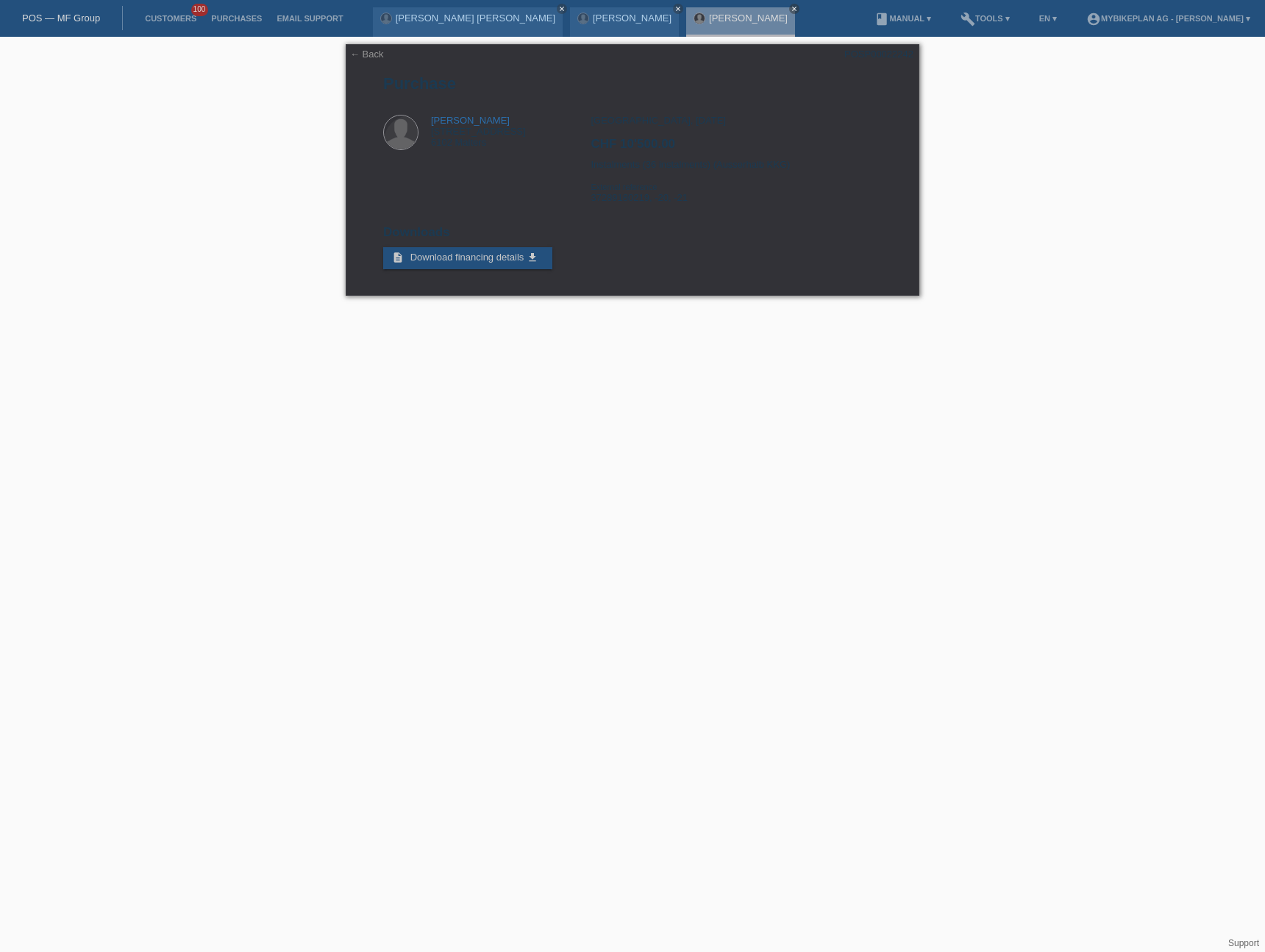
click at [89, 15] on link "POS — MF Group" at bounding box center [61, 18] width 78 height 11
click at [81, 16] on link "POS — MF Group" at bounding box center [61, 18] width 78 height 11
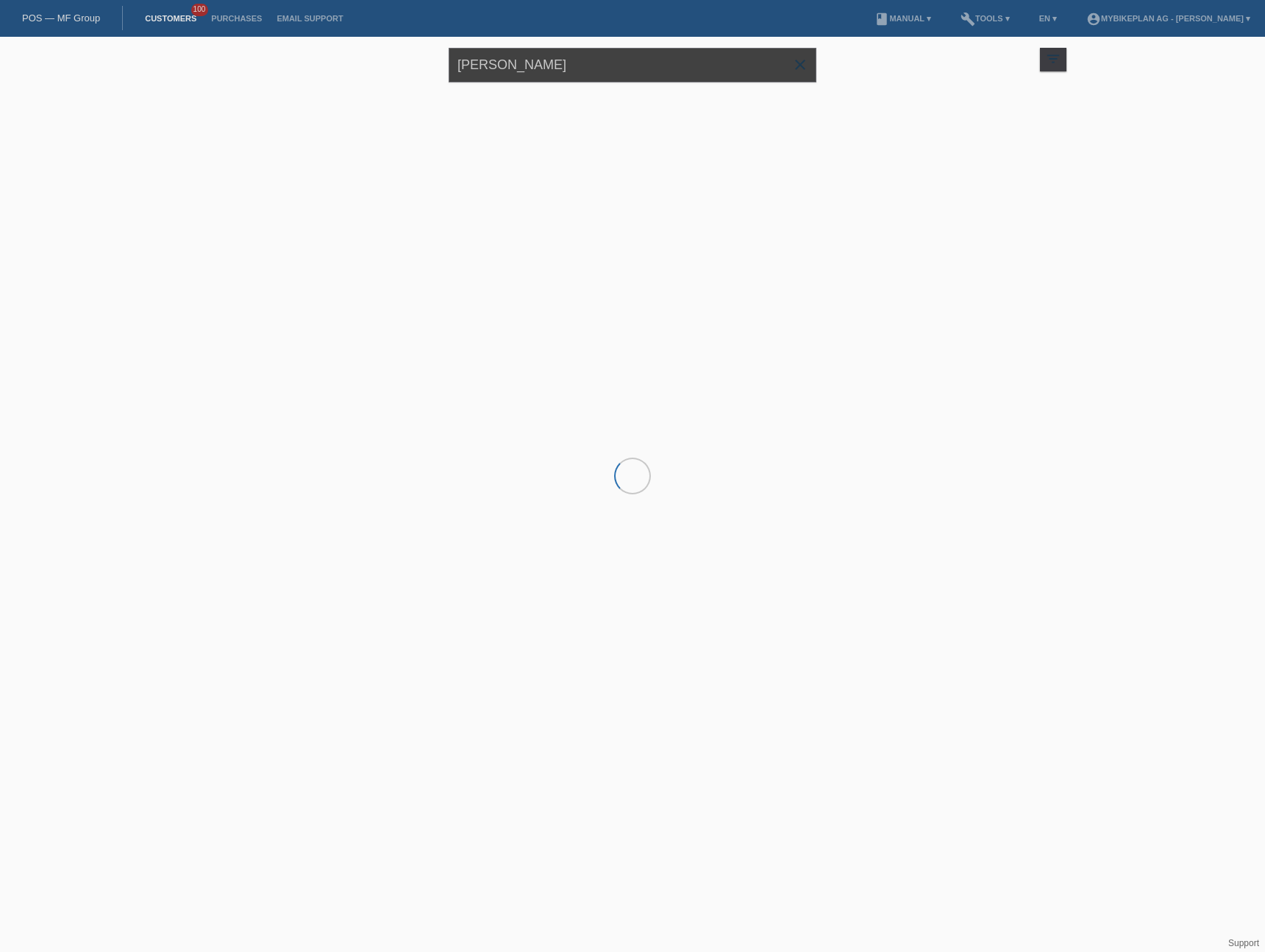
click at [567, 72] on input "[PERSON_NAME]" at bounding box center [632, 65] width 367 height 34
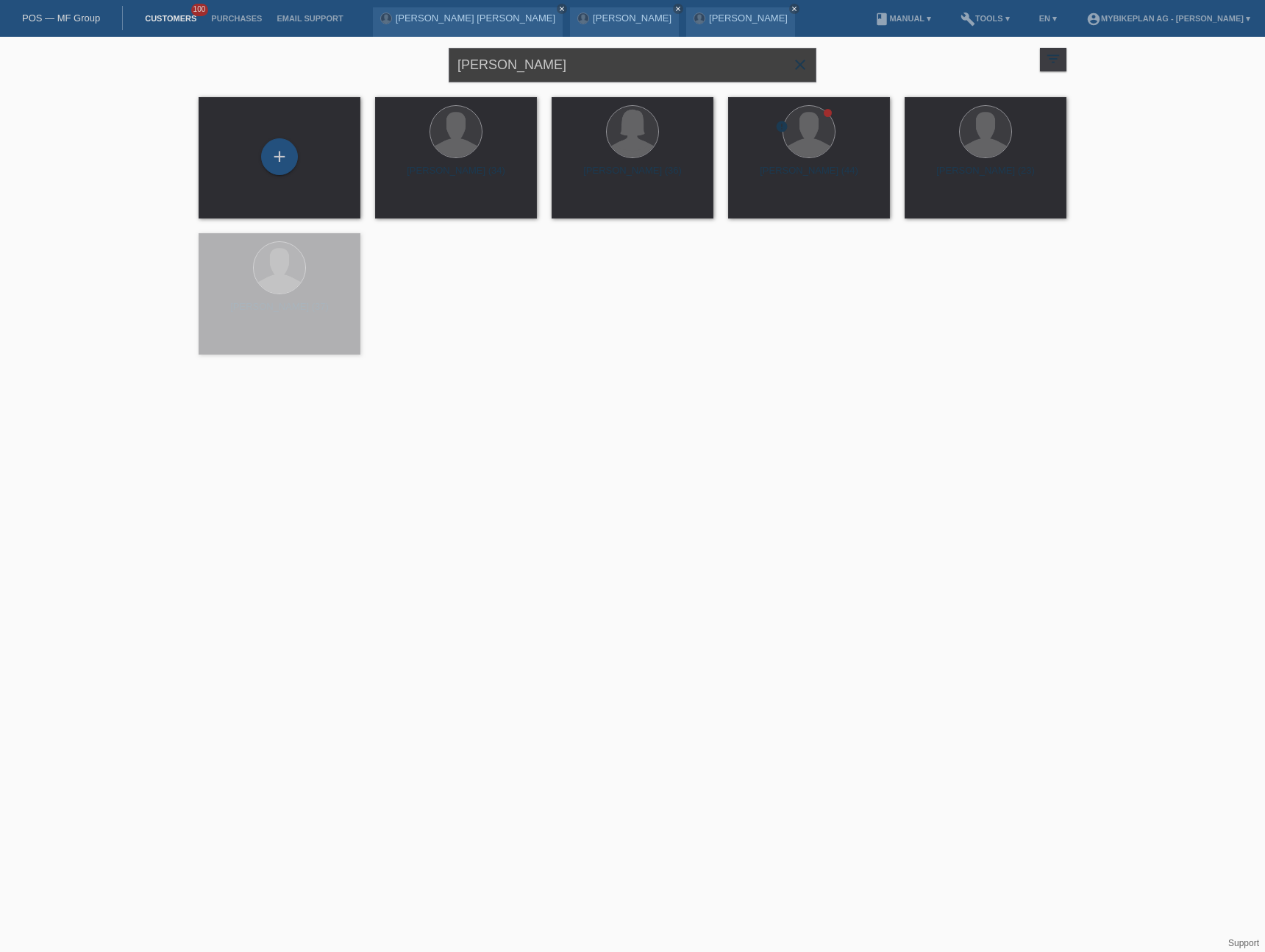
paste input "Tiphaine von Roten"
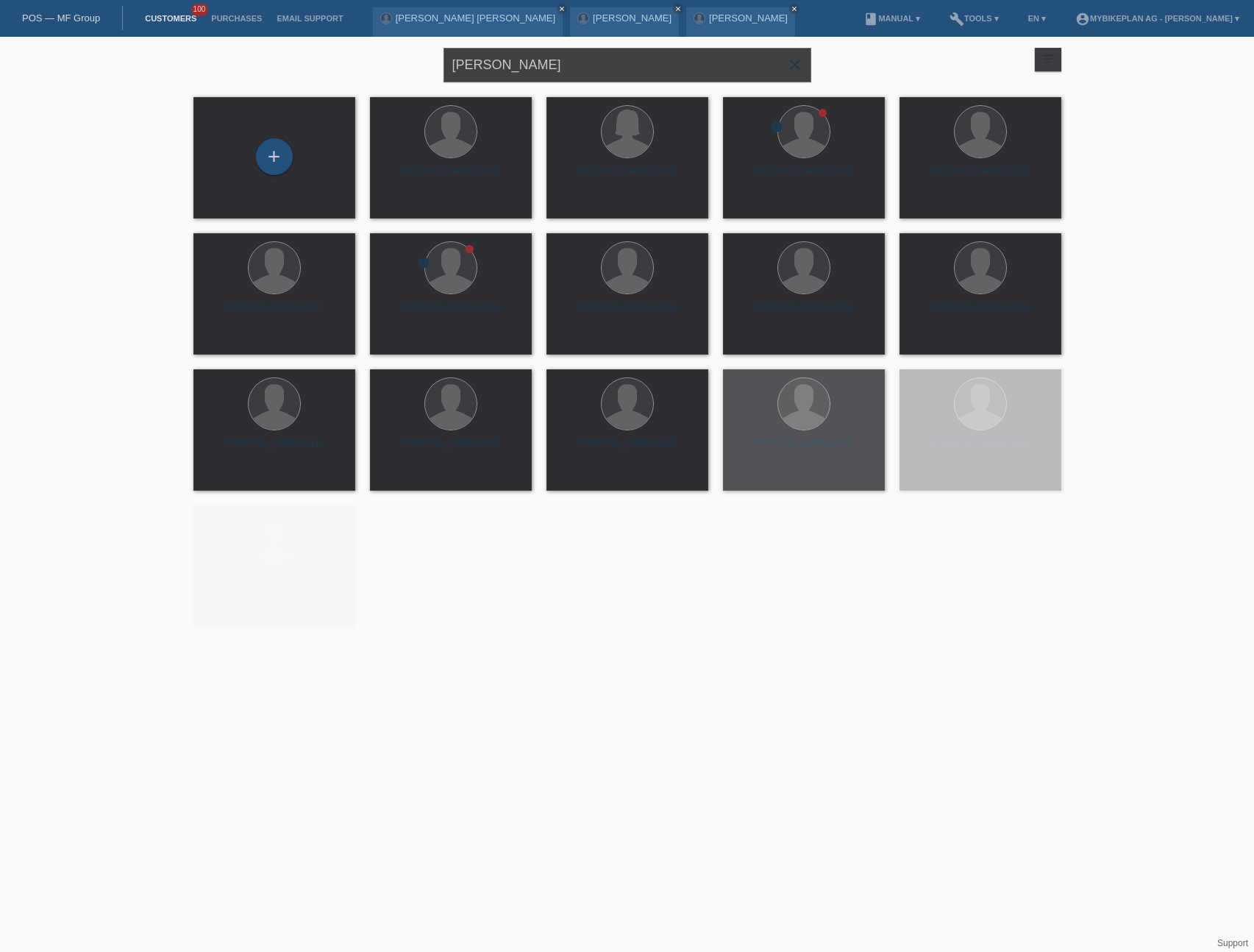
type input "Tiphaine von Roten"
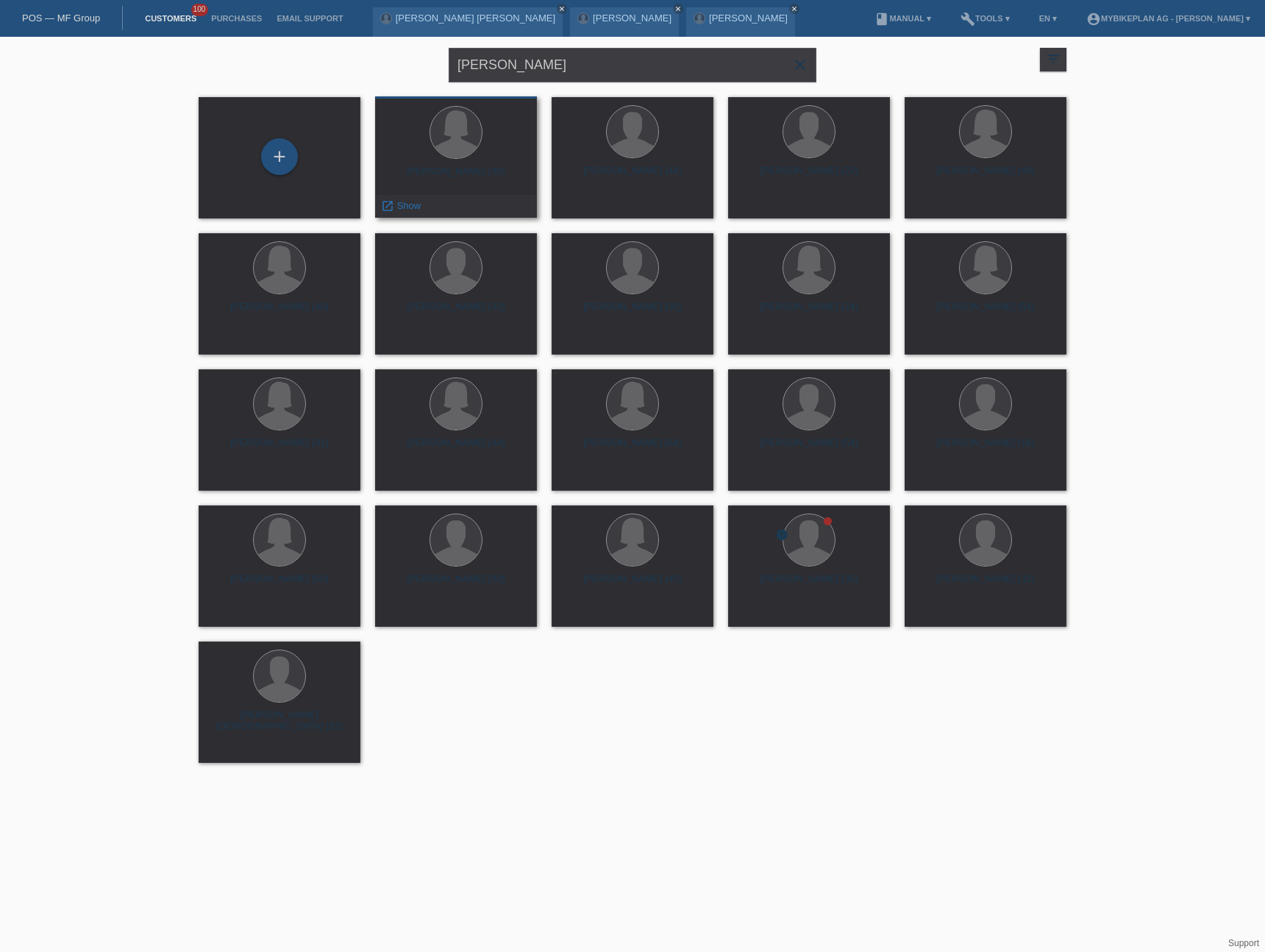
click at [452, 169] on div "Tiphaine Von Roten (35)" at bounding box center [456, 177] width 138 height 24
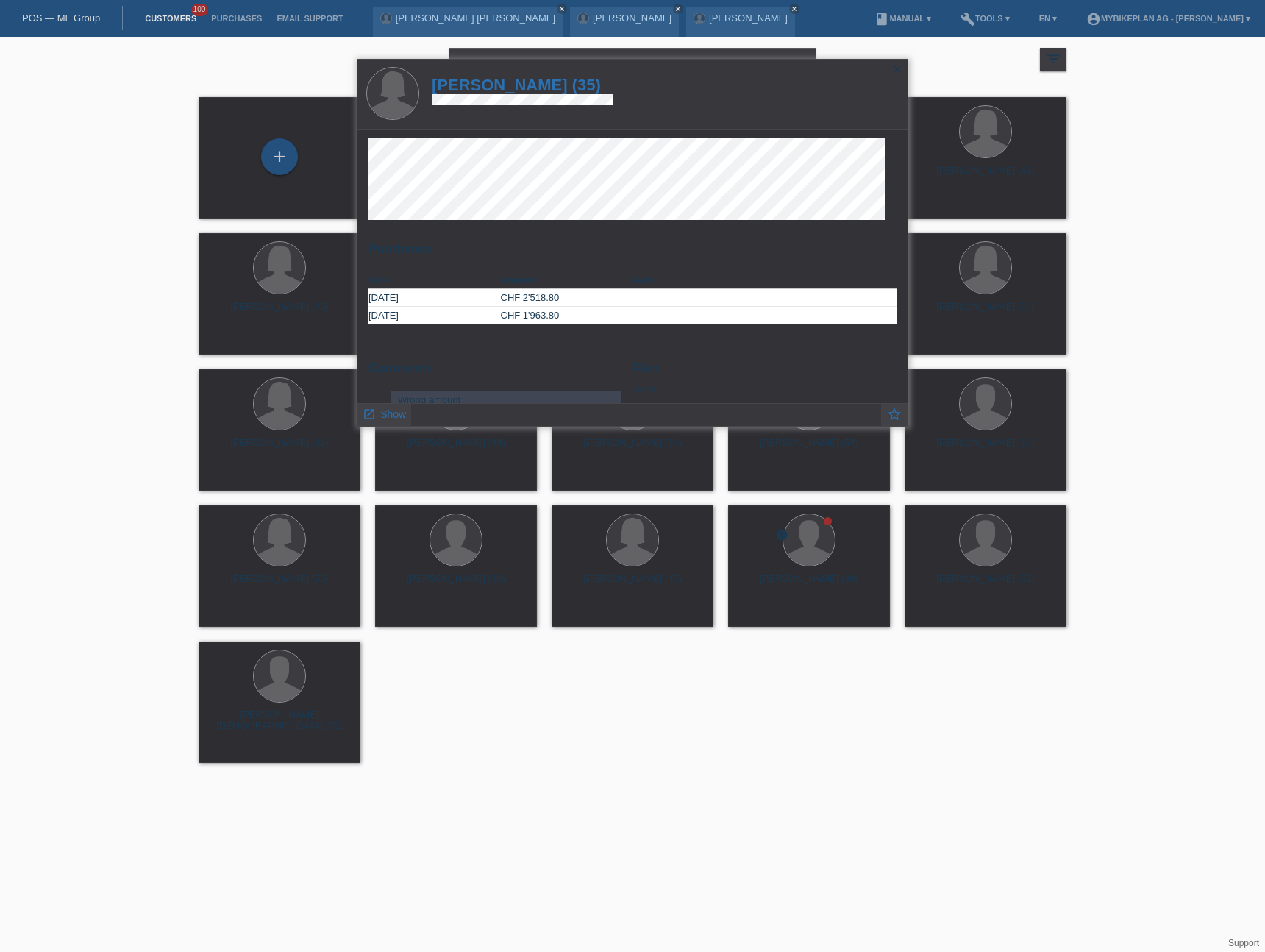
click at [509, 89] on h1 "Tiphaine Von Roten (35)" at bounding box center [522, 85] width 182 height 18
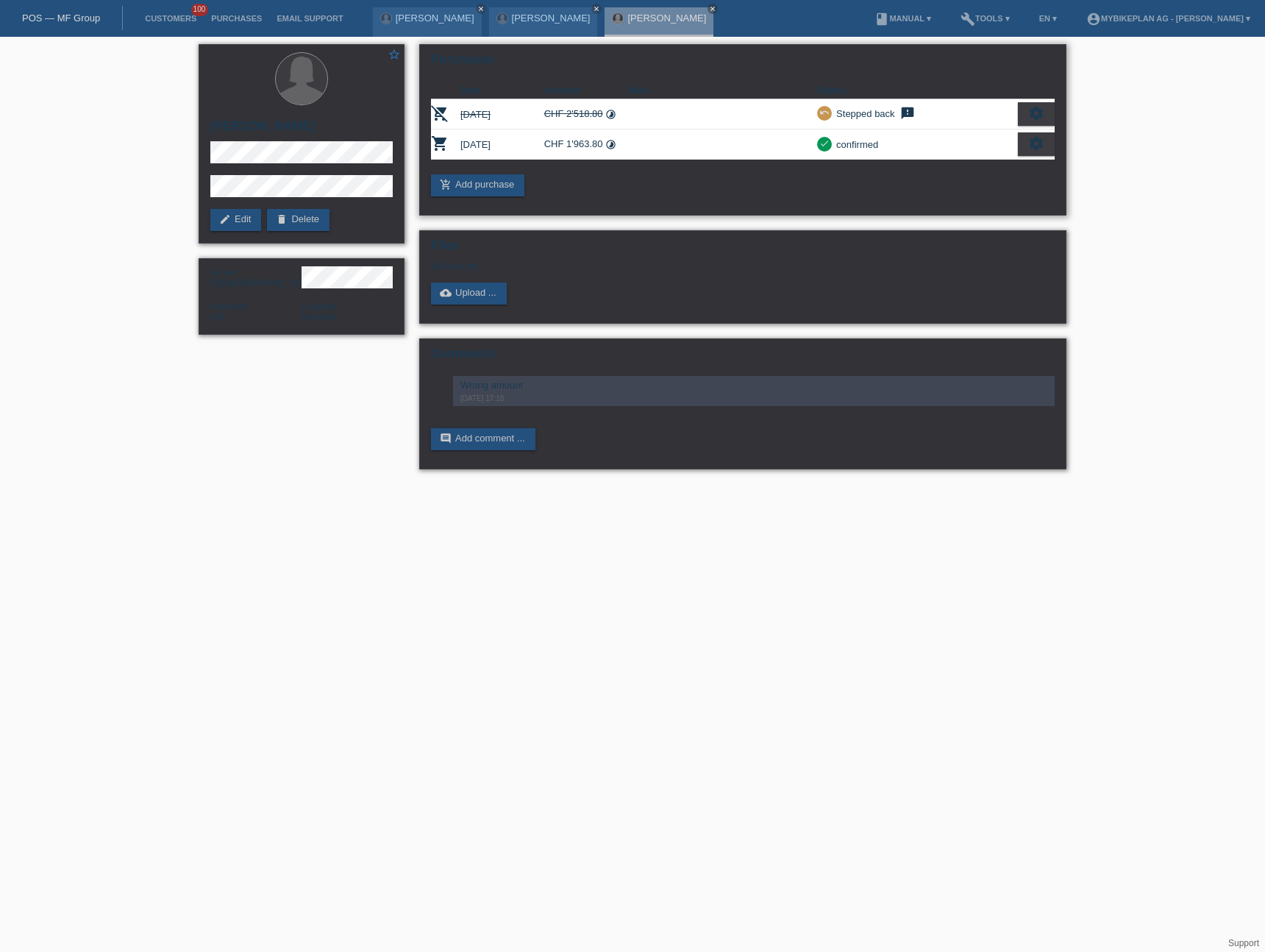
click at [1060, 145] on div "Purchases Date Amount Note Status remove_shopping_cart [DATE] CHF 2'518.80 time…" at bounding box center [742, 129] width 647 height 171
click at [1042, 144] on icon "settings" at bounding box center [1036, 144] width 16 height 16
click at [968, 171] on div "fullscreen Show" at bounding box center [972, 168] width 160 height 22
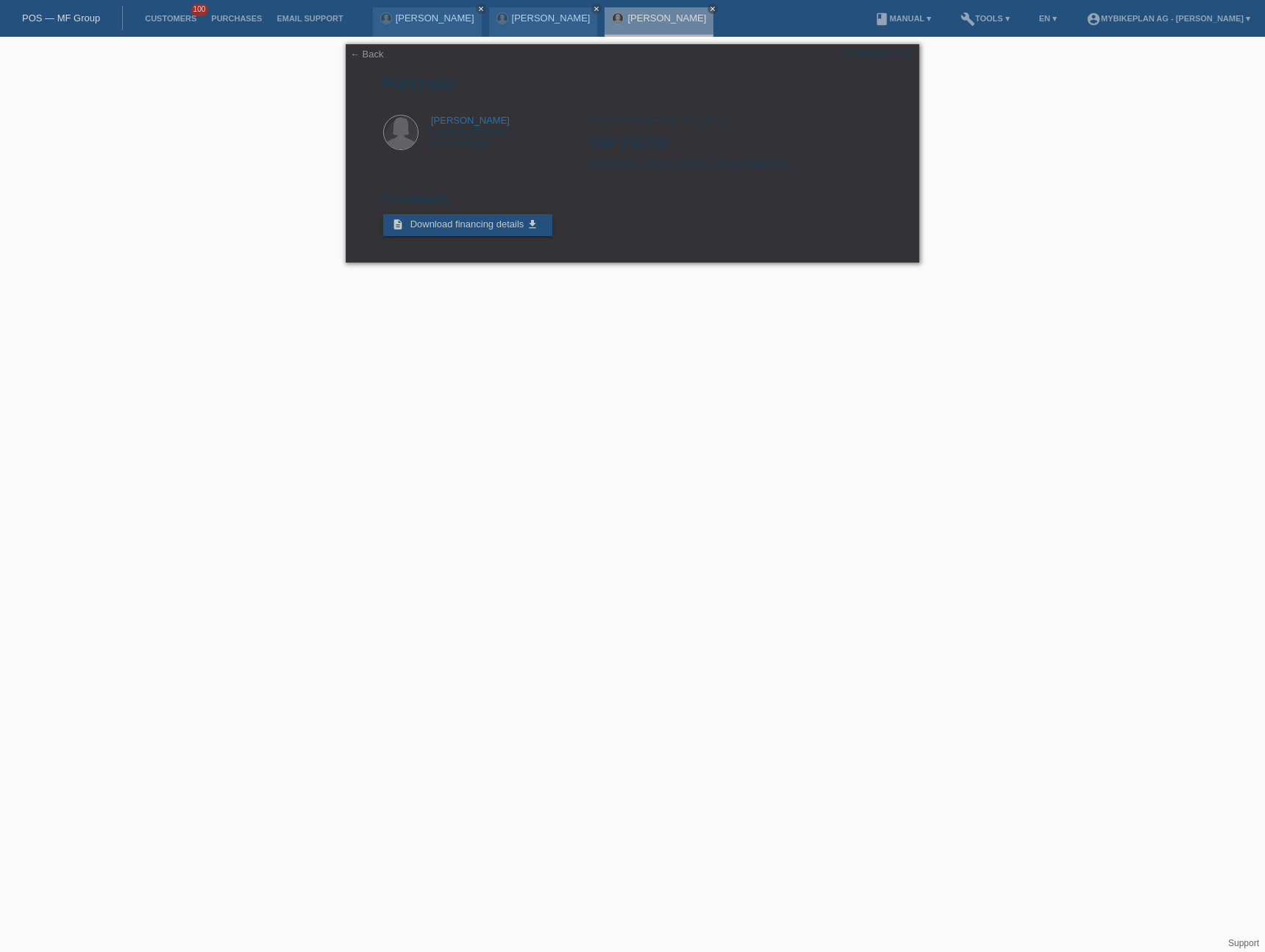
click at [52, 21] on link "POS — MF Group" at bounding box center [61, 18] width 78 height 11
click at [67, 19] on link "POS — MF Group" at bounding box center [61, 18] width 78 height 11
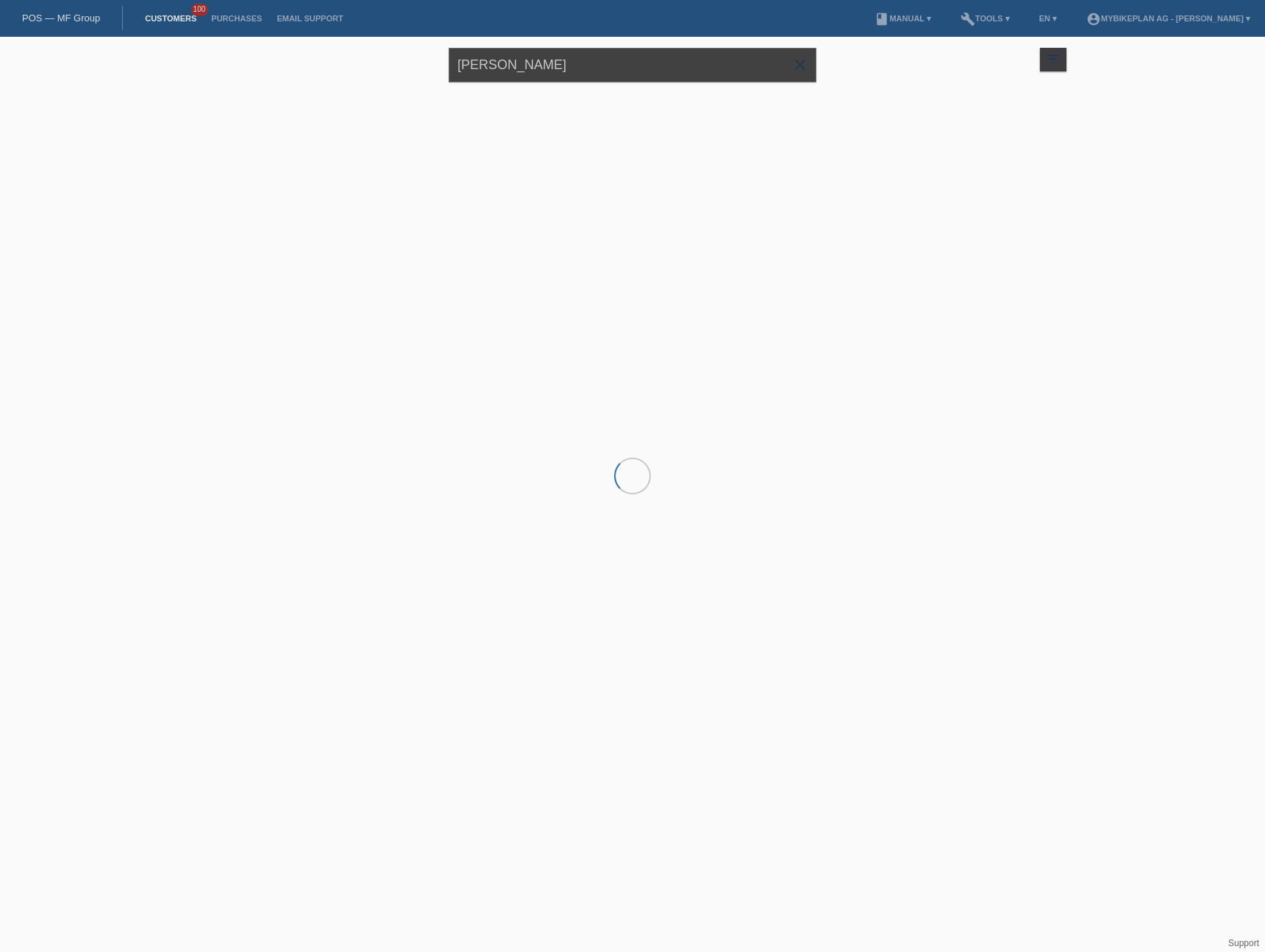
click at [594, 73] on input "Tiphaine von Roten" at bounding box center [632, 65] width 367 height 34
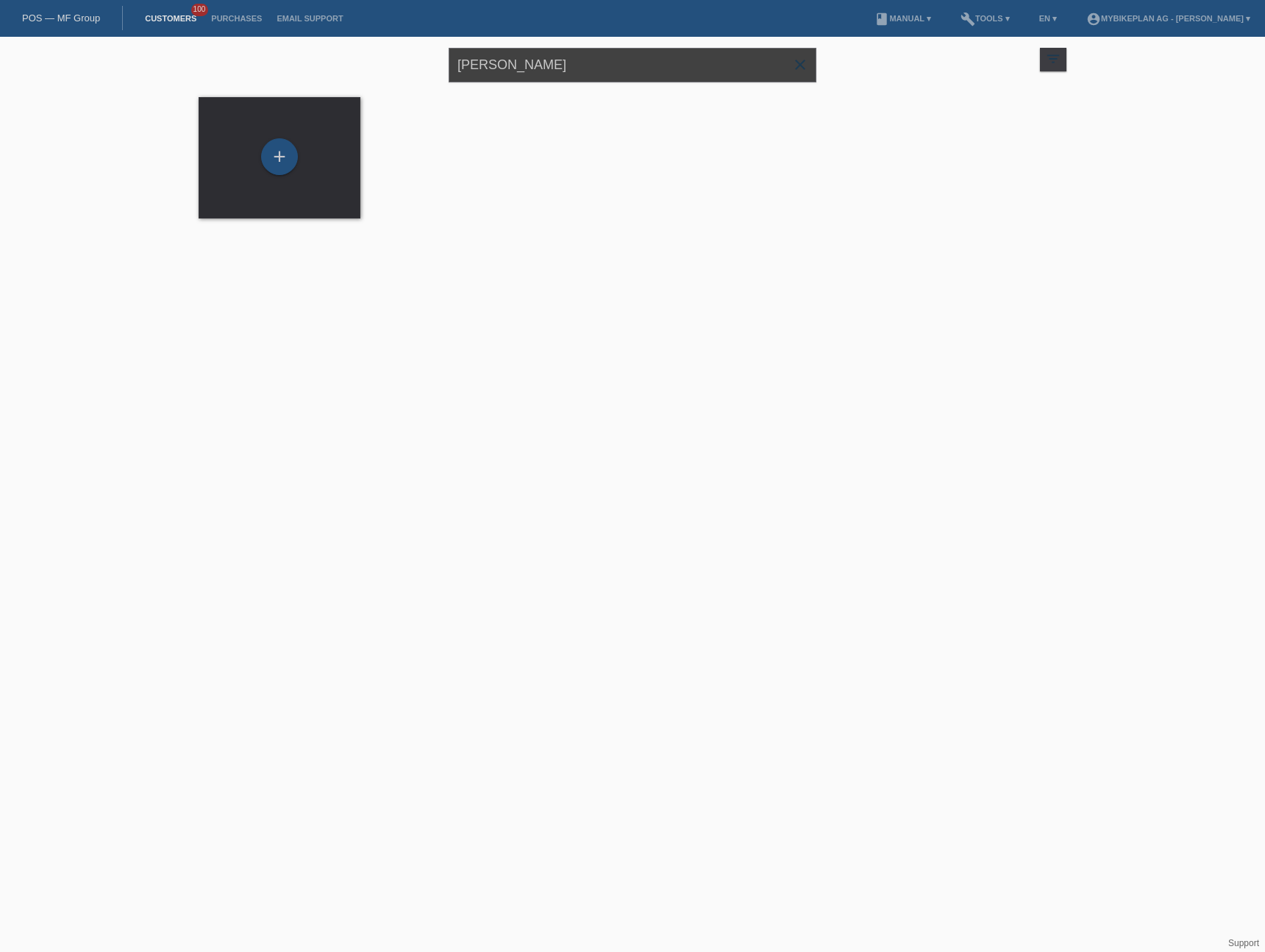
paste input "Quentin David Rochat"
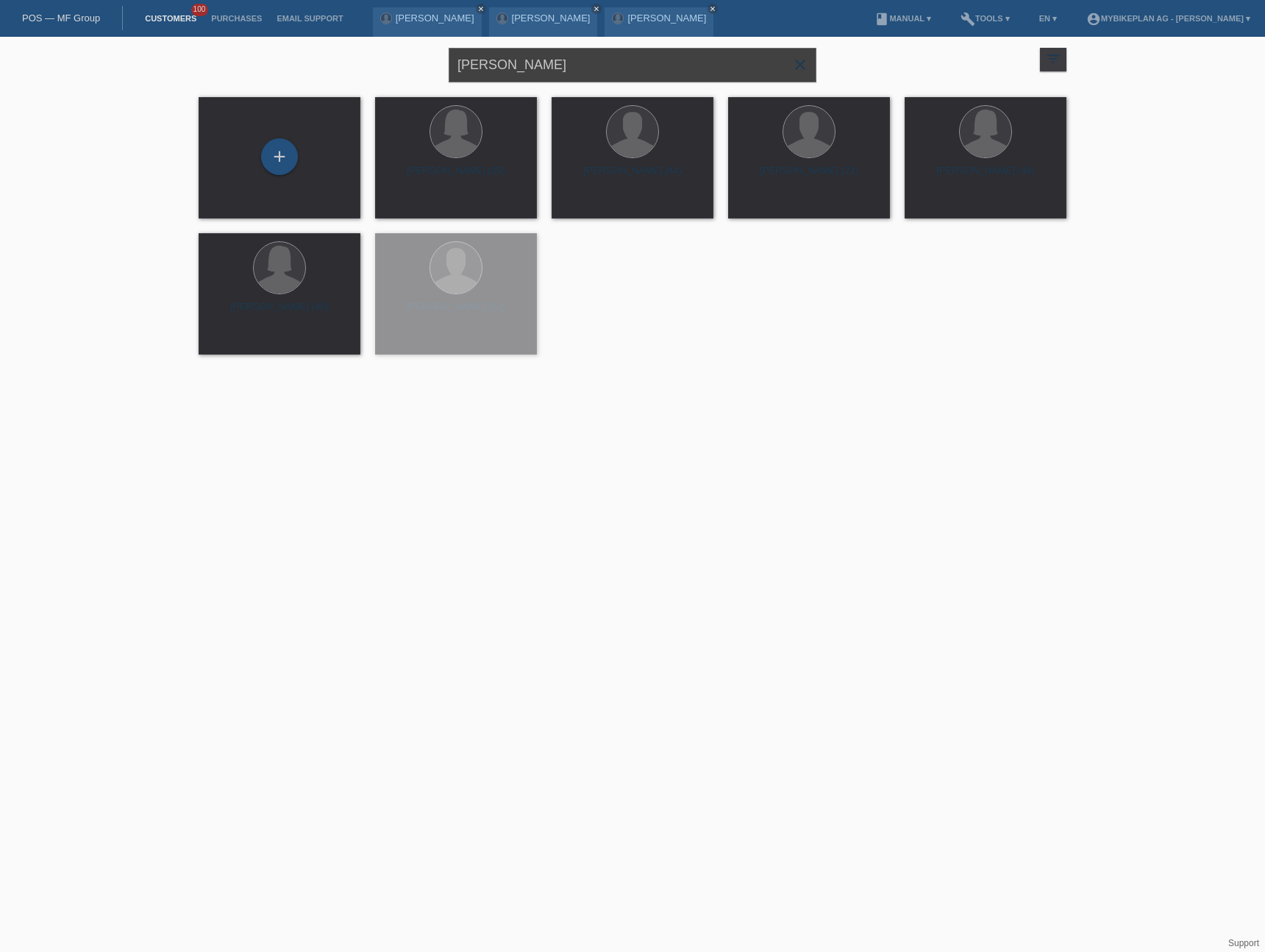
type input "Quentin David Rochat"
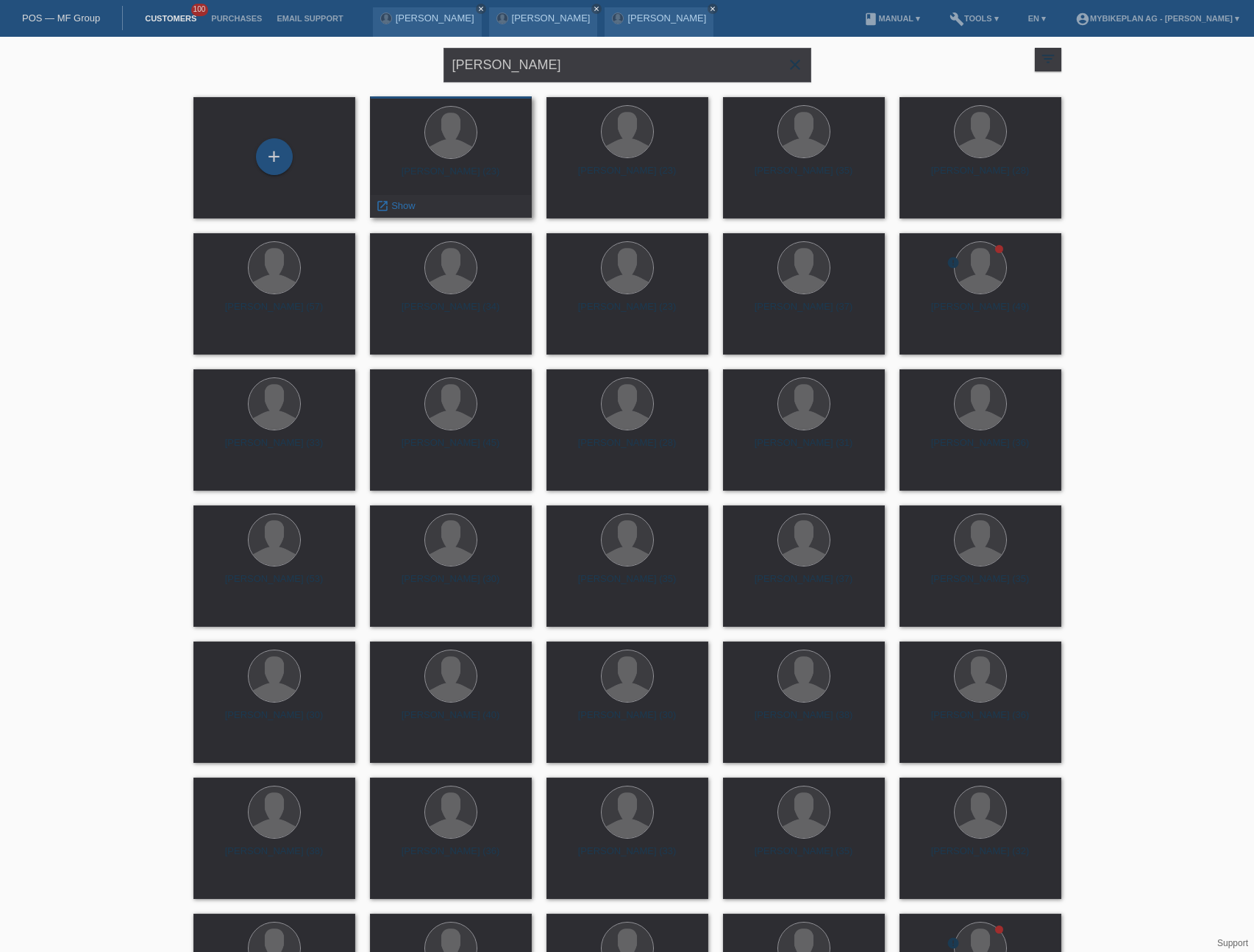
click at [485, 171] on div "quentin david rochat (23)" at bounding box center [451, 177] width 138 height 24
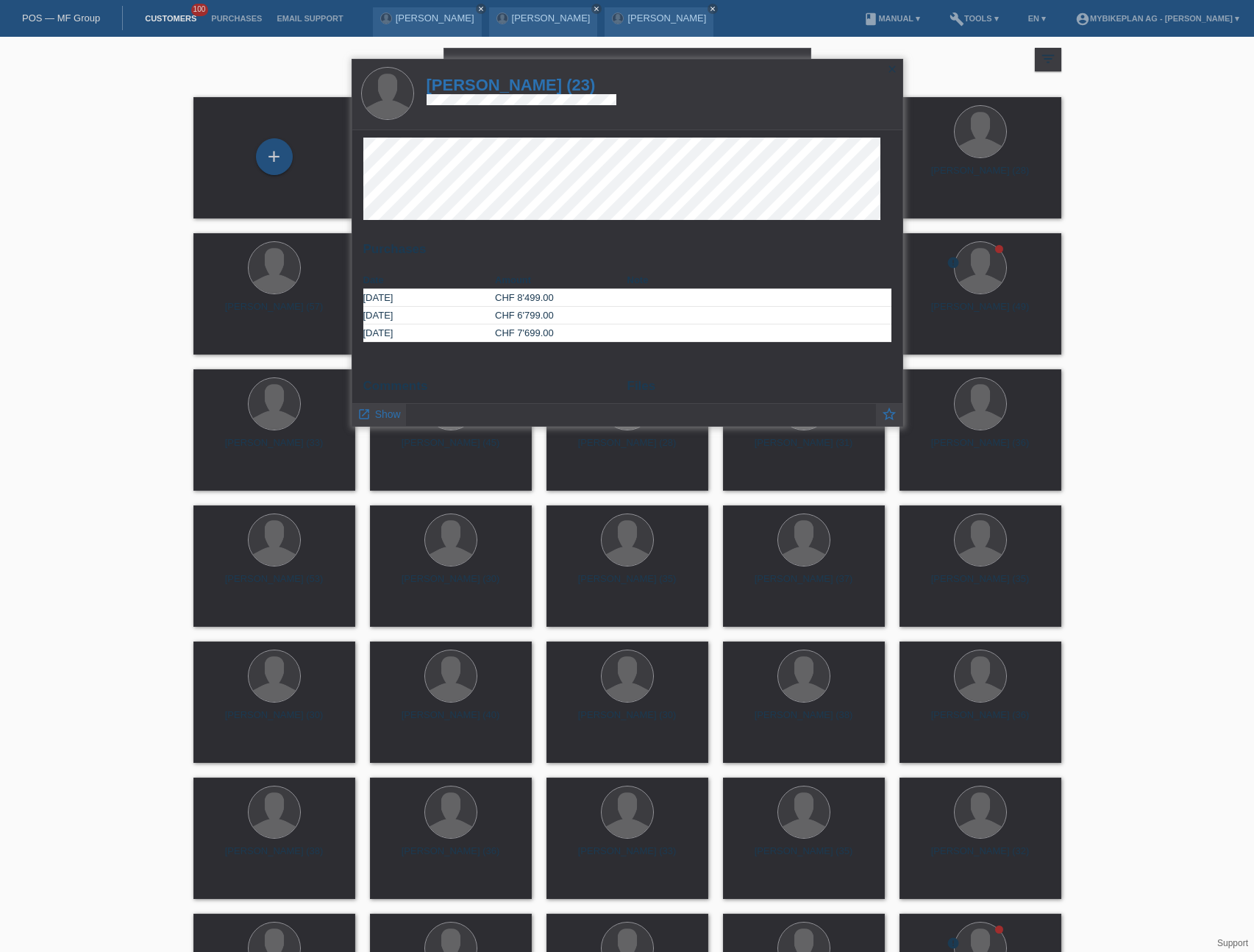
click at [513, 89] on h1 "quentin david rochat (23)" at bounding box center [521, 85] width 191 height 18
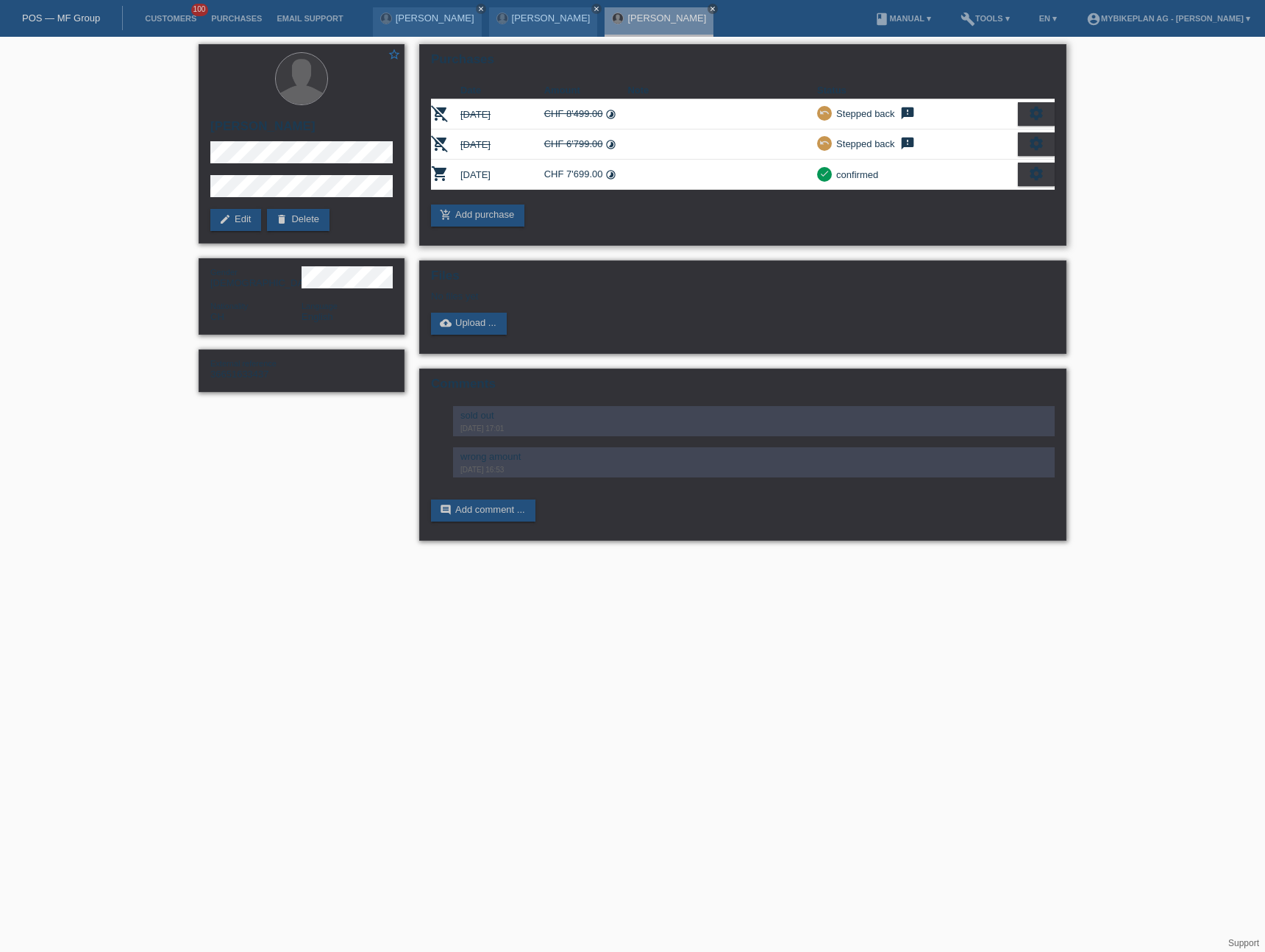
click at [1025, 175] on div "settings" at bounding box center [1036, 175] width 37 height 24
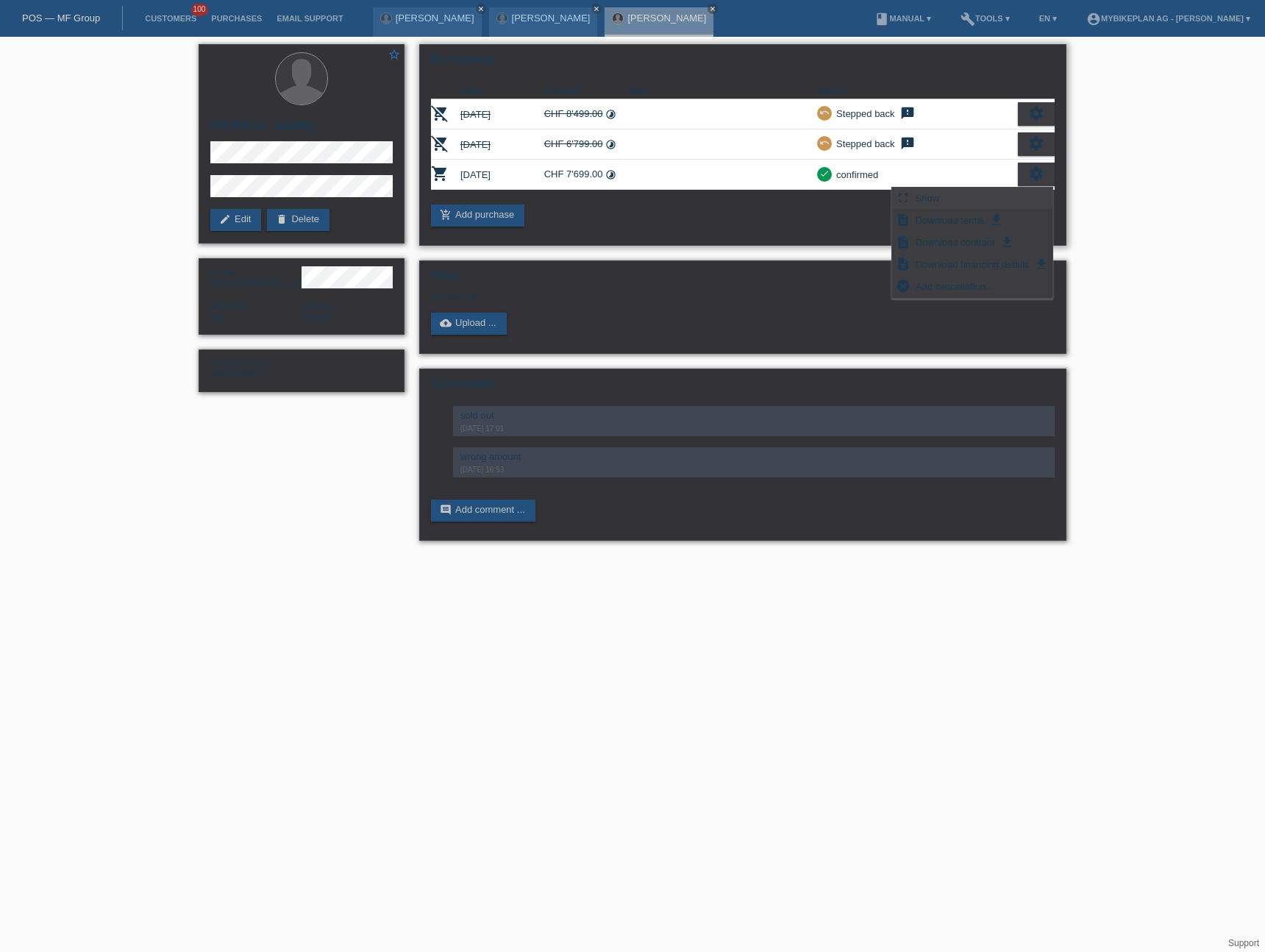
click at [997, 199] on div "fullscreen Show" at bounding box center [972, 198] width 160 height 22
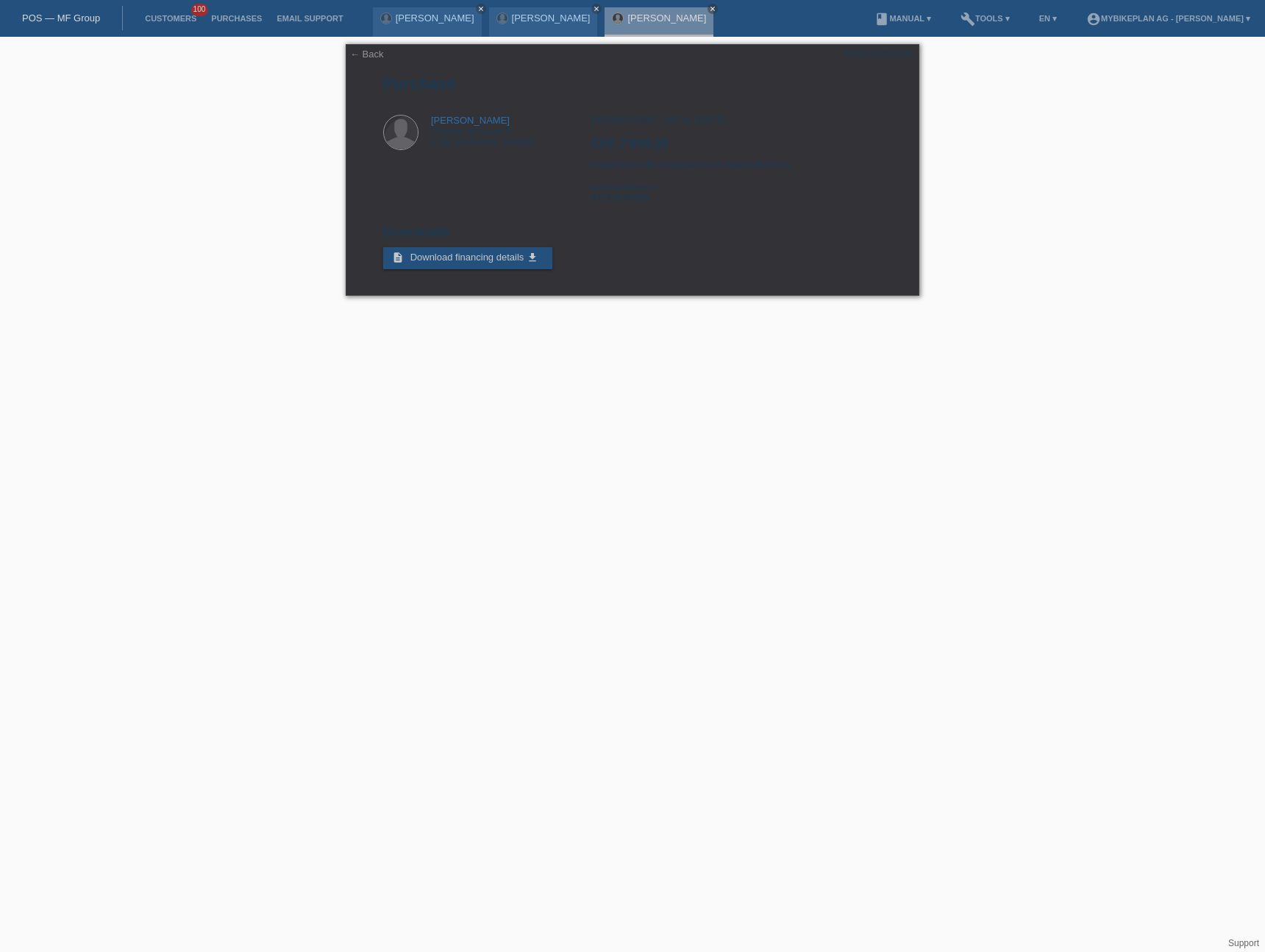
click at [46, 17] on link "POS — MF Group" at bounding box center [61, 18] width 78 height 11
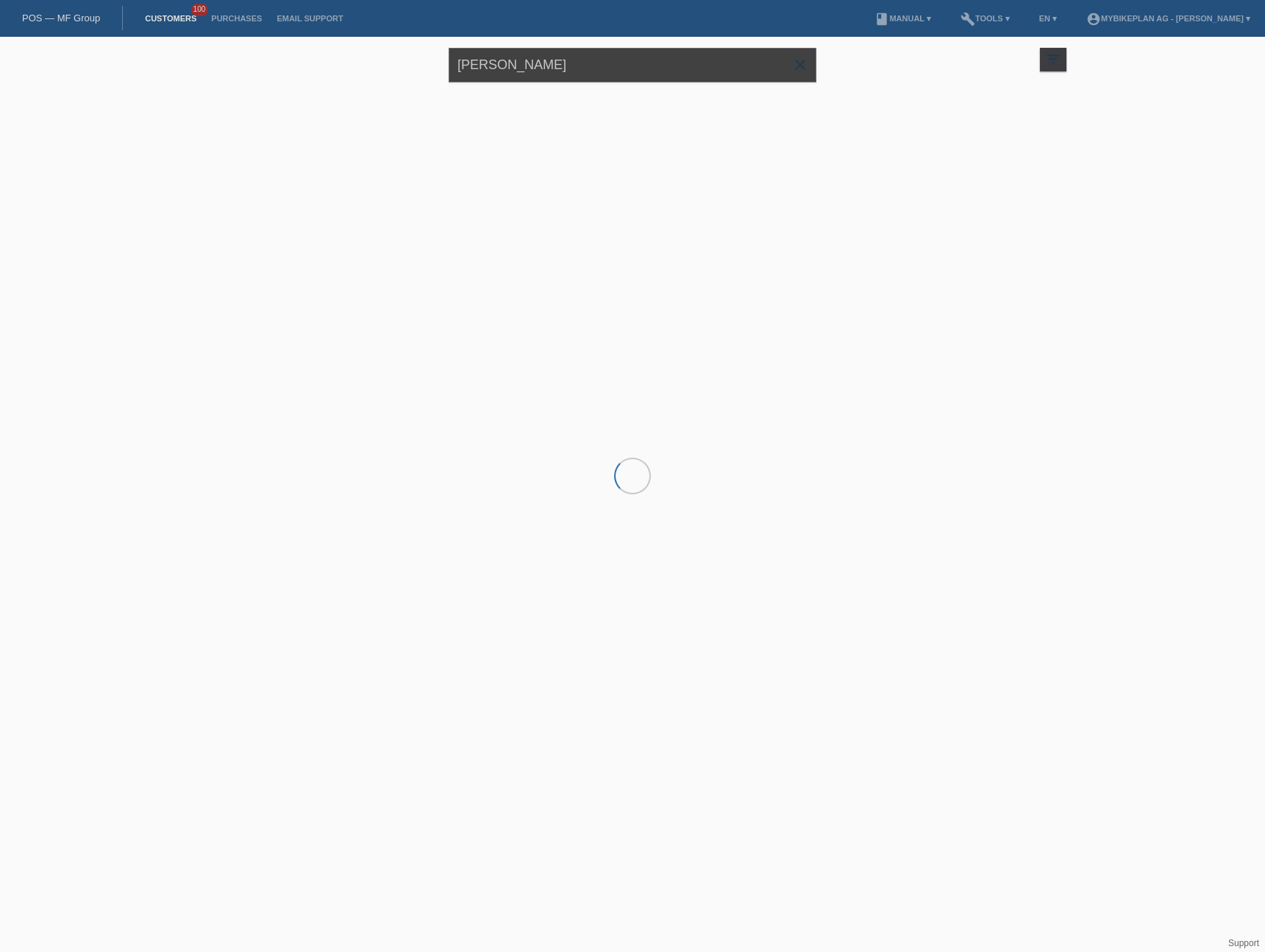
click at [597, 76] on input "[PERSON_NAME]" at bounding box center [632, 65] width 367 height 34
click at [597, 76] on input "Quentin David Rochat" at bounding box center [632, 65] width 367 height 34
paste input "[PERSON_NAME]"
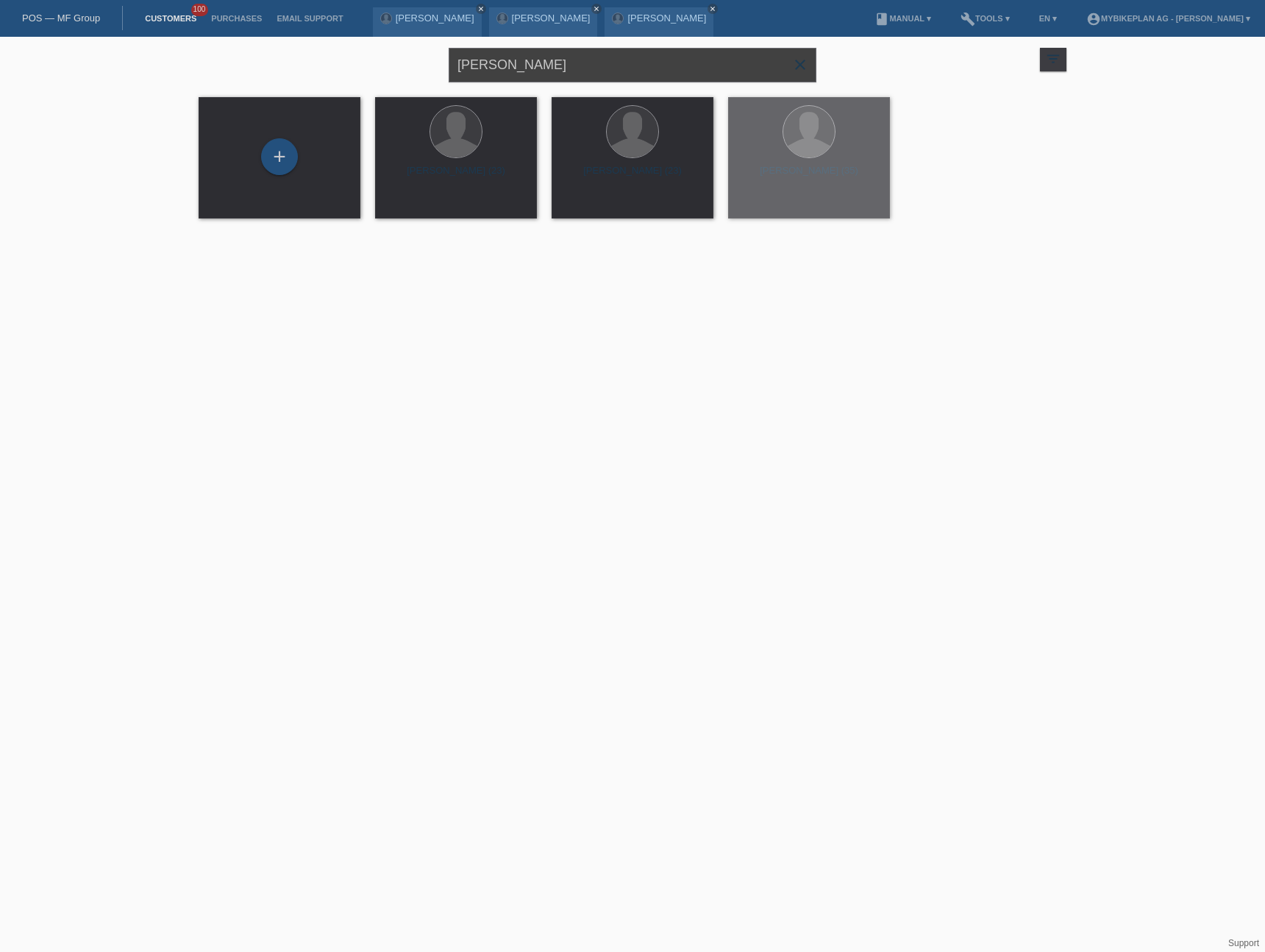
type input "[PERSON_NAME]"
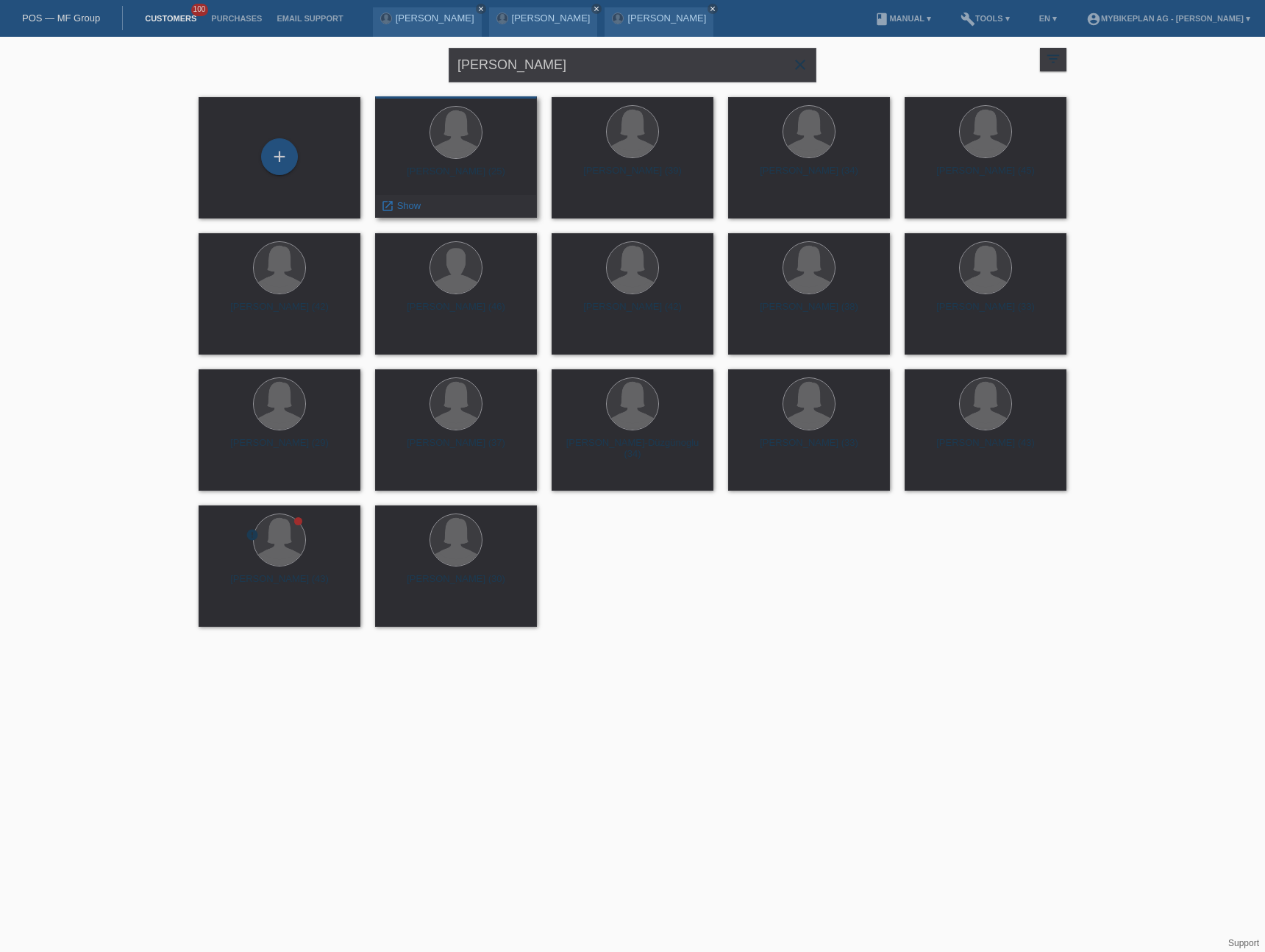
click at [466, 175] on div "Nadine Lüthi (25)" at bounding box center [456, 177] width 138 height 24
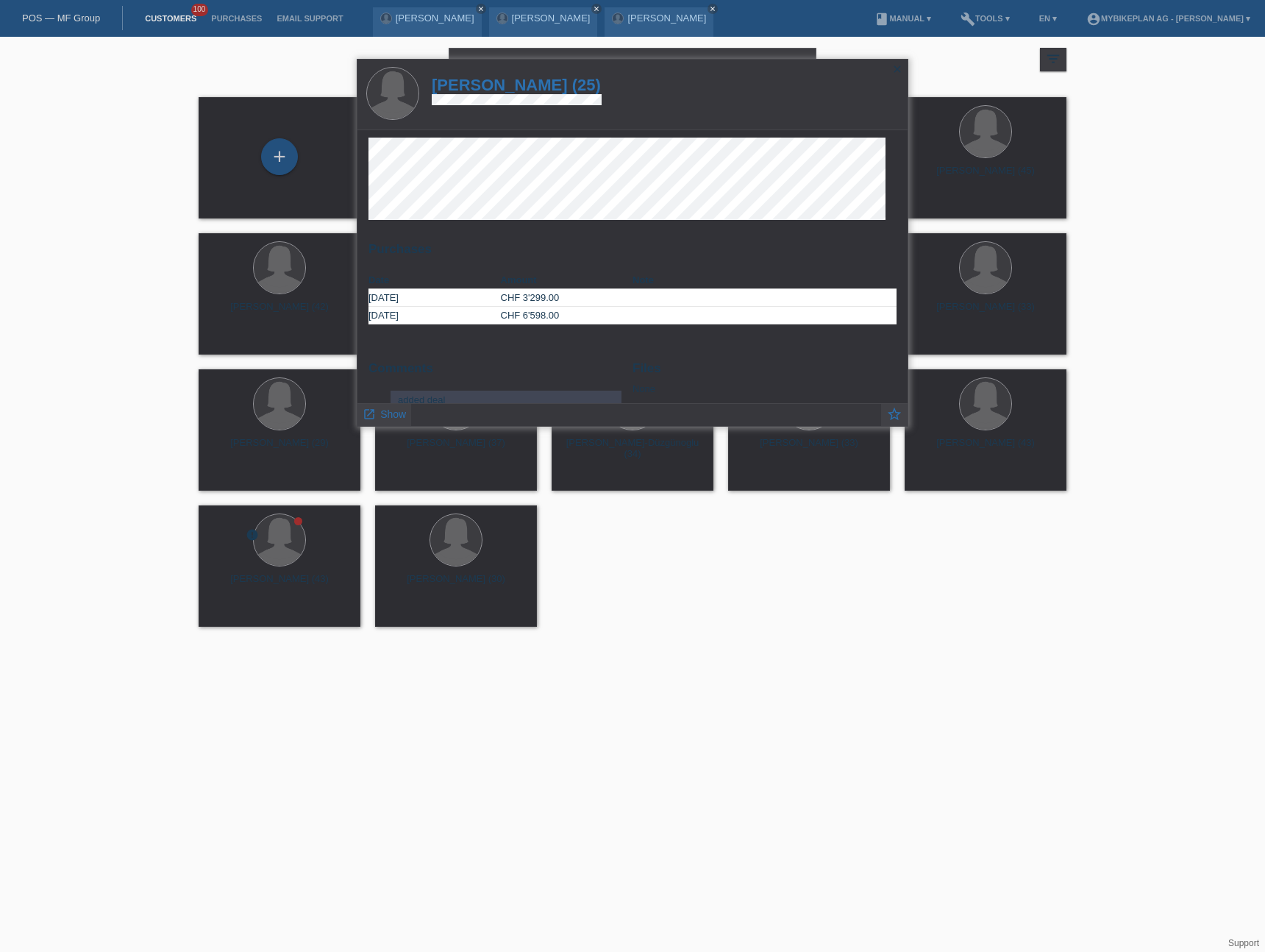
click at [525, 81] on h1 "Nadine Lüthi (25)" at bounding box center [517, 85] width 170 height 18
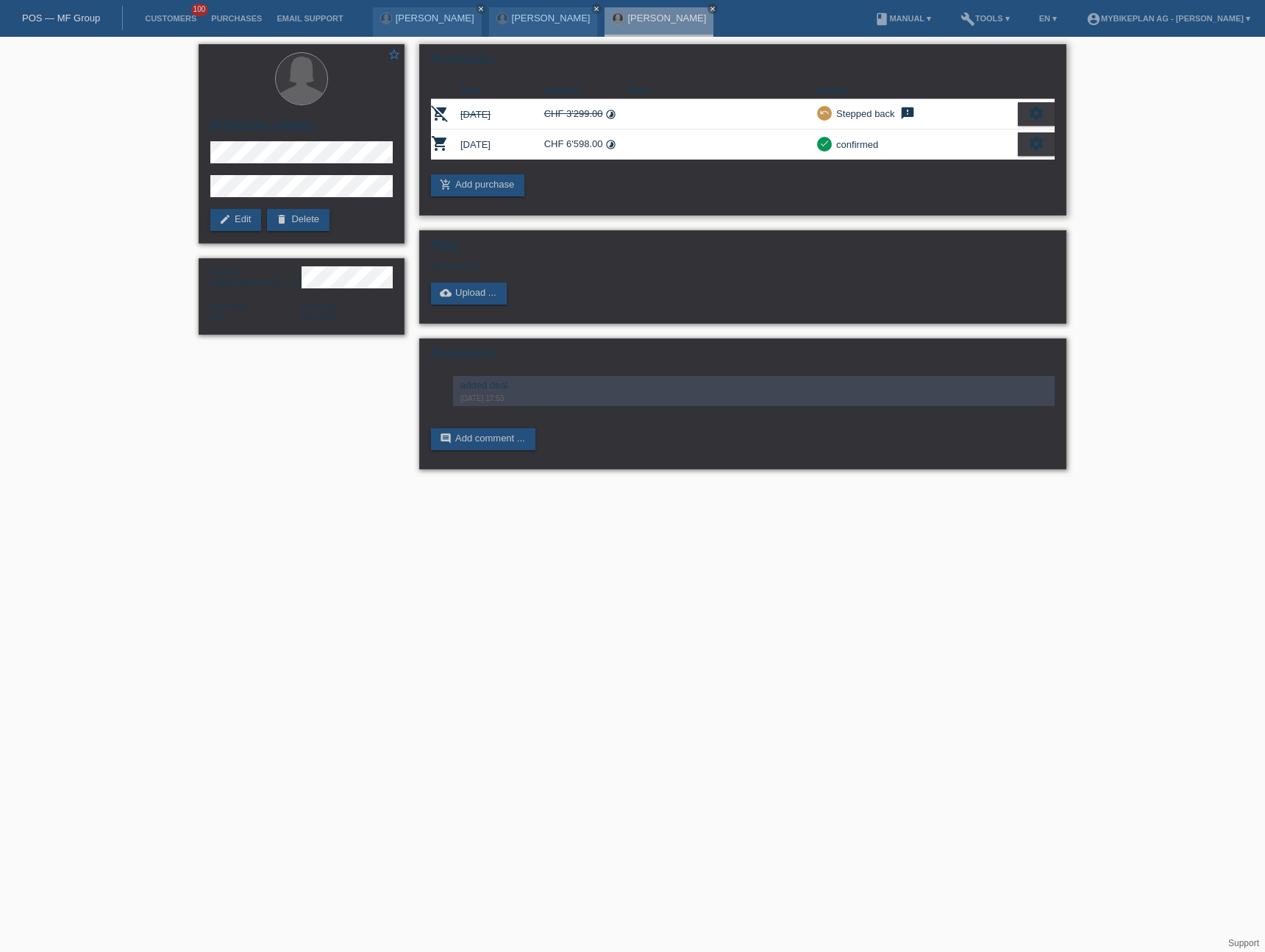
click at [1034, 148] on icon "settings" at bounding box center [1036, 144] width 16 height 16
click at [983, 166] on div "fullscreen Show" at bounding box center [972, 168] width 160 height 22
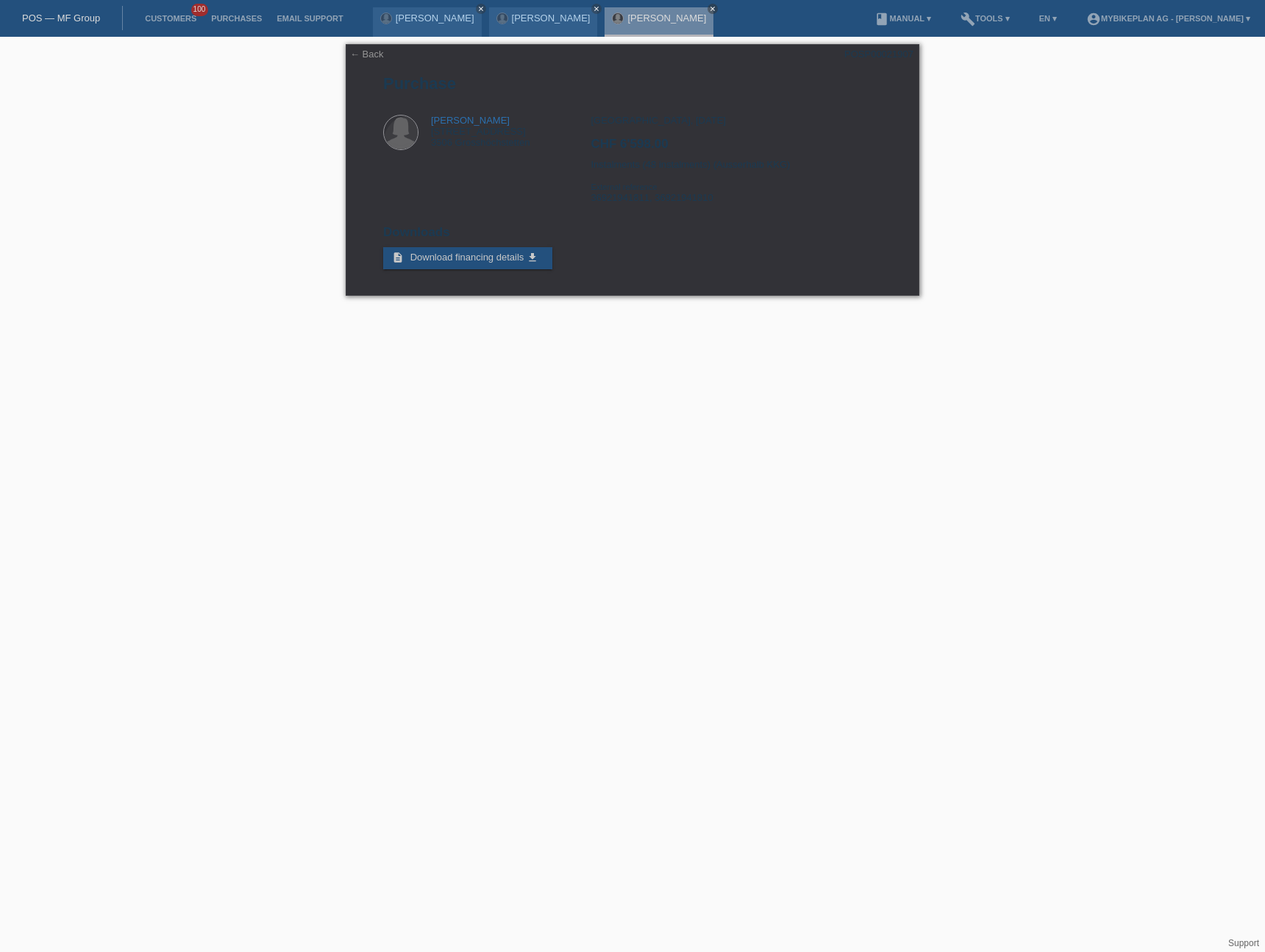
click at [65, 22] on link "POS — MF Group" at bounding box center [61, 18] width 78 height 11
click at [68, 14] on link "POS — MF Group" at bounding box center [61, 18] width 78 height 11
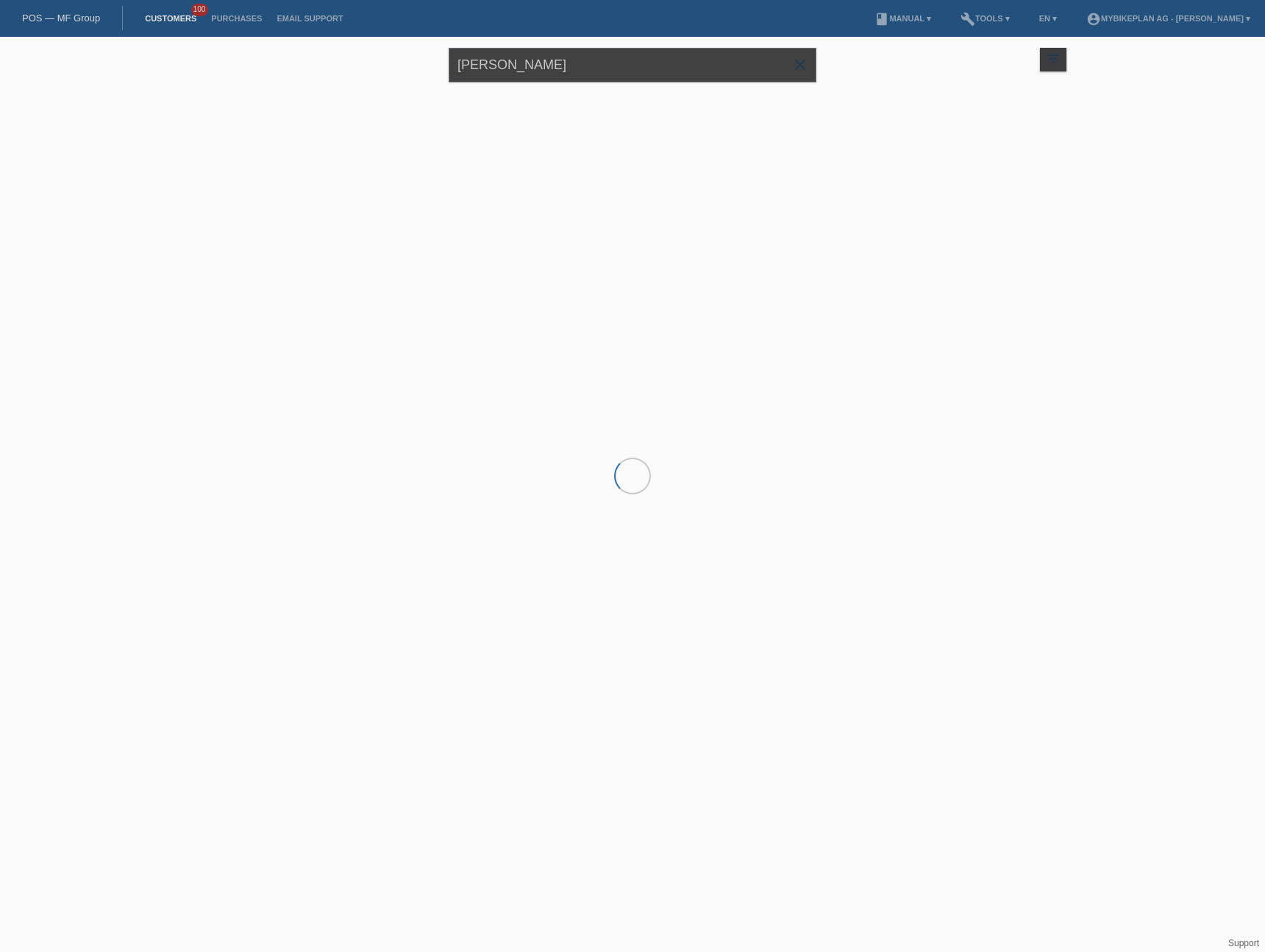
click at [532, 67] on input "[PERSON_NAME]" at bounding box center [632, 65] width 367 height 34
paste input "Emanuel Flück"
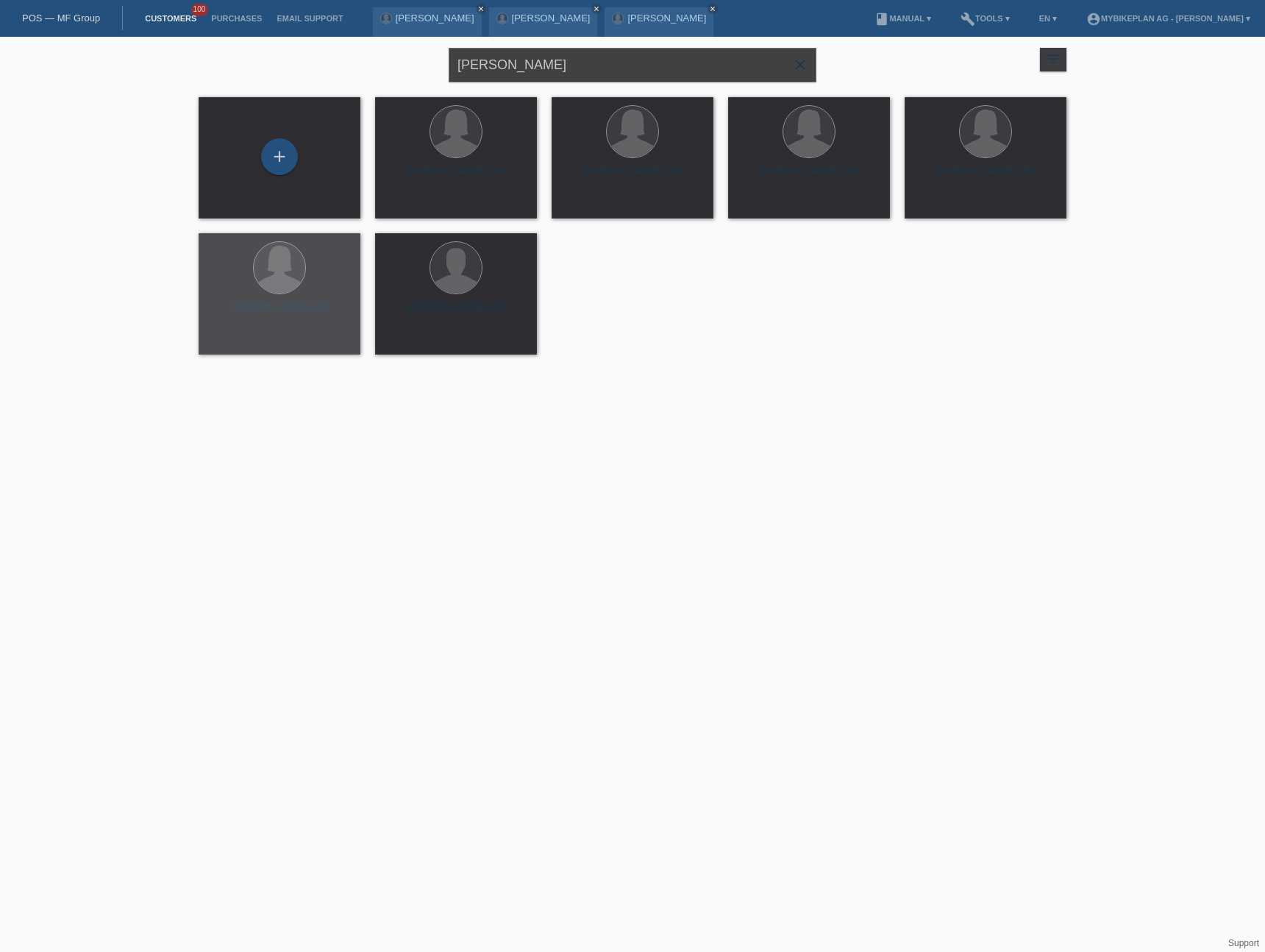
type input "Emanuel Flück"
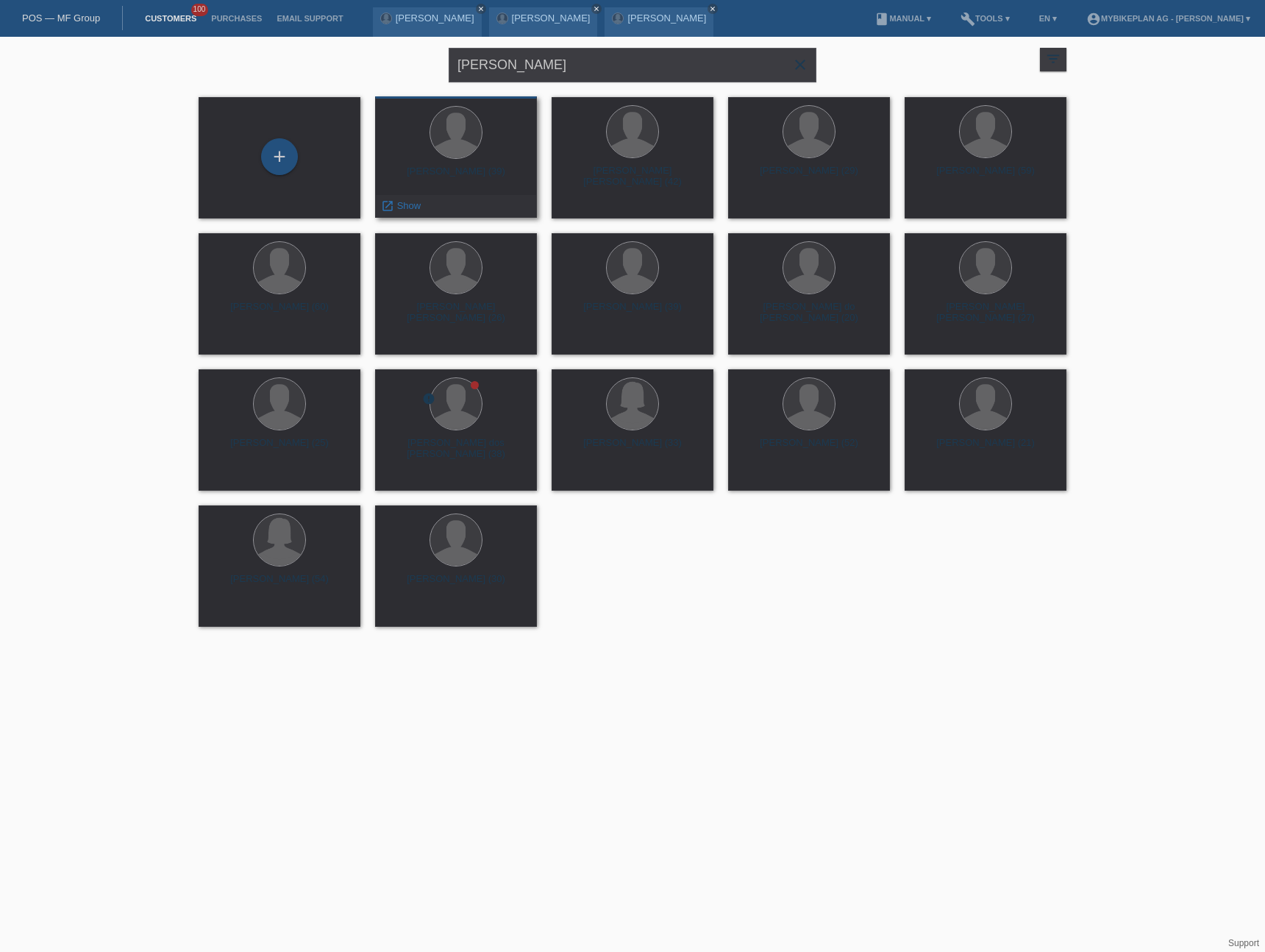
click at [442, 166] on div "Emanuel Flück (39)" at bounding box center [456, 177] width 138 height 24
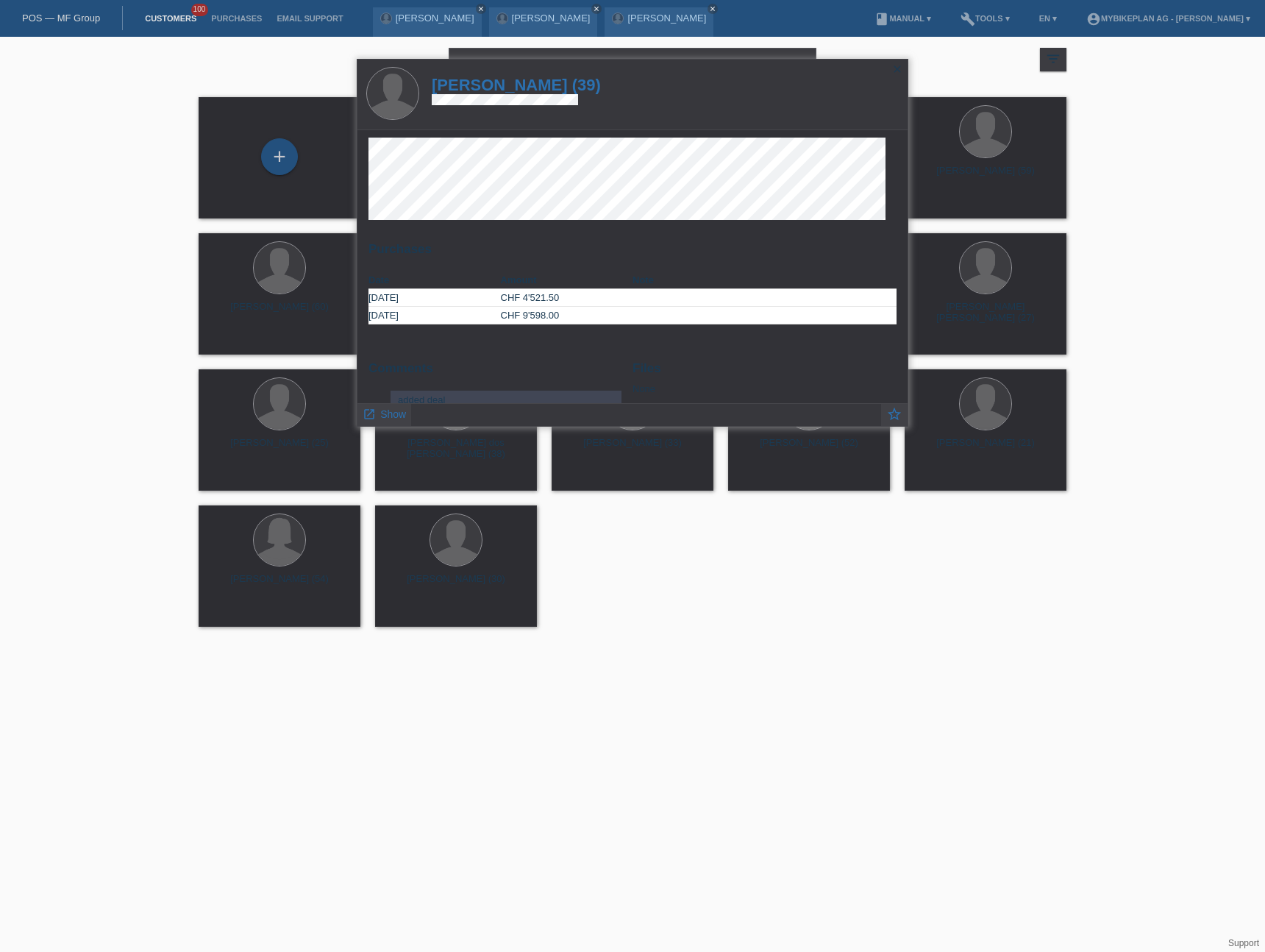
click at [496, 81] on h1 "Emanuel Flück (39)" at bounding box center [516, 85] width 169 height 18
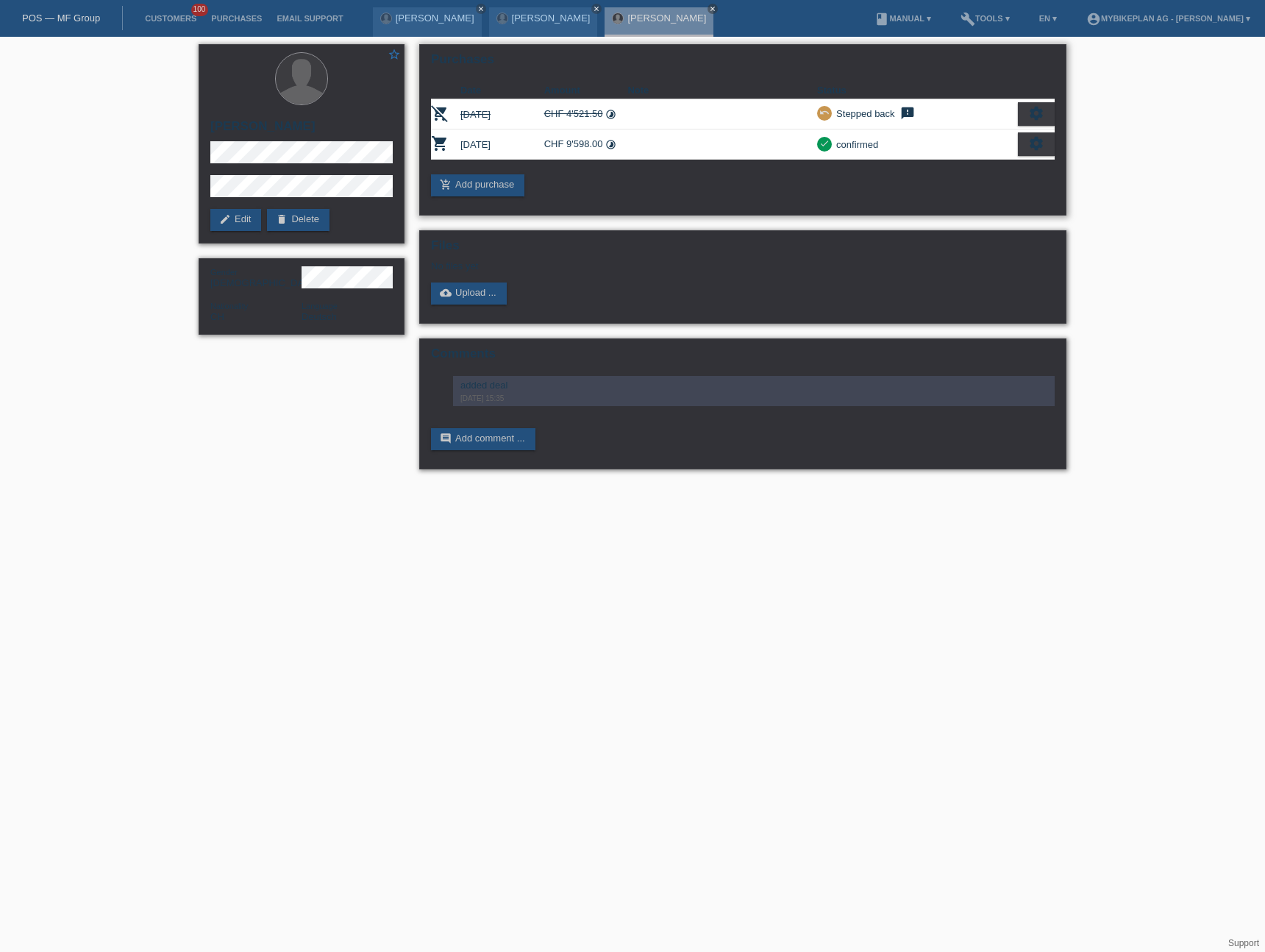
click at [1041, 147] on icon "settings" at bounding box center [1036, 144] width 16 height 16
click at [981, 166] on div "fullscreen Show" at bounding box center [972, 168] width 160 height 22
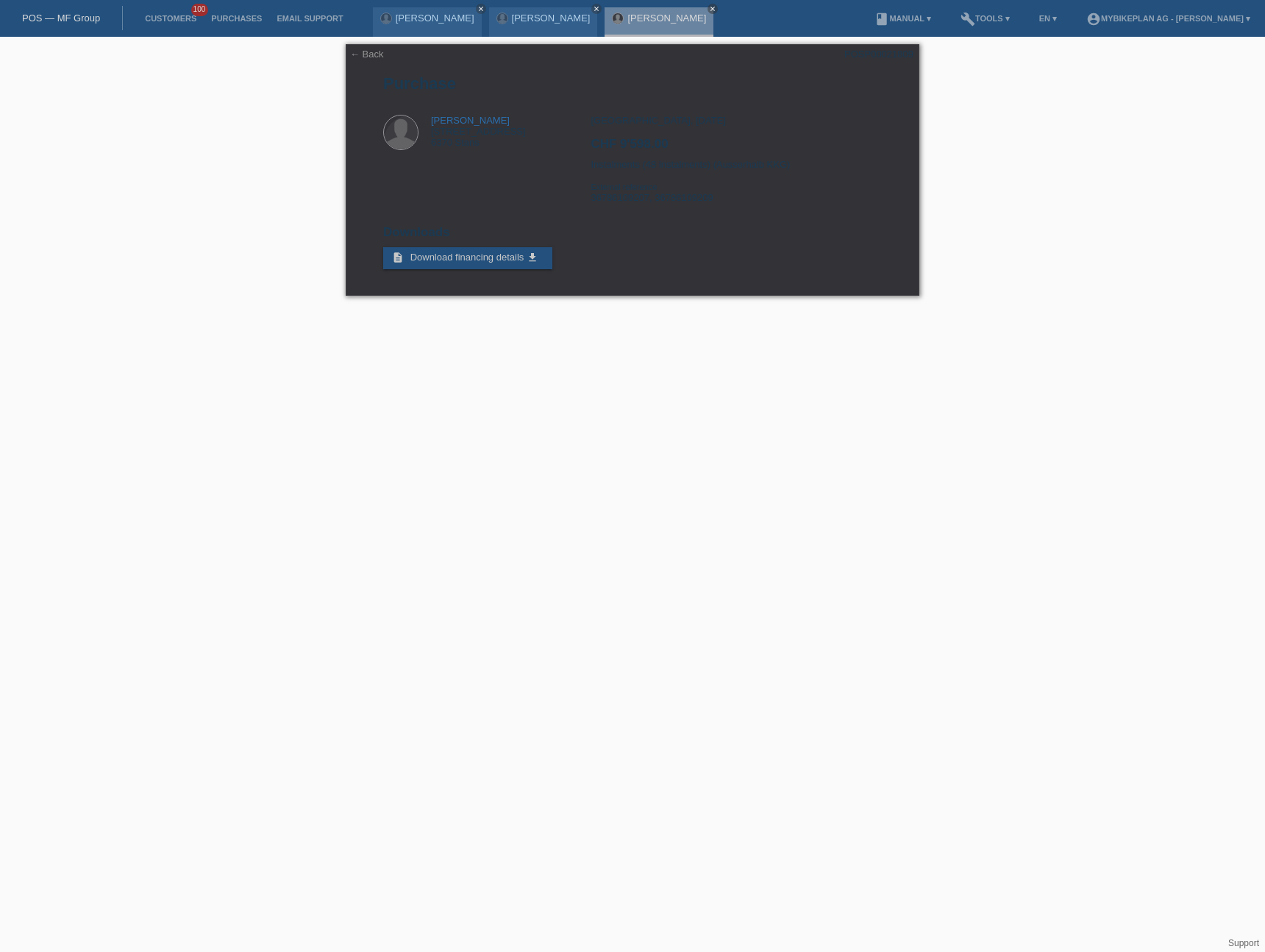
click at [62, 22] on link "POS — MF Group" at bounding box center [61, 18] width 78 height 11
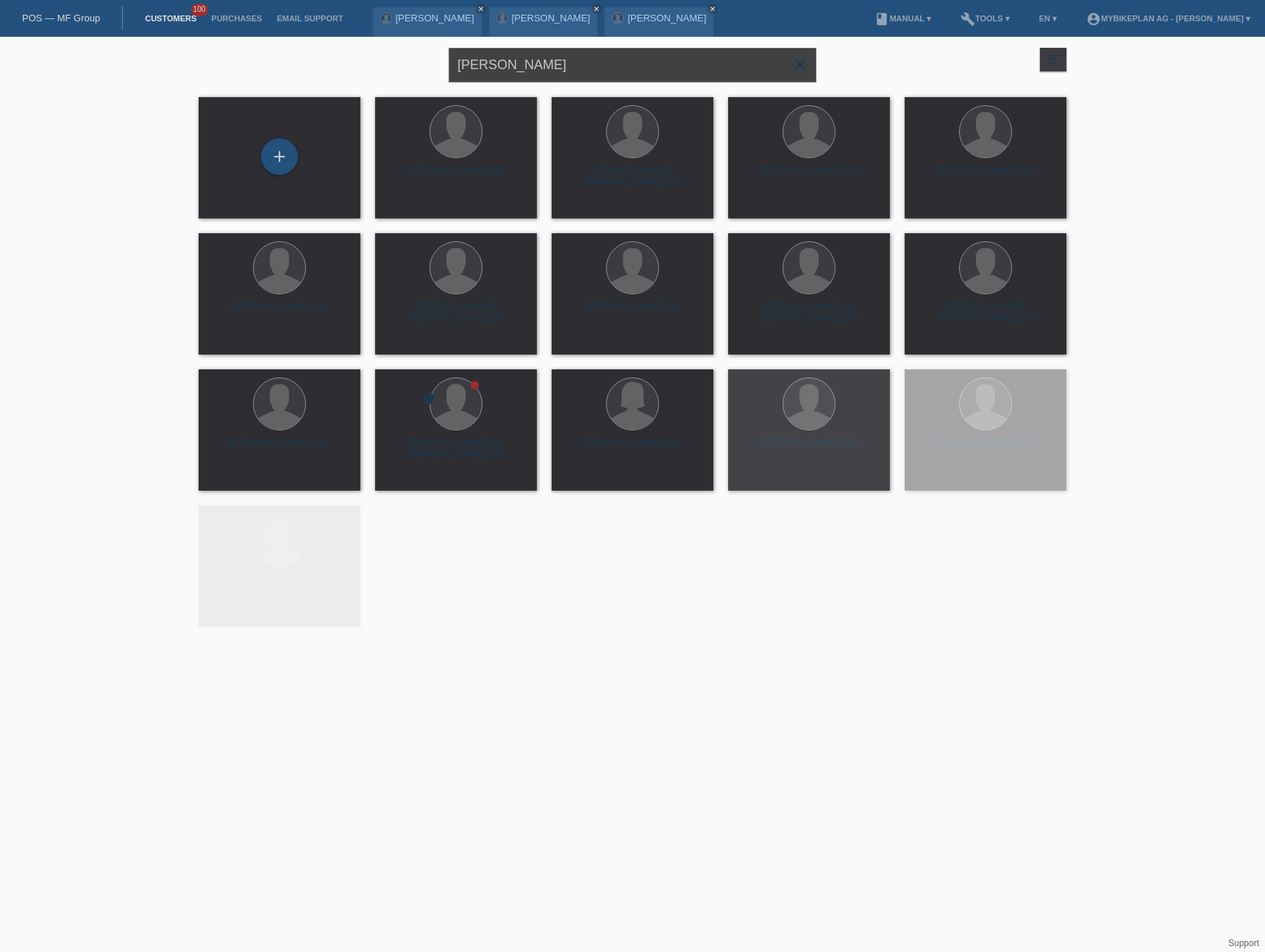
click at [552, 65] on input "[PERSON_NAME]" at bounding box center [632, 65] width 367 height 34
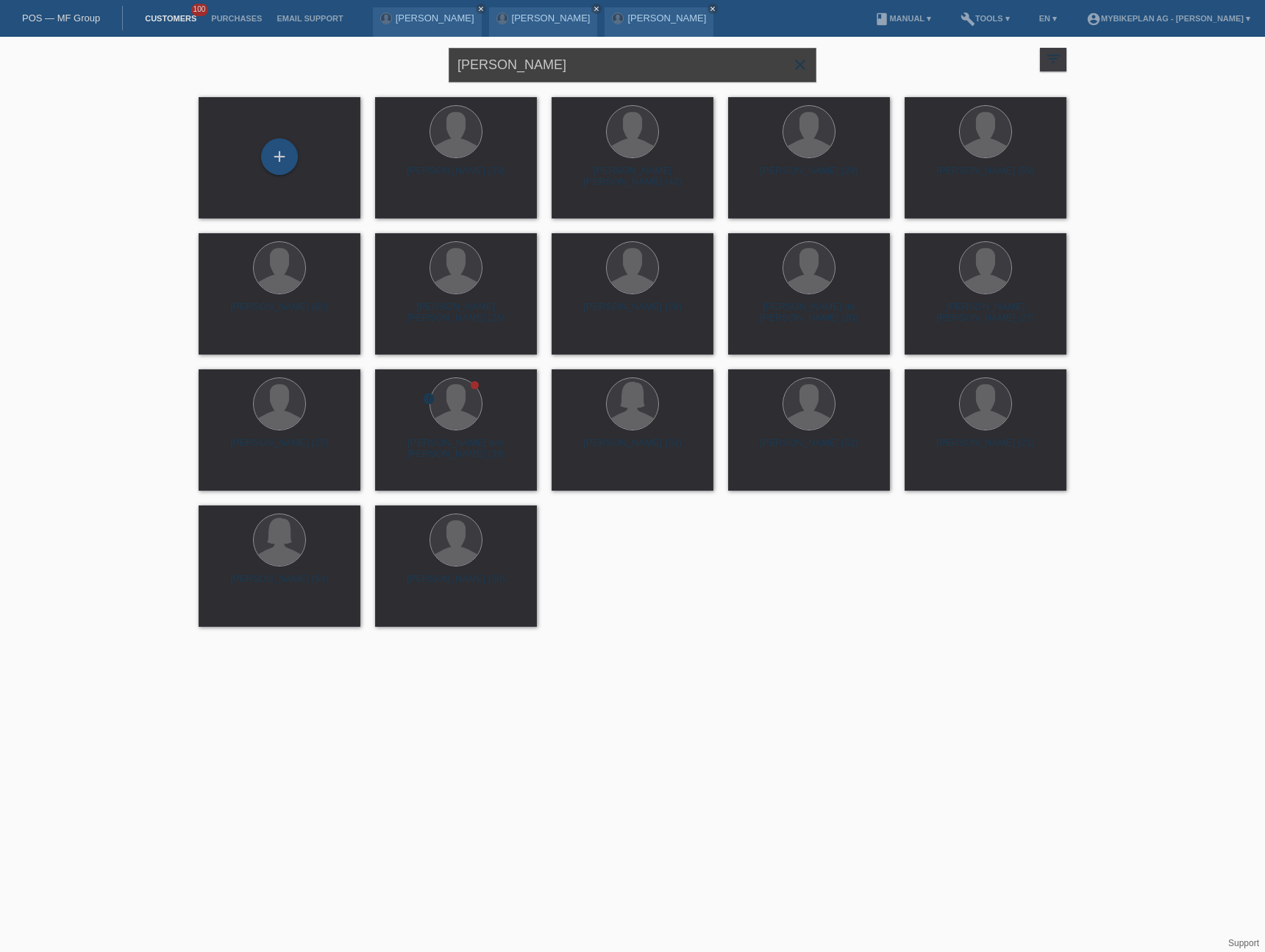
click at [552, 65] on input "[PERSON_NAME]" at bounding box center [632, 65] width 367 height 34
paste input "Tresch Philipp Tresch"
type input "Tresch Philipp Tresch"
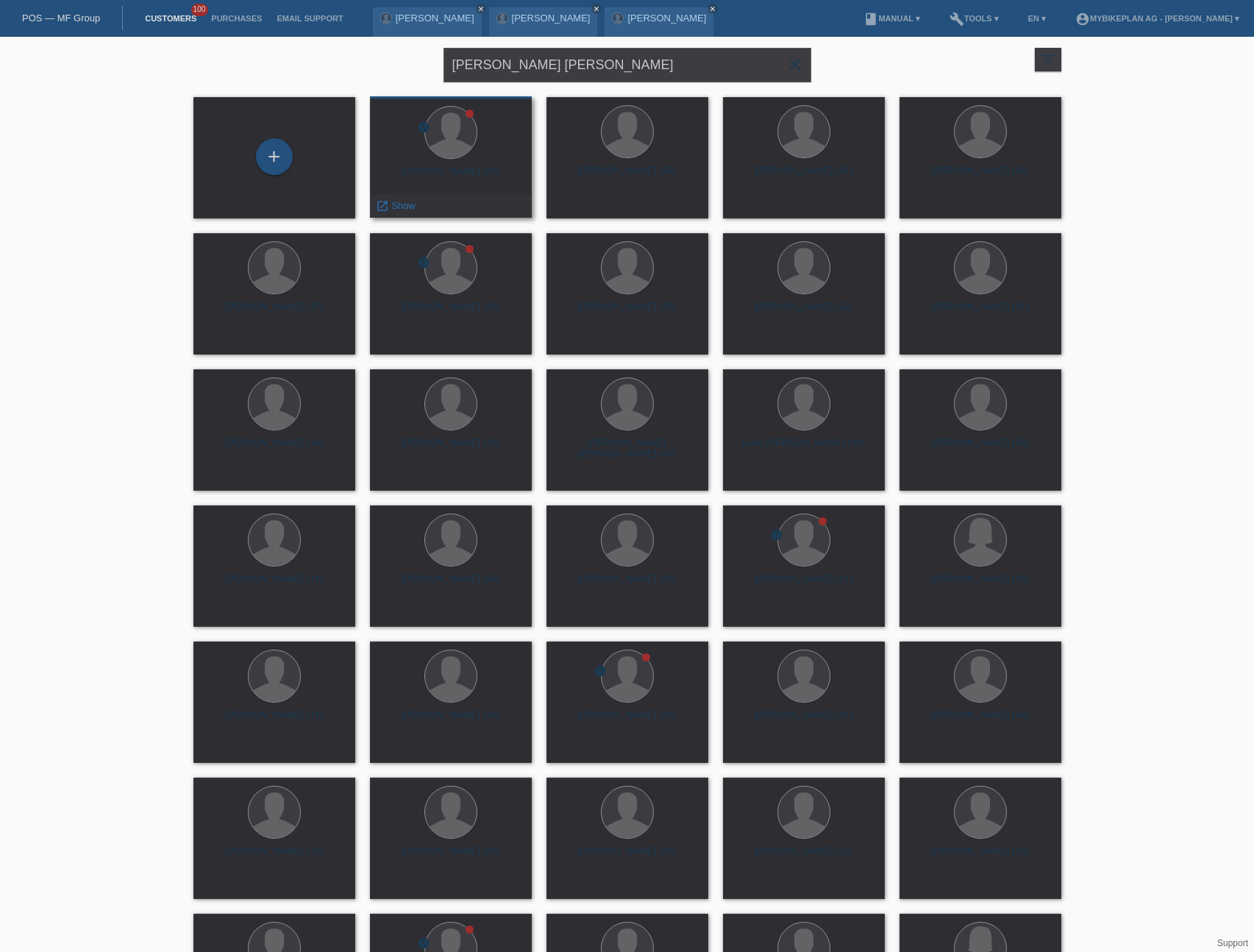
click at [467, 171] on div "Philipp Tresch (57)" at bounding box center [451, 177] width 138 height 24
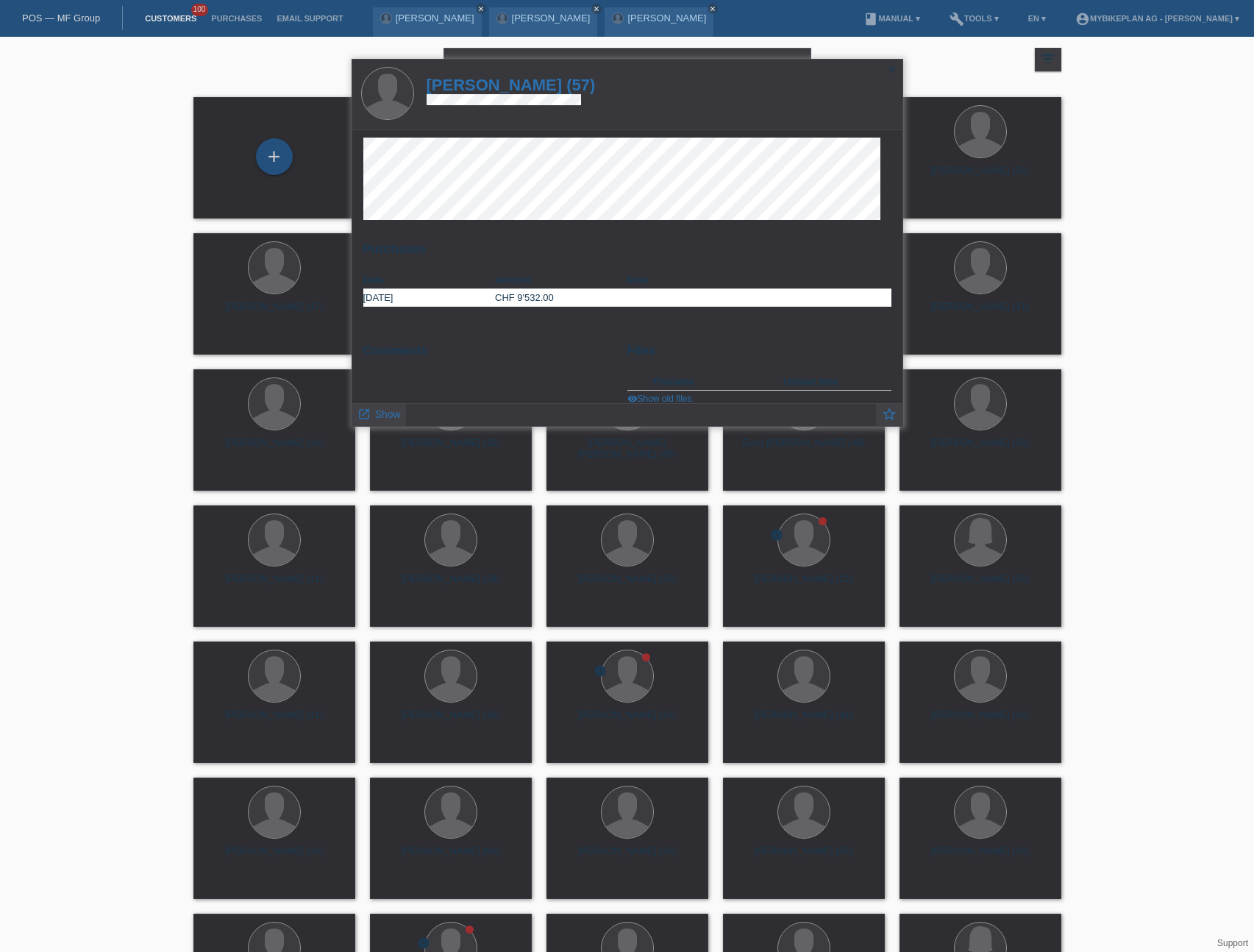
click at [525, 81] on h1 "Philipp Tresch (57)" at bounding box center [510, 85] width 169 height 18
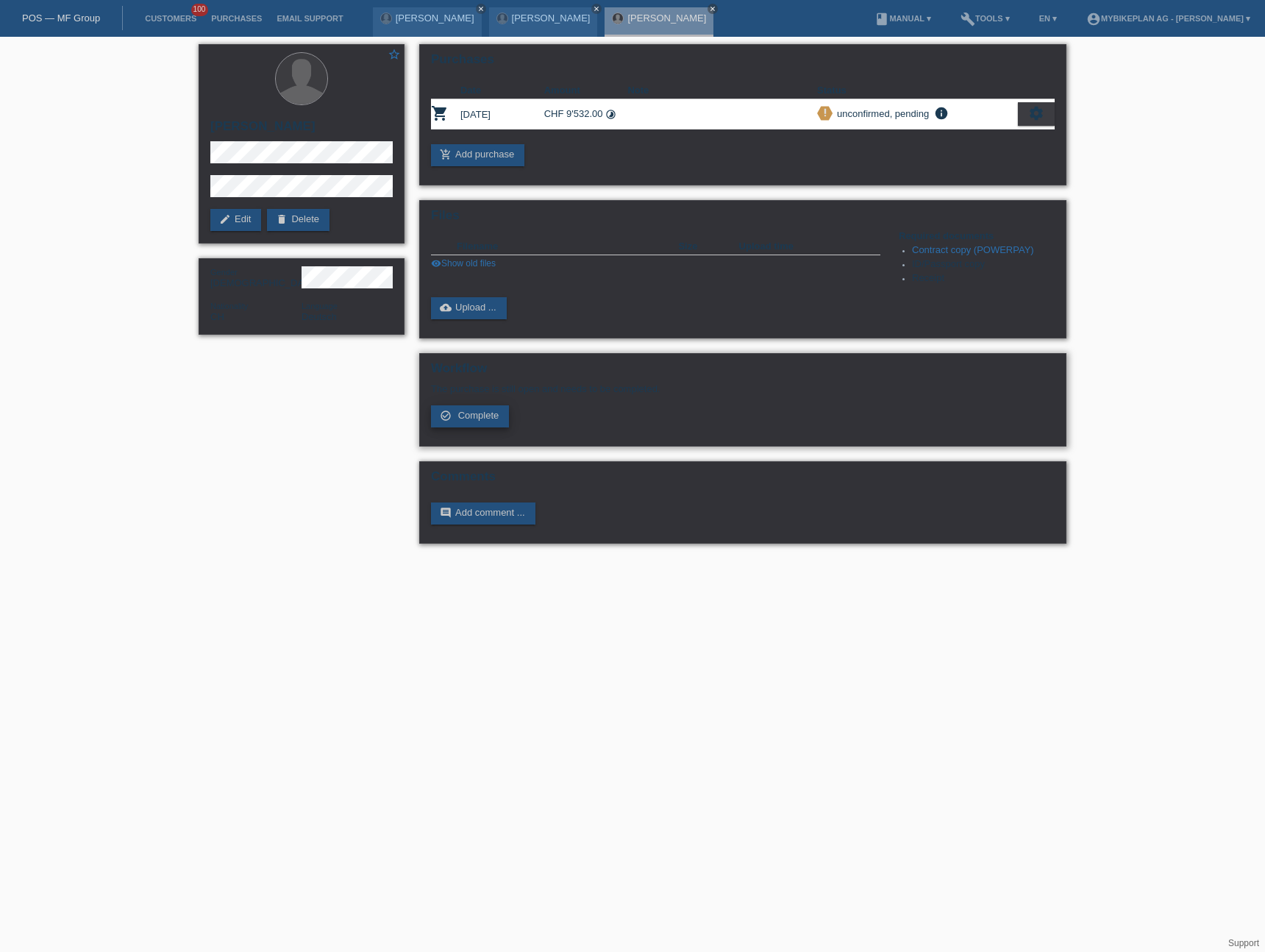
click at [464, 414] on span "Complete" at bounding box center [479, 415] width 42 height 11
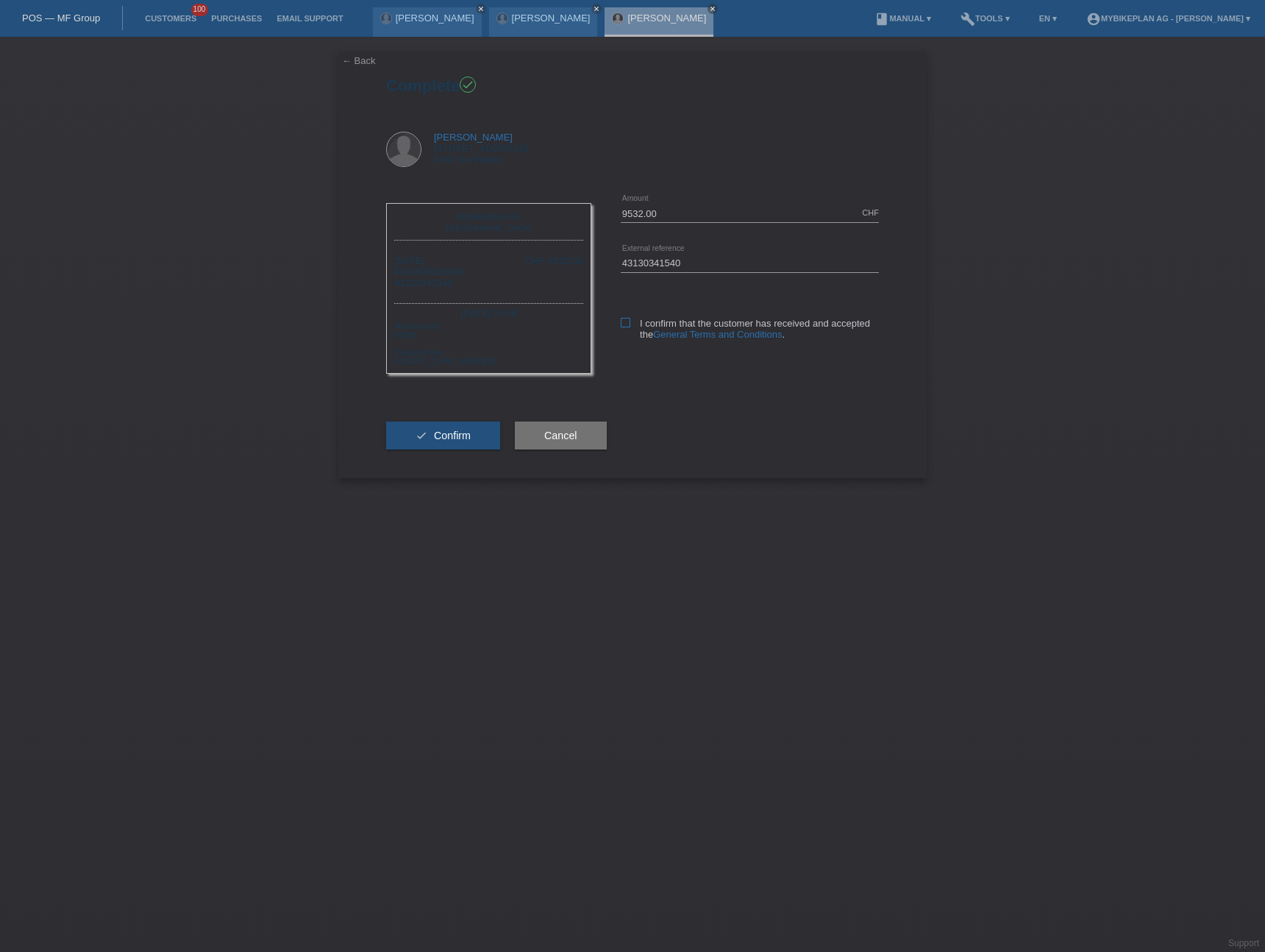
click at [623, 322] on icon at bounding box center [625, 322] width 10 height 10
click at [623, 322] on input "I confirm that the customer has received and accepted the General Terms and Con…" at bounding box center [625, 322] width 10 height 10
checkbox input "true"
click at [461, 436] on span "Confirm" at bounding box center [452, 435] width 37 height 12
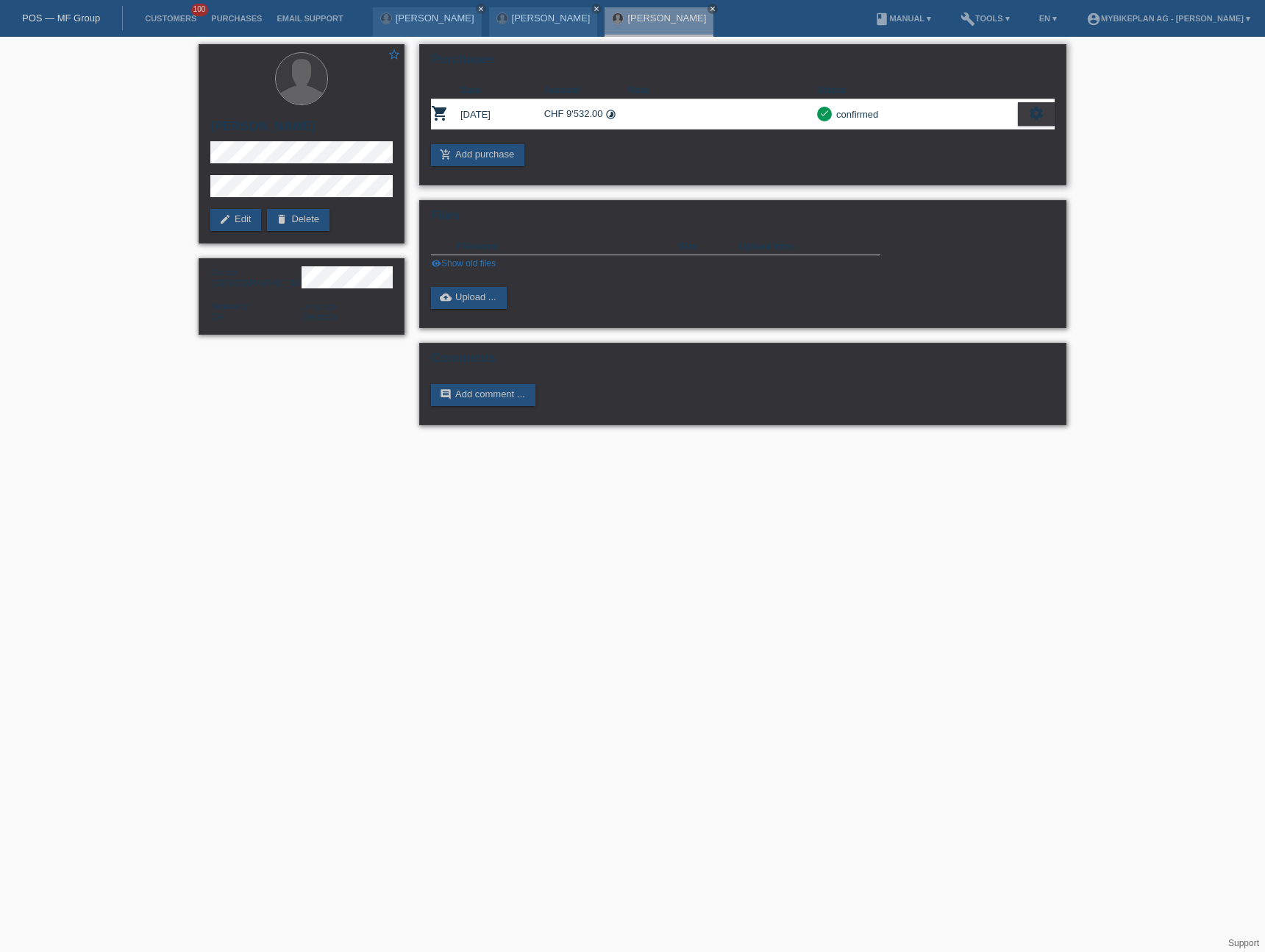
click at [1042, 113] on icon "settings" at bounding box center [1036, 113] width 16 height 16
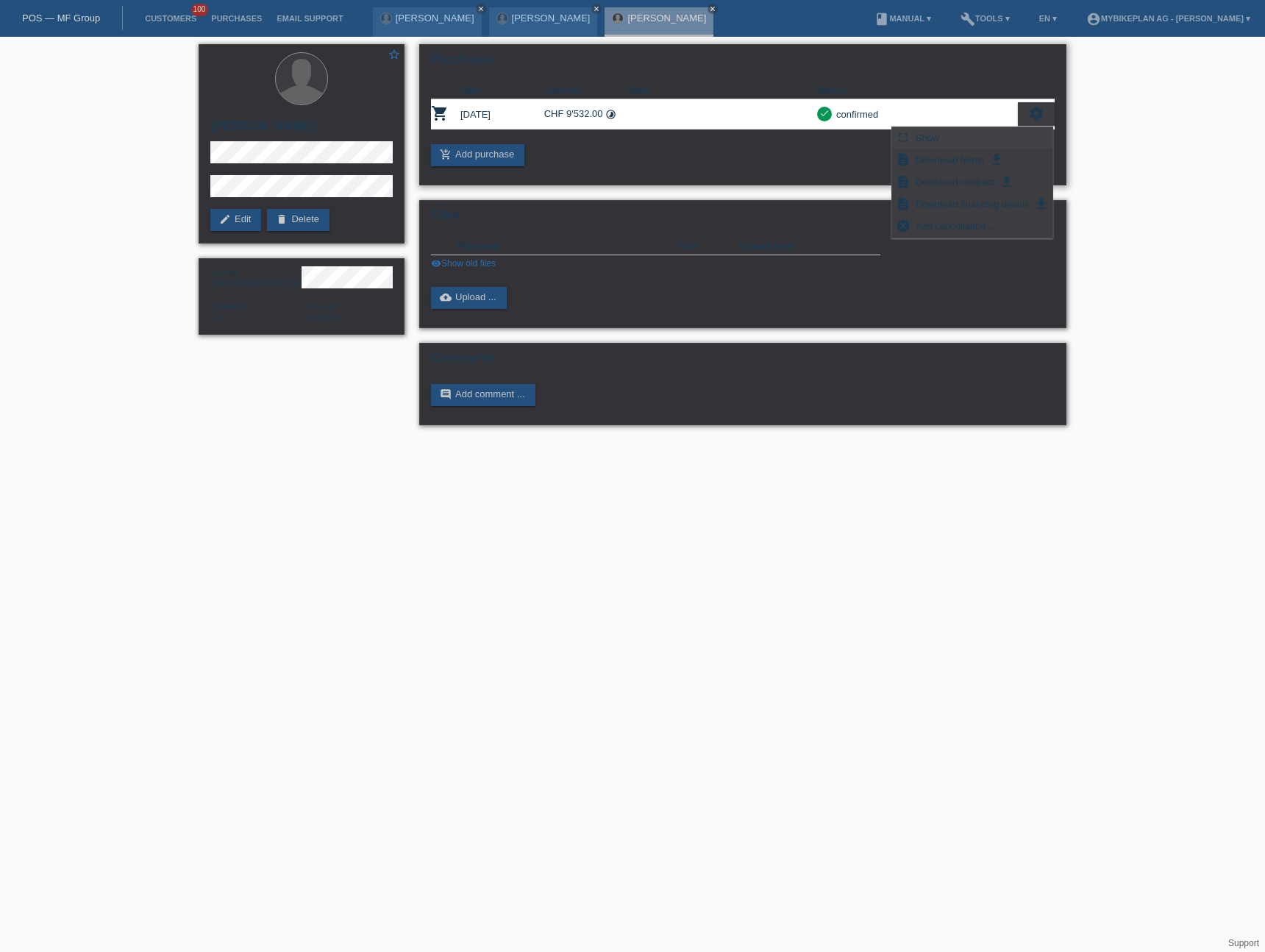
click at [977, 144] on div "fullscreen Show" at bounding box center [972, 138] width 160 height 22
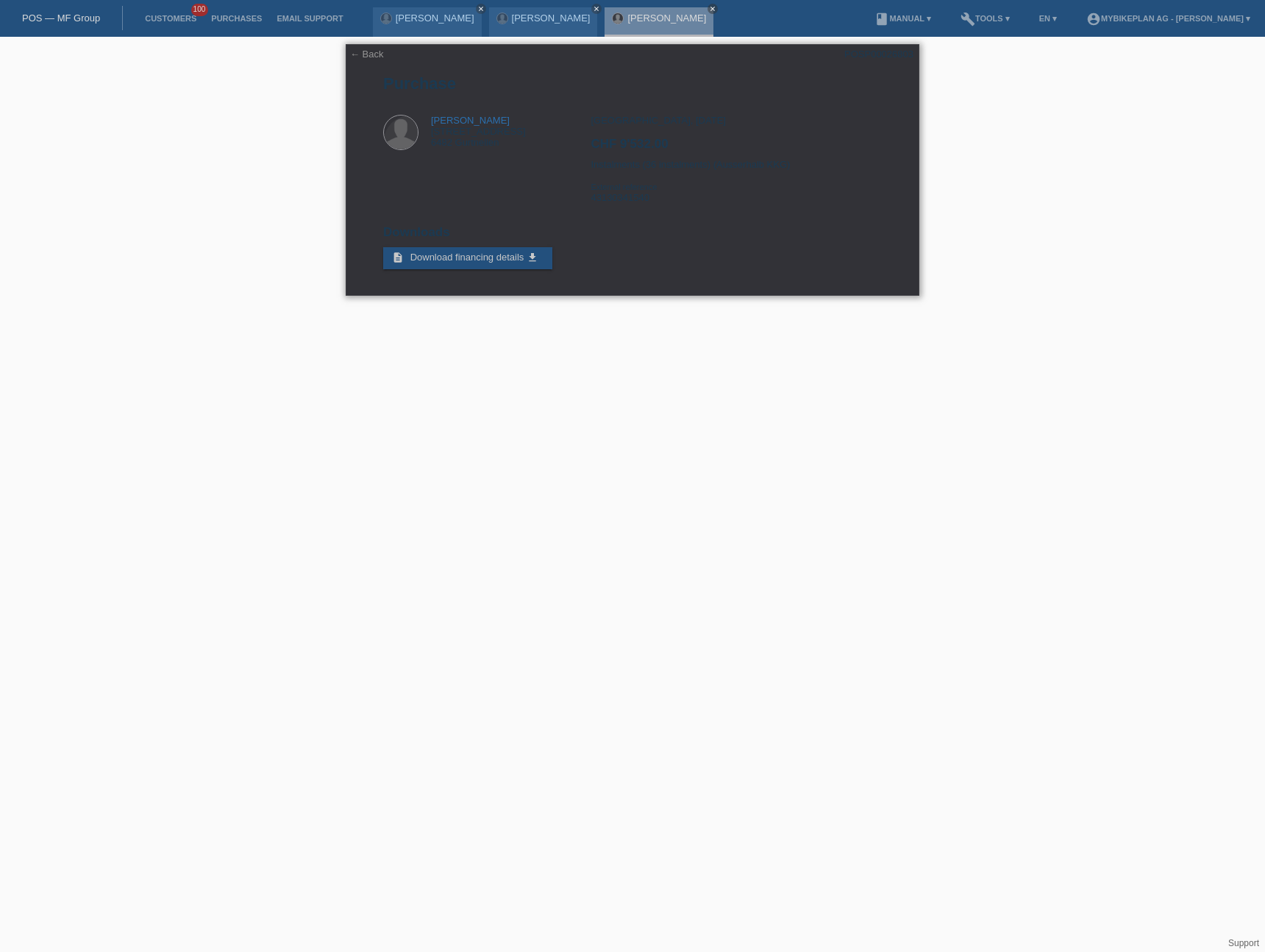
click at [350, 57] on link "← Back" at bounding box center [366, 54] width 33 height 11
click at [366, 54] on link "← Back" at bounding box center [366, 54] width 33 height 11
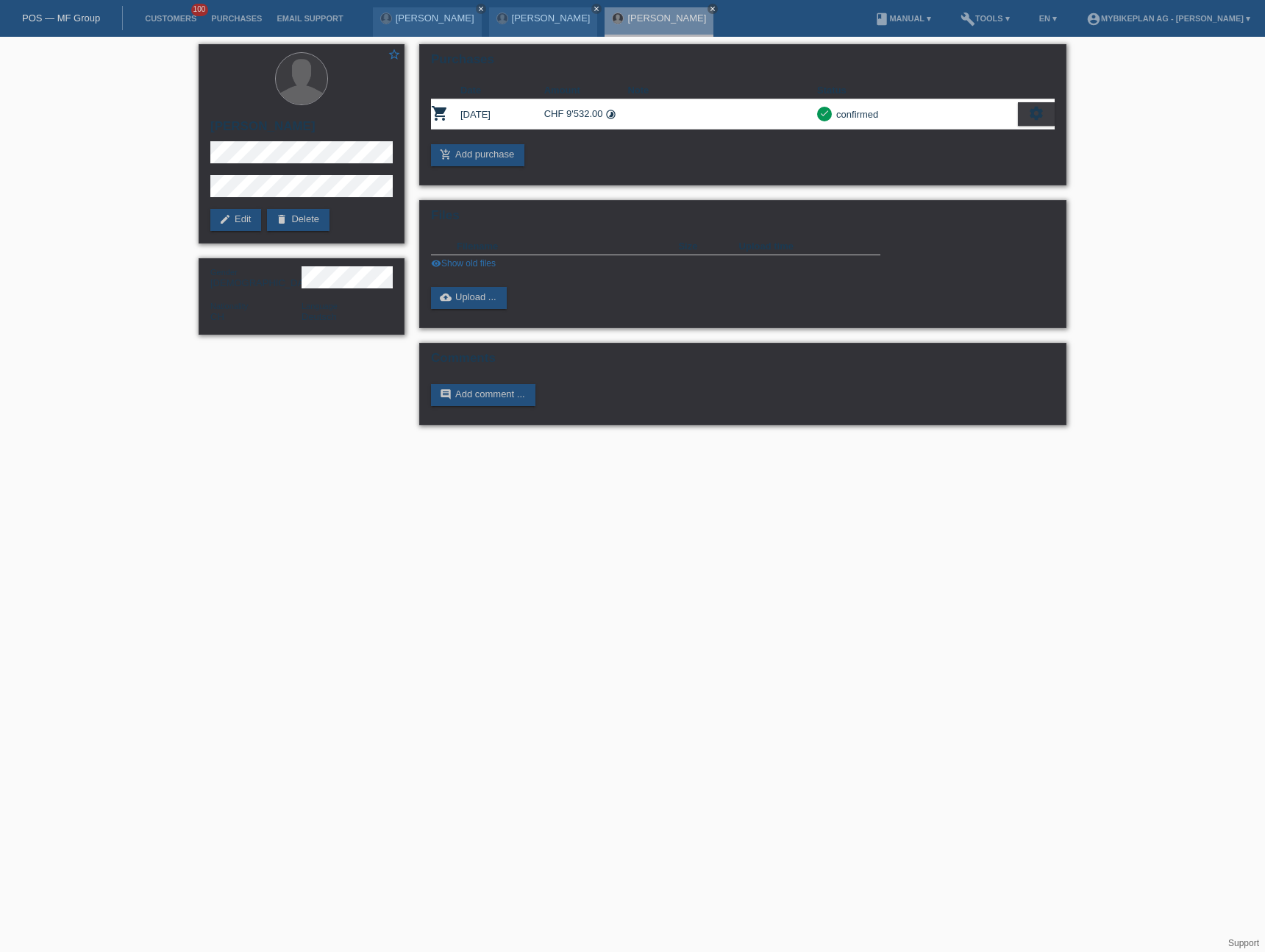
click at [67, 17] on link "POS — MF Group" at bounding box center [61, 18] width 78 height 11
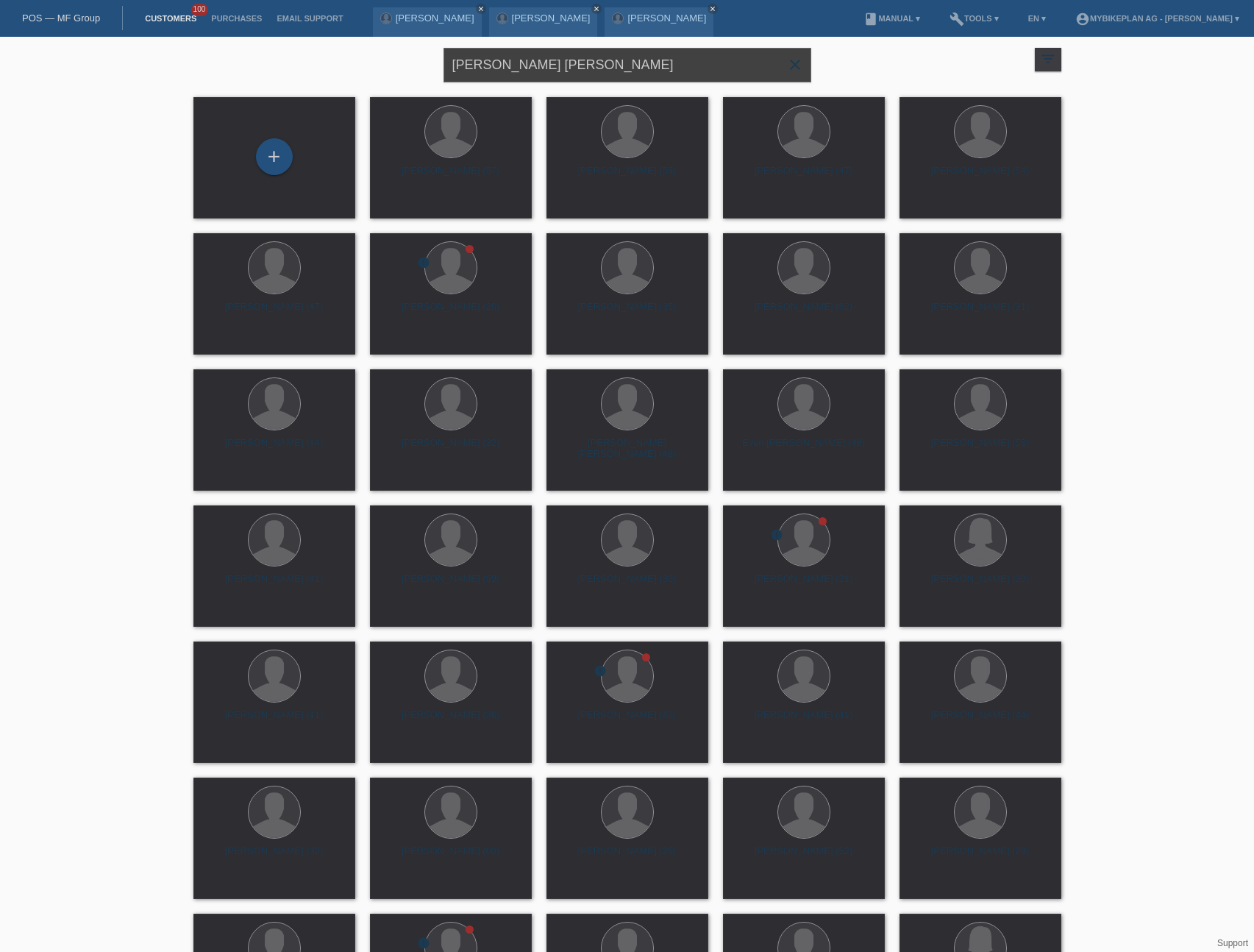
click at [586, 61] on input "Tresch Philipp Tresch" at bounding box center [627, 65] width 367 height 34
paste input "Esila Volkan"
type input "Esila Volkan"
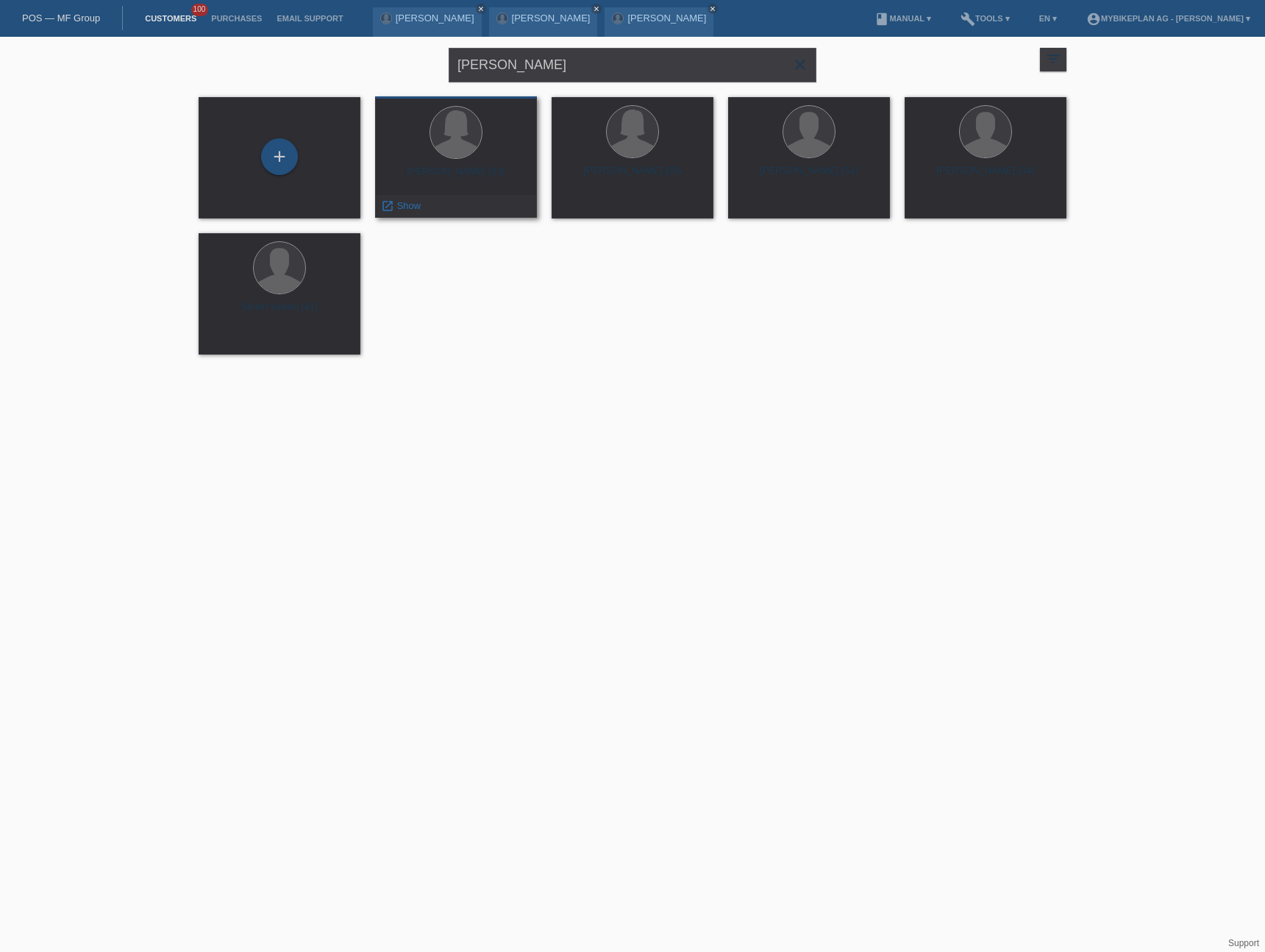
click at [472, 171] on div "Esila Volkan-Akpinar (33)" at bounding box center [456, 177] width 138 height 24
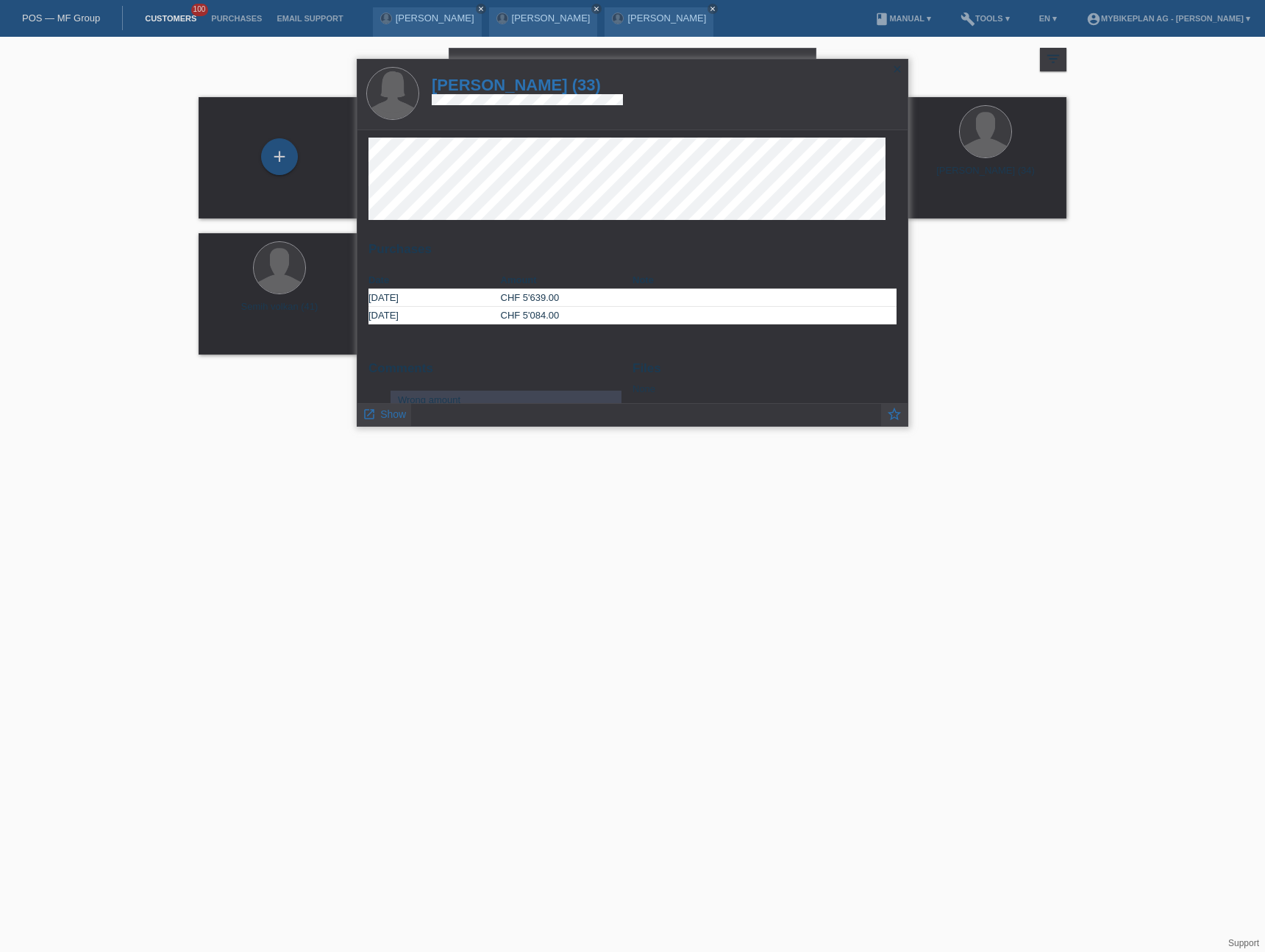
click at [532, 83] on h1 "Esila Volkan-Akpinar (33)" at bounding box center [527, 85] width 191 height 18
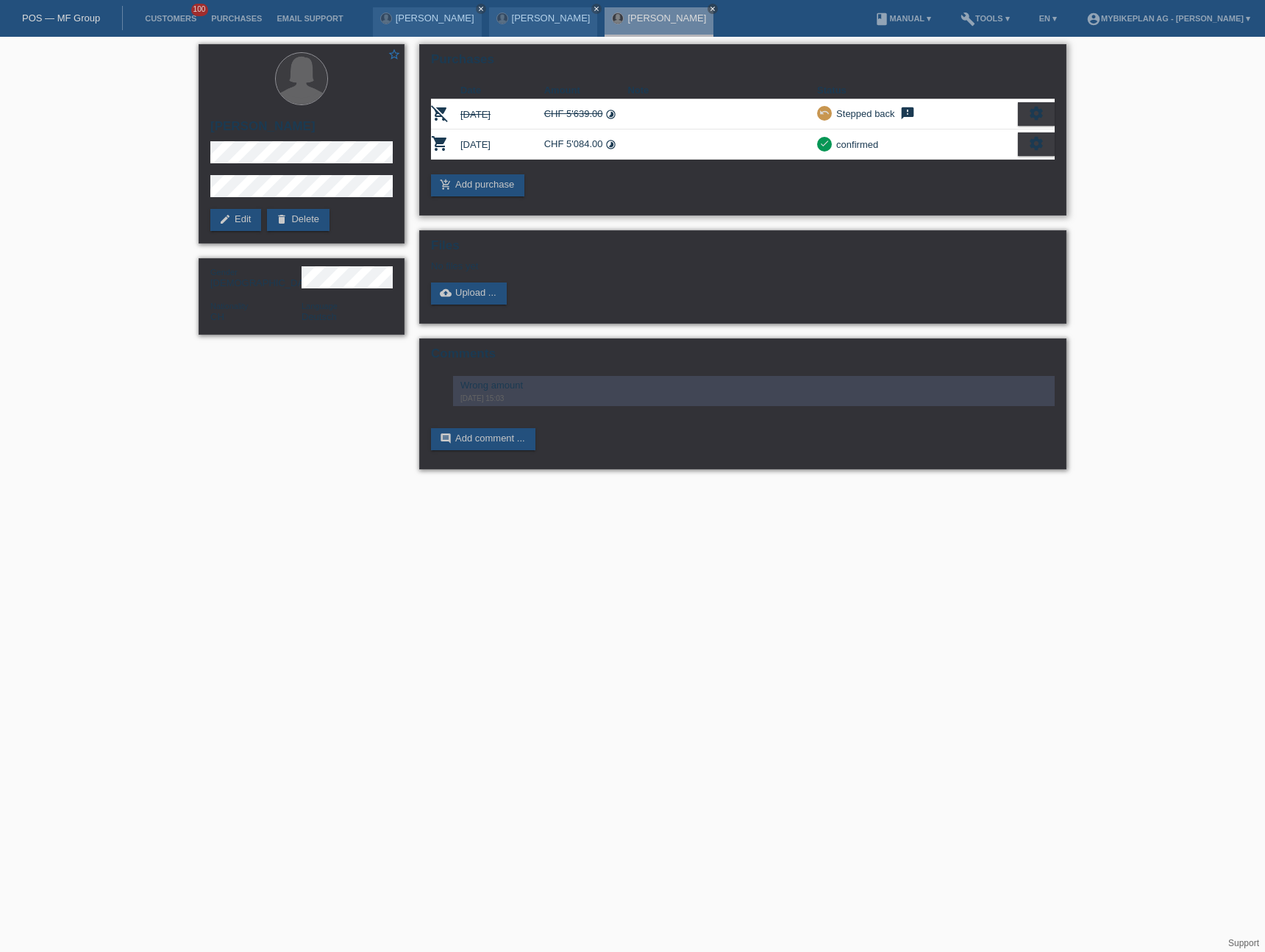
click at [1045, 141] on div "settings" at bounding box center [1036, 144] width 37 height 24
click at [979, 169] on div "fullscreen Show" at bounding box center [972, 168] width 160 height 22
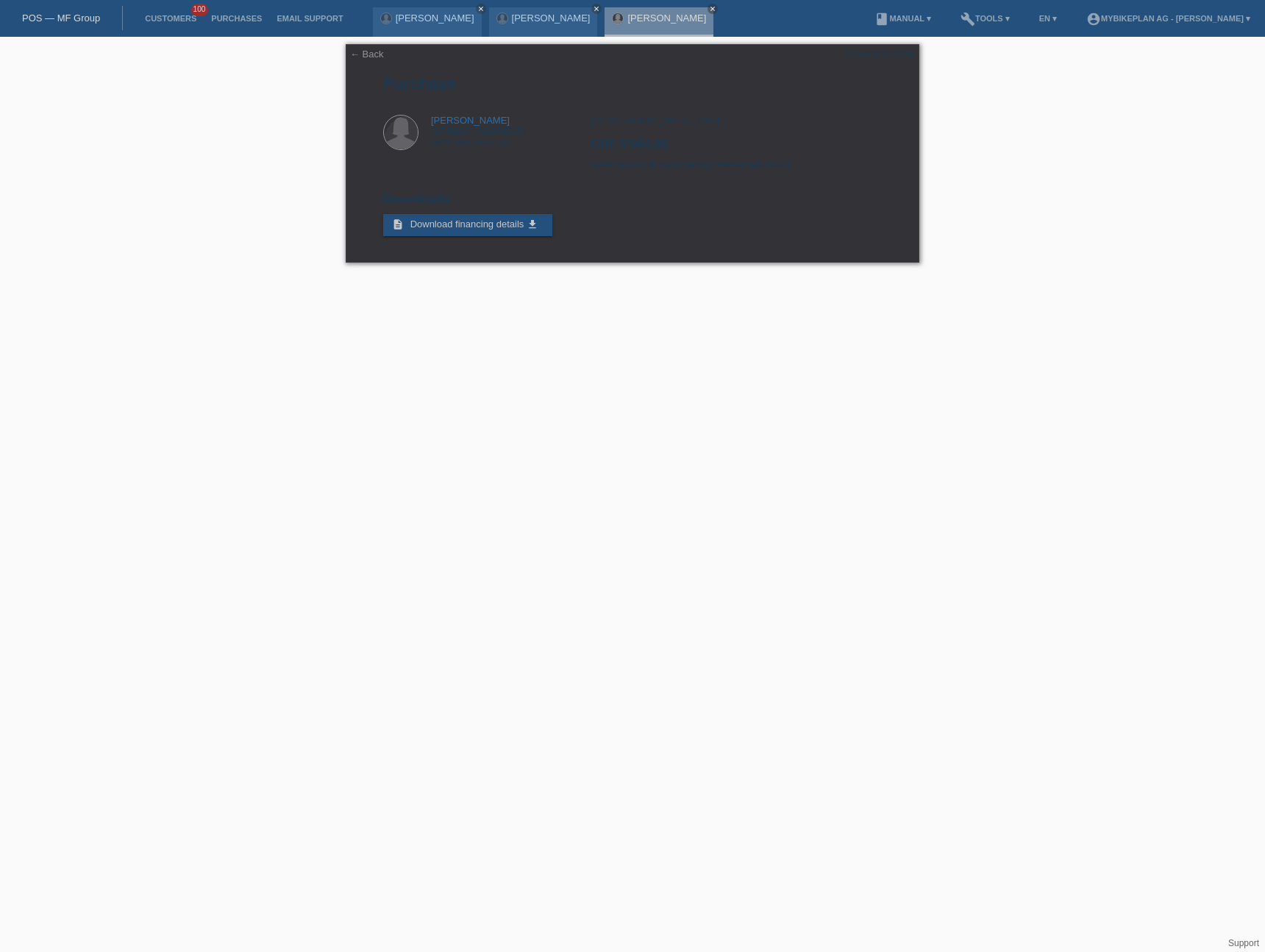
click at [70, 13] on link "POS — MF Group" at bounding box center [61, 18] width 78 height 11
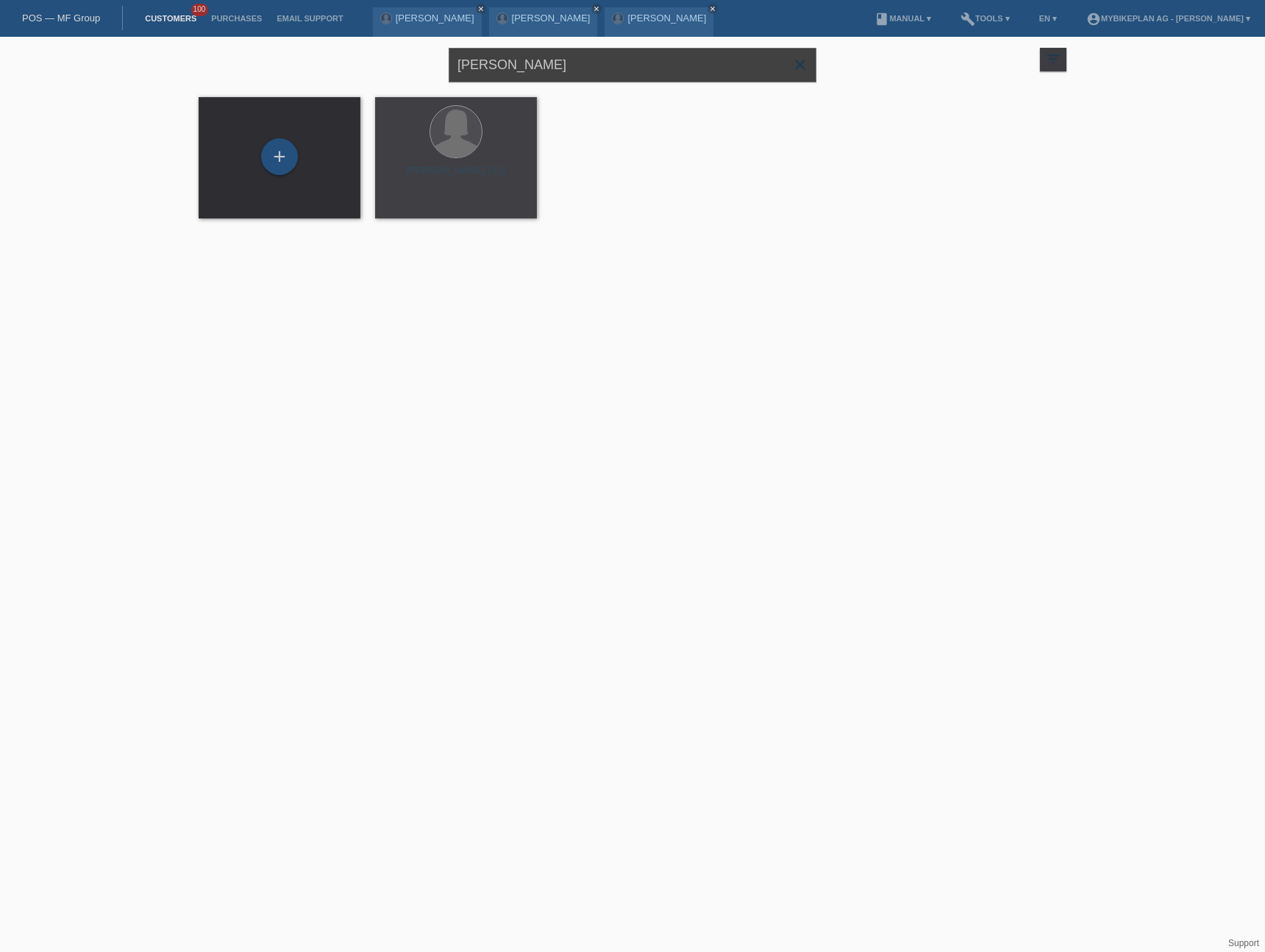
click at [575, 72] on input "Esila Volkan" at bounding box center [632, 65] width 367 height 34
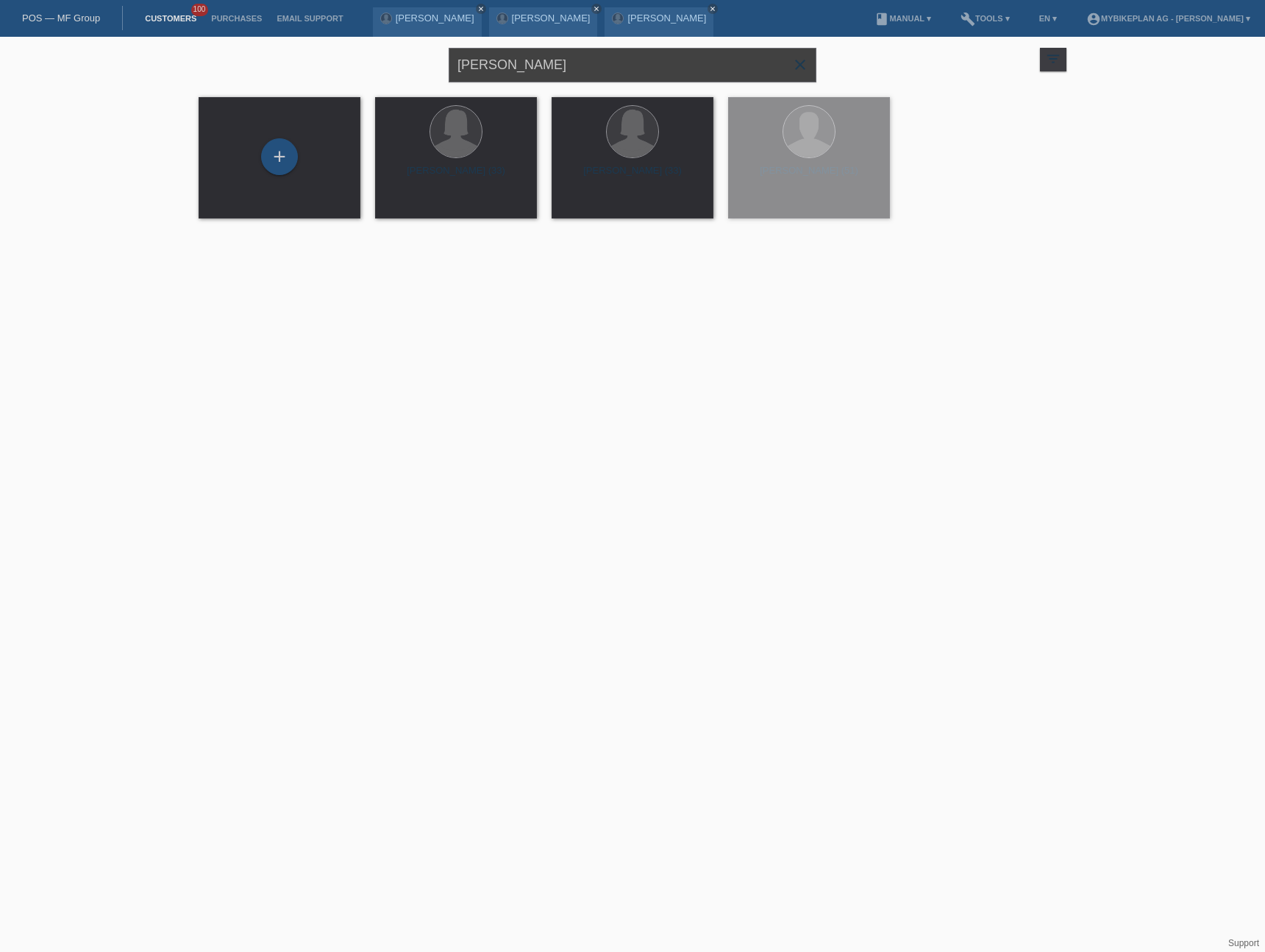
click at [575, 72] on input "Esila Volkan" at bounding box center [632, 65] width 367 height 34
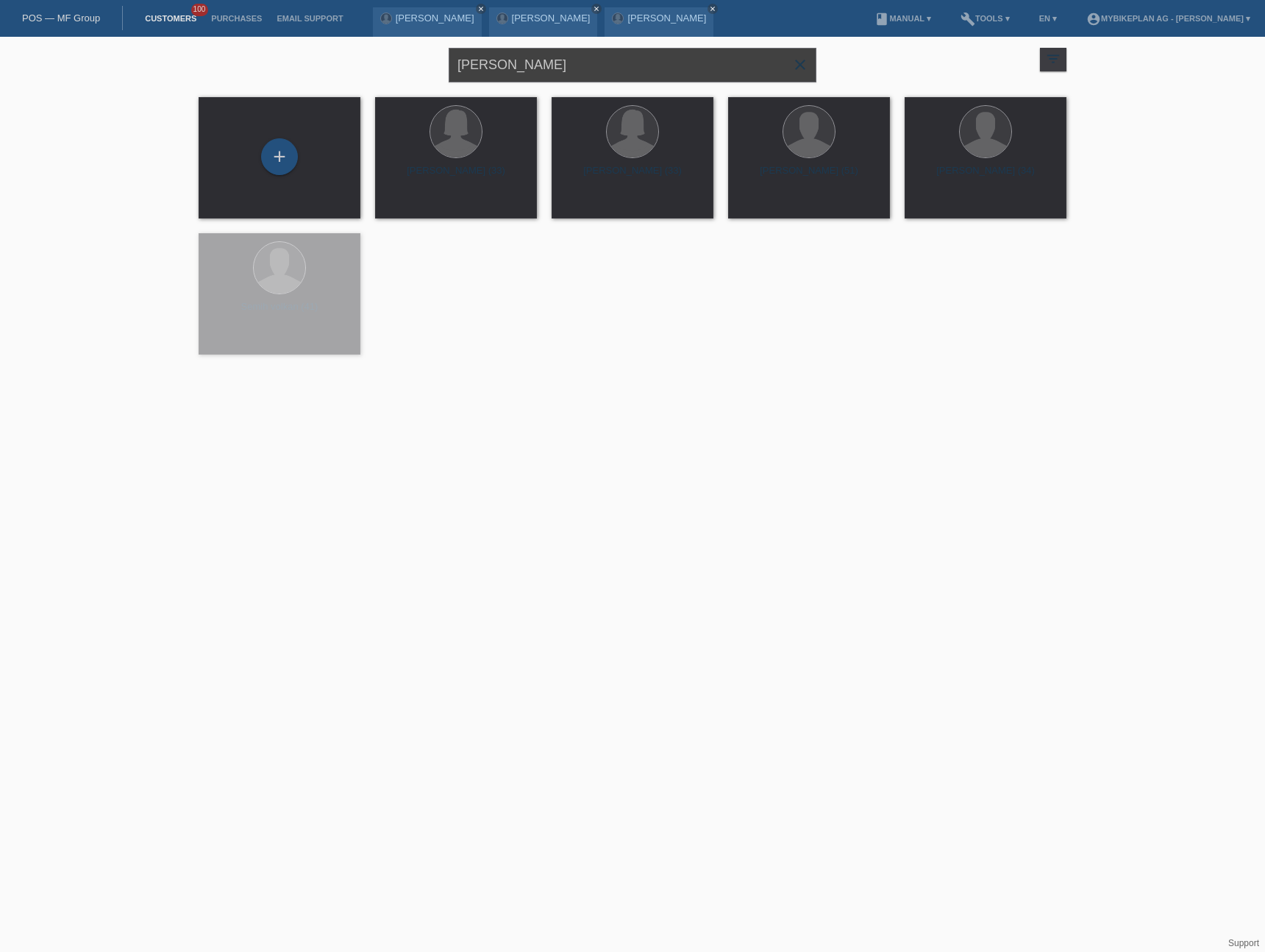
click at [575, 72] on input "Esila Volkan" at bounding box center [632, 65] width 367 height 34
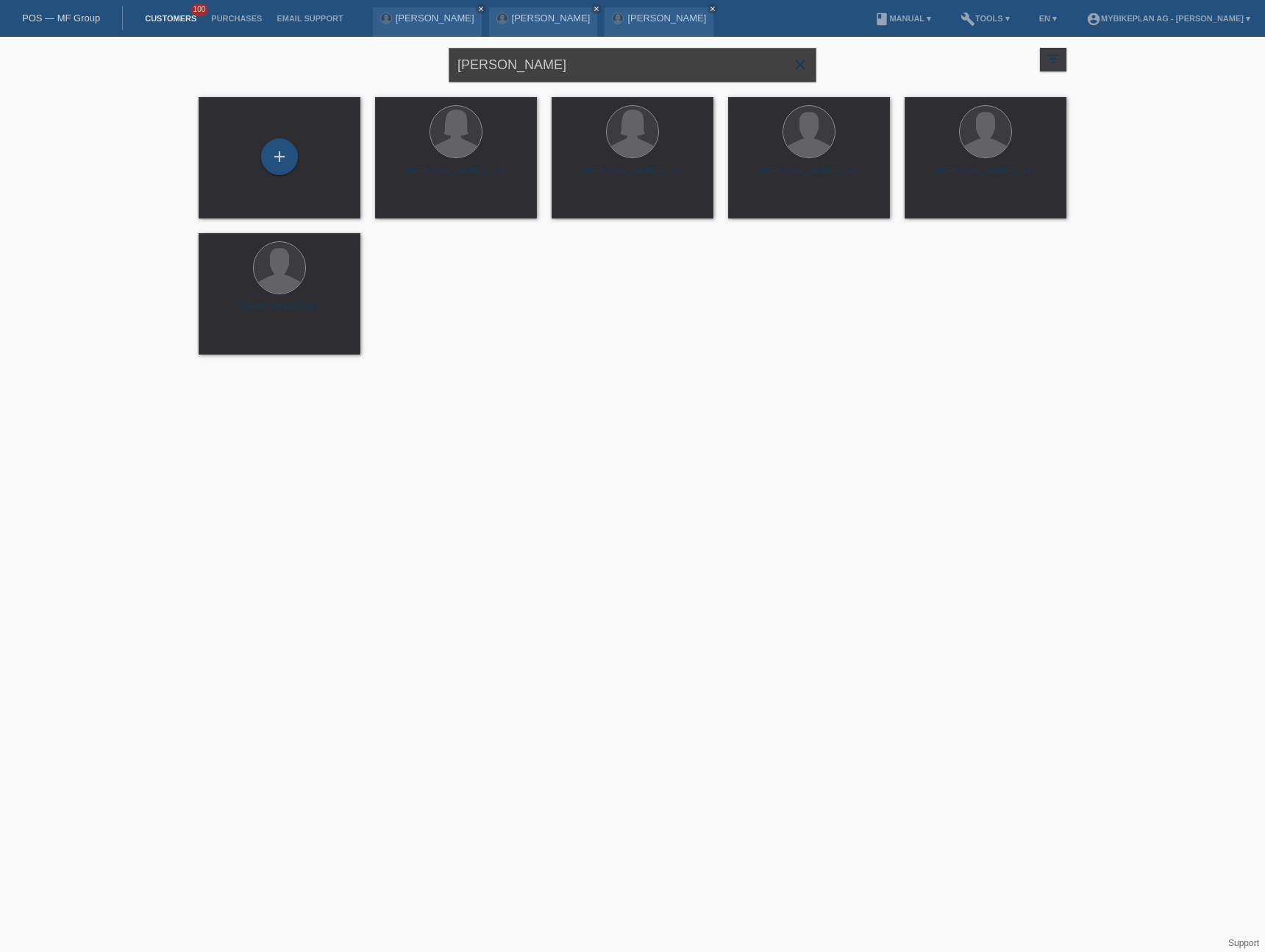
paste input "Véronique Mühlematter"
type input "Véronique Mühlematter"
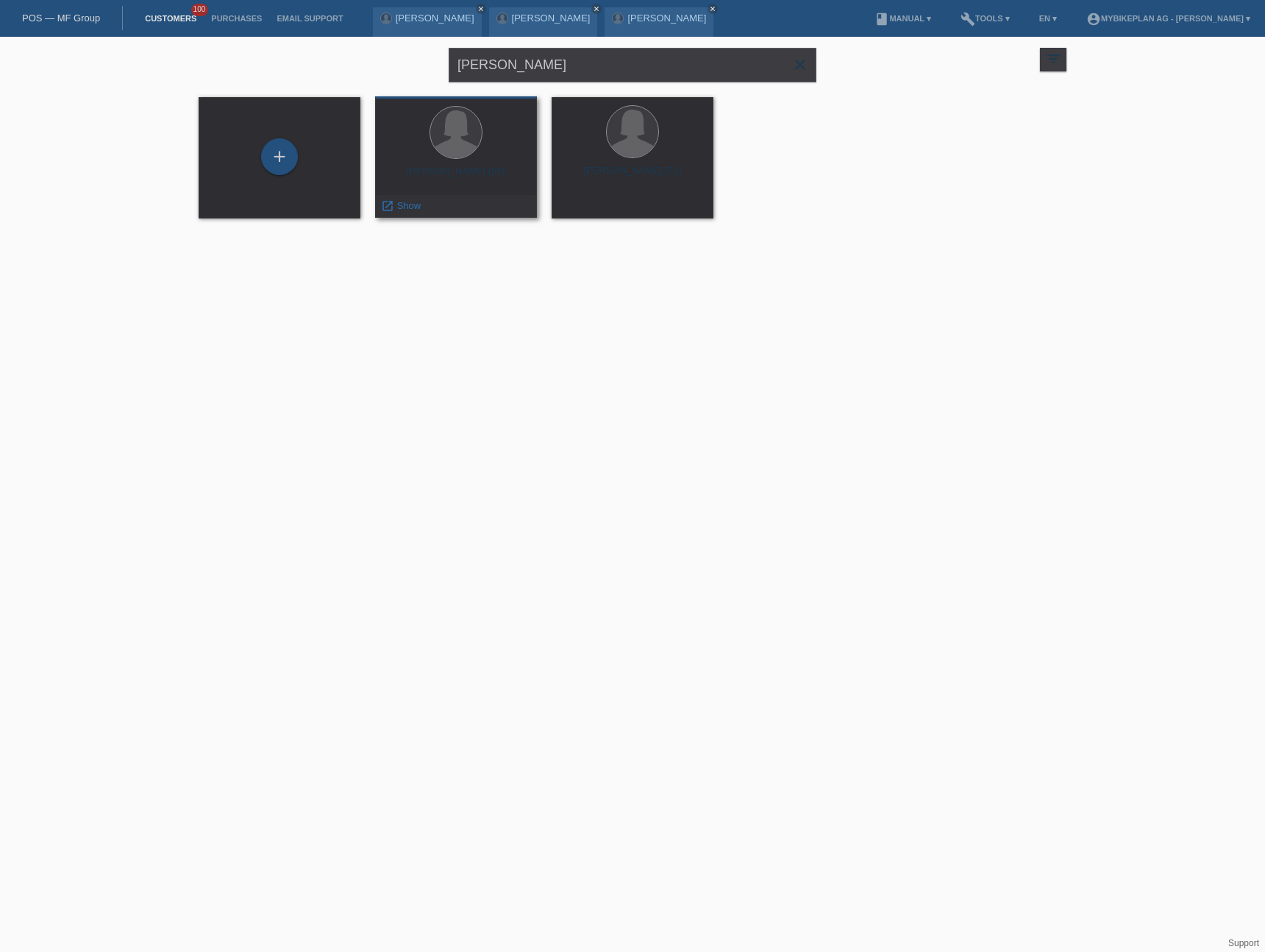
click at [481, 170] on div "Véronique Paulette Mühlematter (55)" at bounding box center [456, 177] width 138 height 24
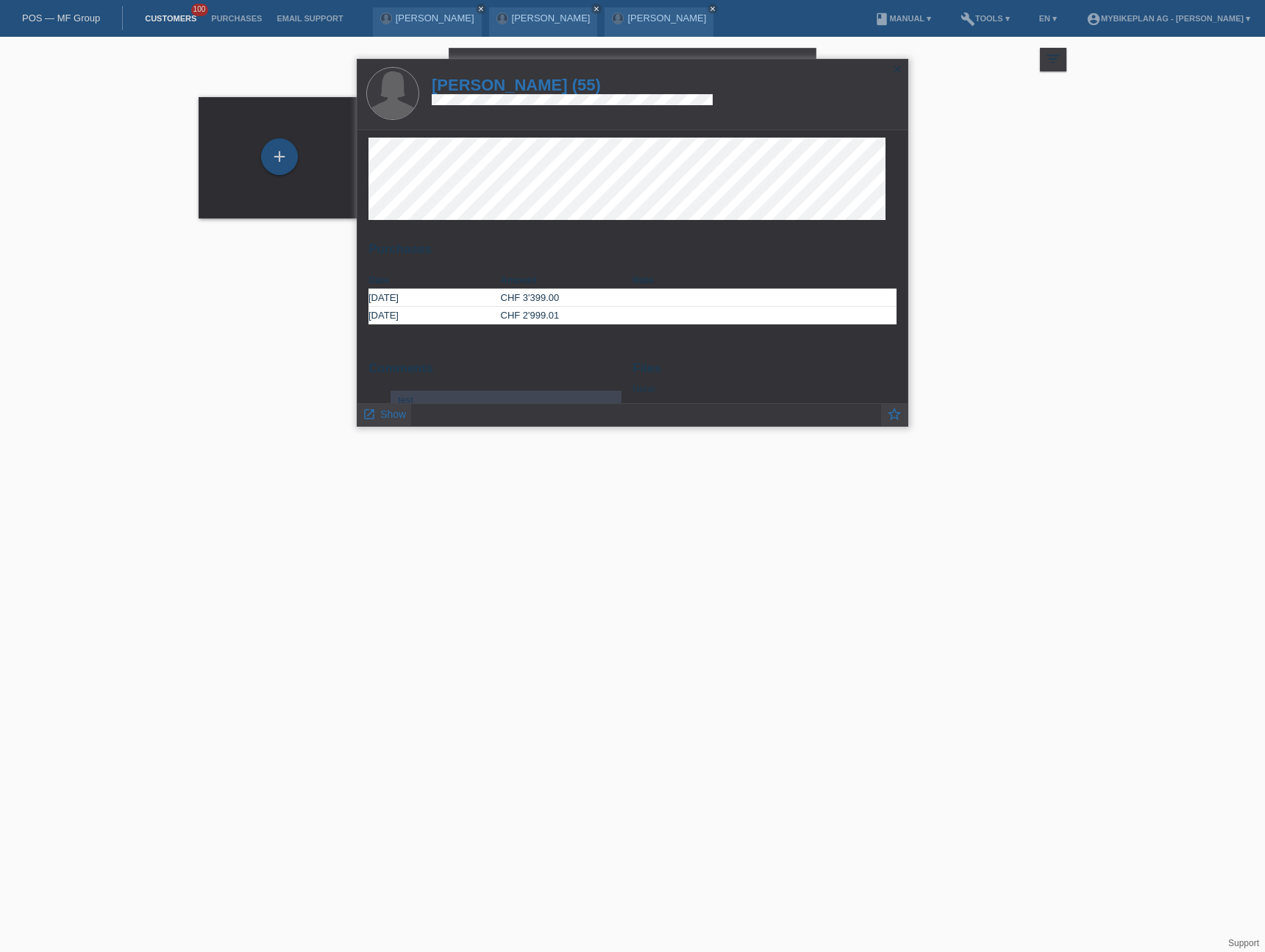
click at [523, 89] on h1 "Véronique Paulette Mühlematter (55)" at bounding box center [572, 85] width 281 height 18
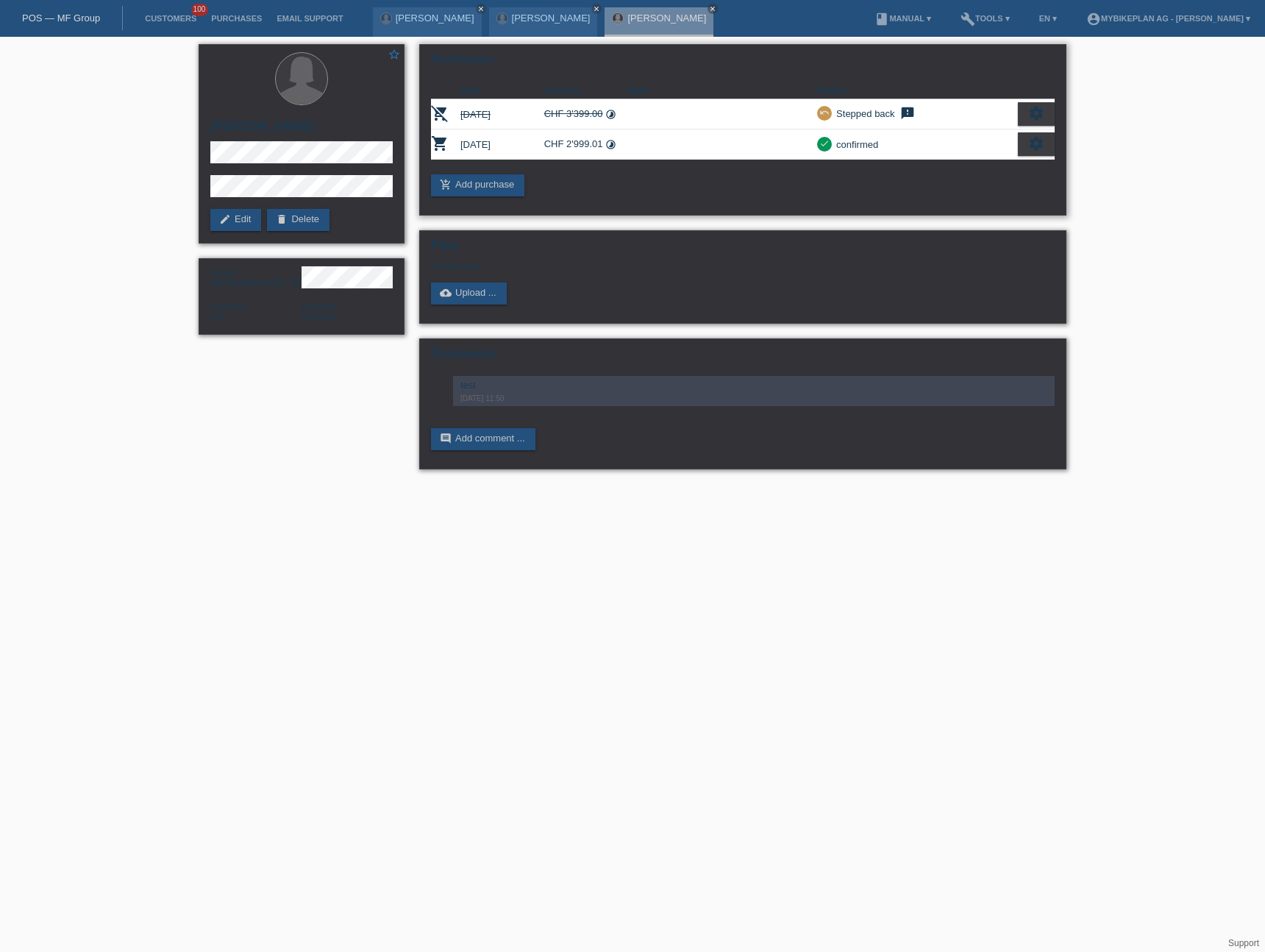
click at [1035, 148] on icon "settings" at bounding box center [1036, 144] width 16 height 16
click at [970, 167] on div "fullscreen Show" at bounding box center [972, 168] width 160 height 22
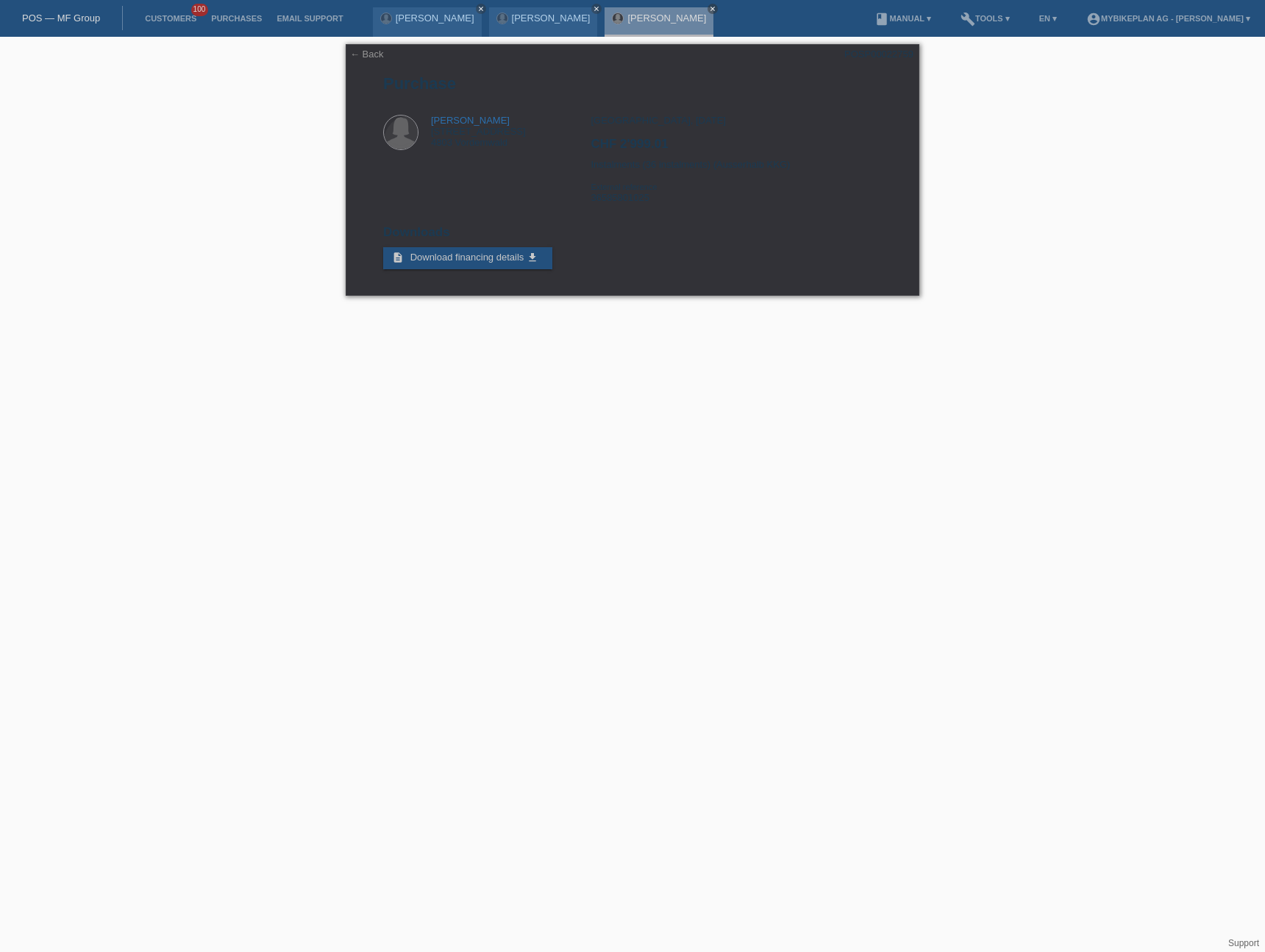
click at [74, 24] on div "POS — MF Group" at bounding box center [62, 18] width 123 height 24
click at [76, 16] on link "POS — MF Group" at bounding box center [61, 18] width 78 height 11
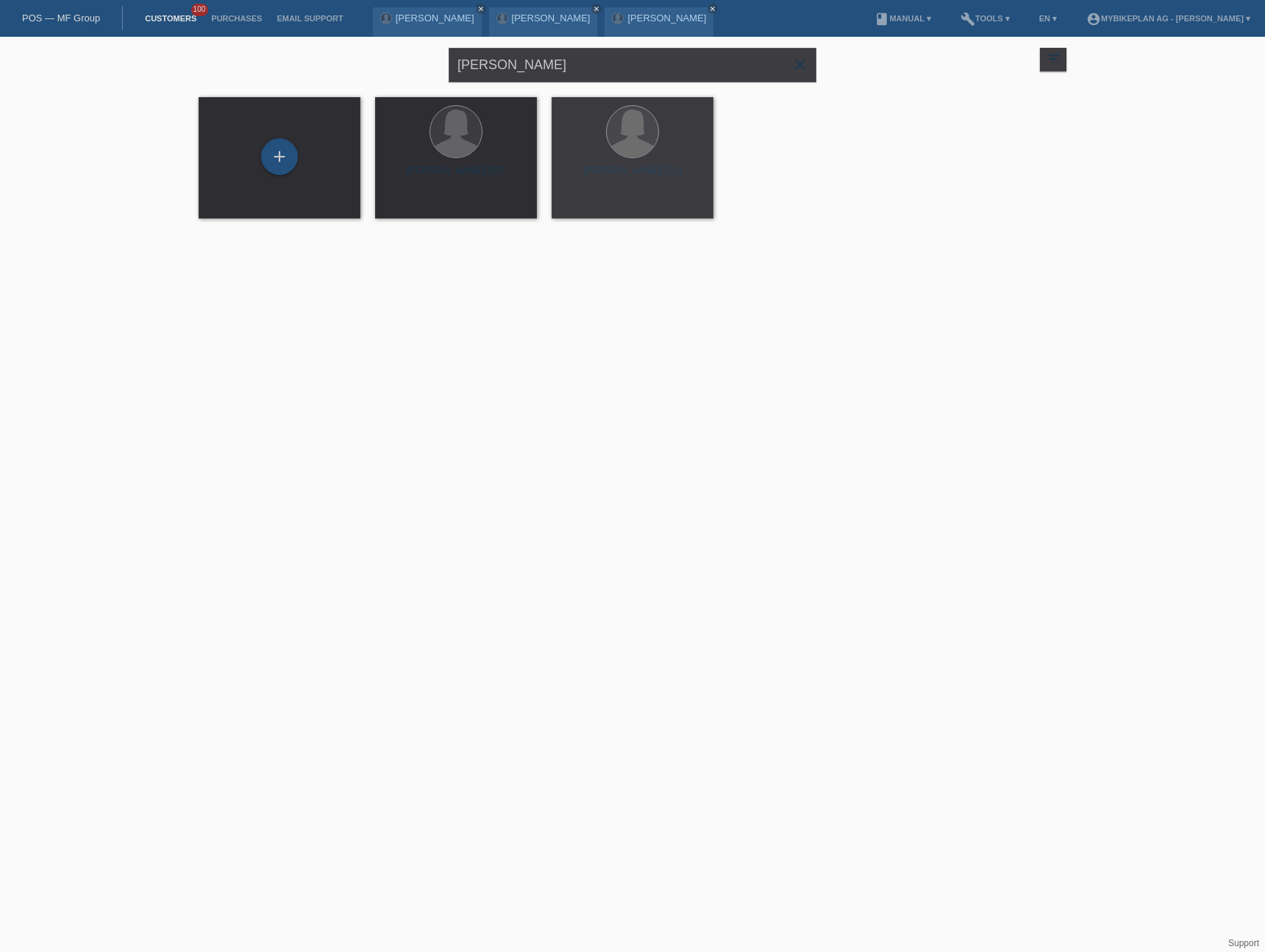
click at [522, 84] on div "Véronique Mühlematter close" at bounding box center [632, 63] width 367 height 53
click at [521, 65] on input "Véronique Mühlematter" at bounding box center [632, 65] width 367 height 34
paste input "Florian Christen"
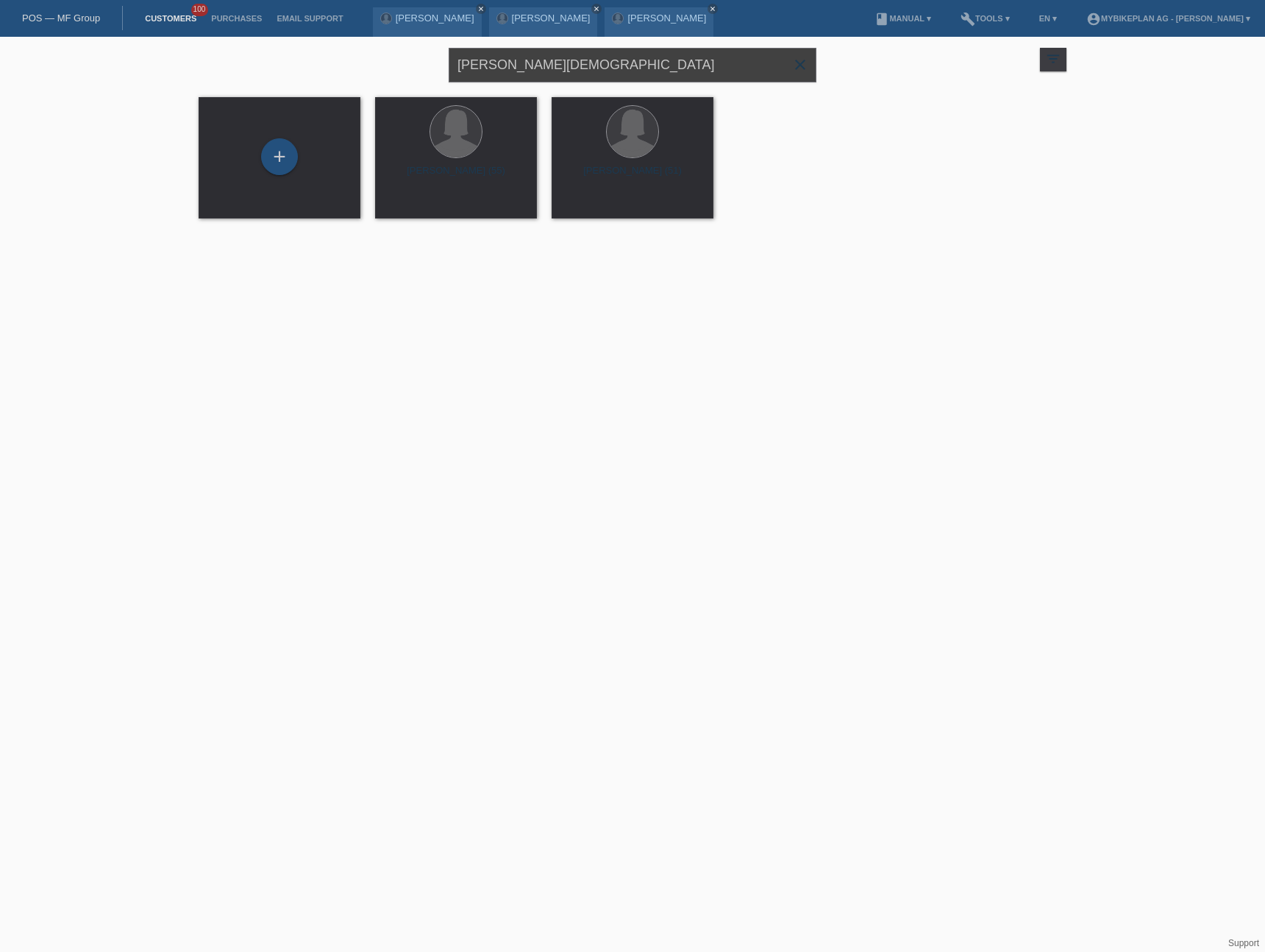
type input "Florian Christen"
